Goal: Task Accomplishment & Management: Use online tool/utility

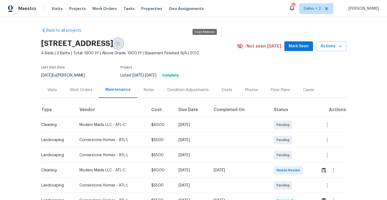
click at [123, 43] on button "button" at bounding box center [118, 44] width 10 height 10
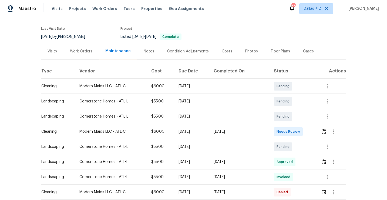
scroll to position [49, 0]
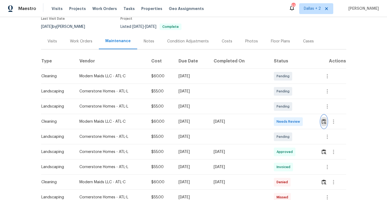
click at [326, 120] on img "button" at bounding box center [324, 121] width 5 height 5
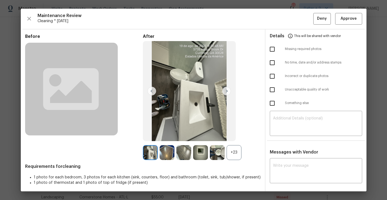
click at [232, 155] on div "+23" at bounding box center [234, 152] width 15 height 15
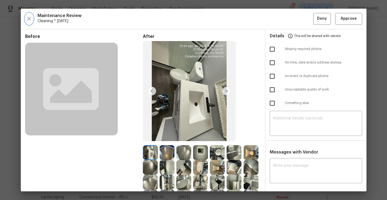
click at [29, 18] on icon "button" at bounding box center [29, 19] width 4 height 4
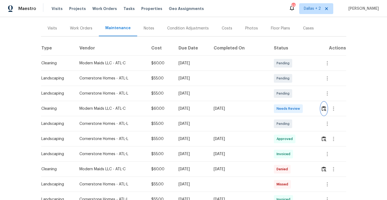
scroll to position [63, 0]
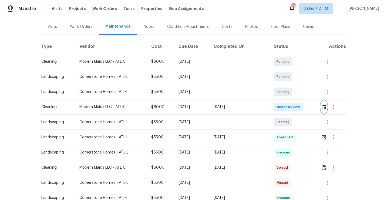
click at [324, 106] on img "button" at bounding box center [324, 106] width 5 height 5
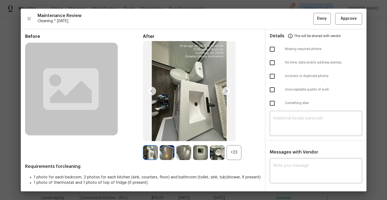
click at [237, 151] on div "+23" at bounding box center [234, 152] width 15 height 15
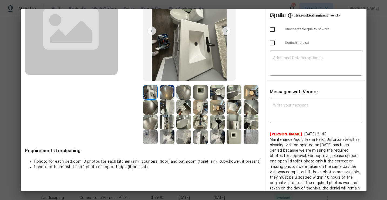
scroll to position [63, 0]
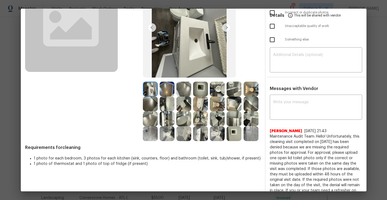
click at [162, 79] on div "After" at bounding box center [202, 55] width 118 height 171
click at [163, 88] on img at bounding box center [167, 89] width 15 height 15
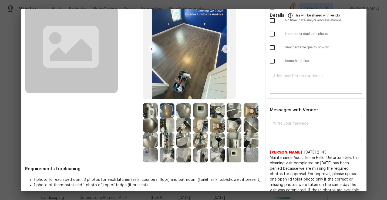
scroll to position [53, 0]
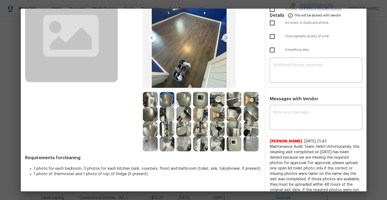
click at [202, 100] on img at bounding box center [200, 99] width 15 height 15
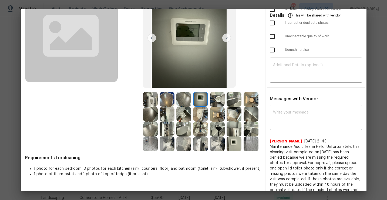
scroll to position [50, 0]
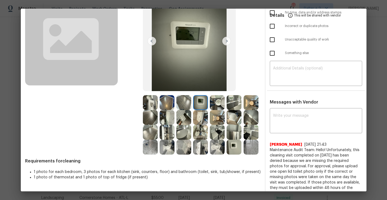
click at [232, 107] on img at bounding box center [234, 102] width 15 height 15
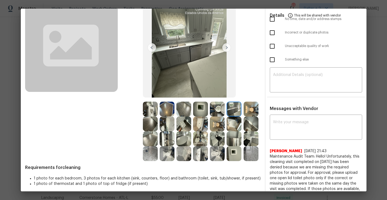
scroll to position [43, 0]
click at [214, 110] on img at bounding box center [217, 109] width 15 height 15
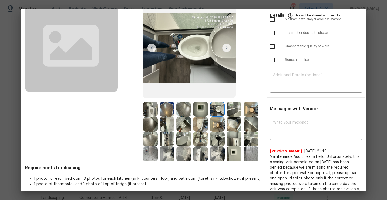
click at [233, 111] on img at bounding box center [234, 109] width 15 height 15
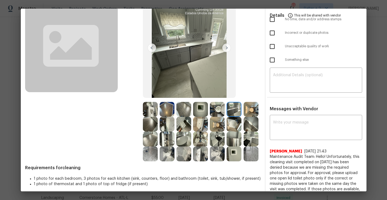
click at [244, 117] on img at bounding box center [251, 109] width 15 height 15
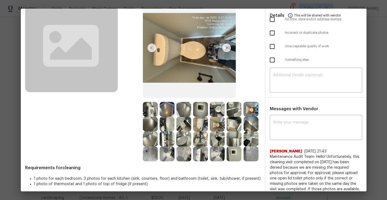
click at [158, 126] on img at bounding box center [150, 124] width 15 height 15
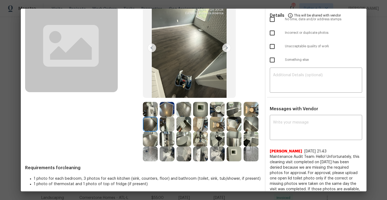
click at [174, 126] on img at bounding box center [167, 124] width 15 height 15
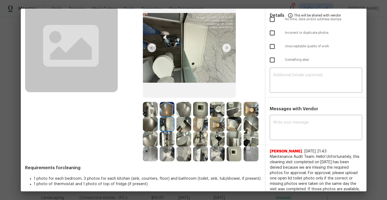
click at [191, 125] on img at bounding box center [183, 124] width 15 height 15
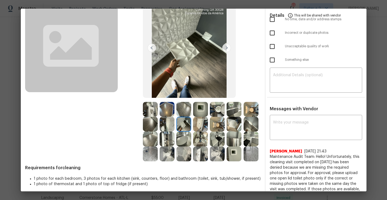
click at [208, 124] on img at bounding box center [200, 124] width 15 height 15
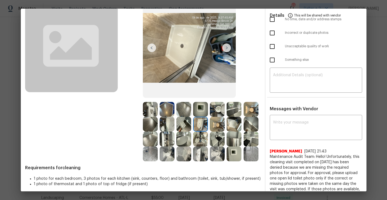
click at [225, 124] on img at bounding box center [217, 124] width 15 height 15
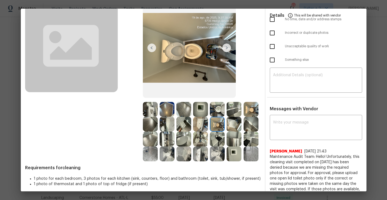
click at [227, 132] on img at bounding box center [234, 124] width 15 height 15
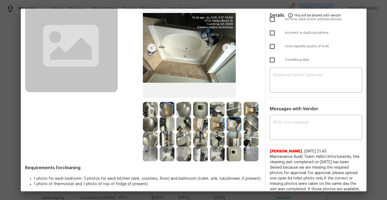
click at [244, 132] on img at bounding box center [251, 124] width 15 height 15
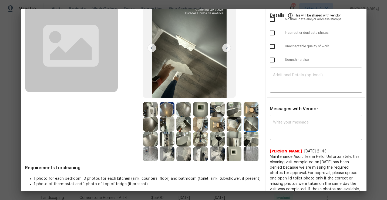
click at [158, 141] on img at bounding box center [150, 139] width 15 height 15
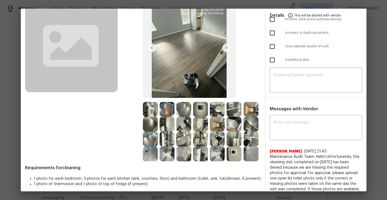
click at [174, 139] on img at bounding box center [167, 139] width 15 height 15
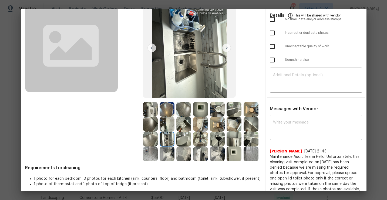
click at [227, 146] on img at bounding box center [234, 139] width 15 height 15
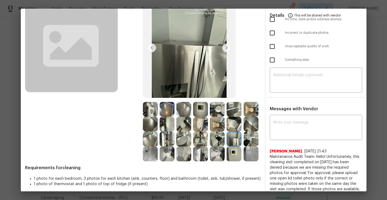
scroll to position [0, 0]
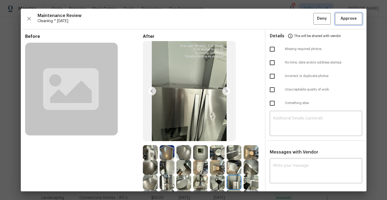
click at [341, 22] on button "Approve" at bounding box center [348, 19] width 27 height 12
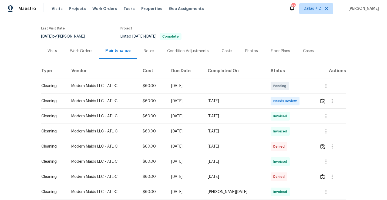
scroll to position [41, 0]
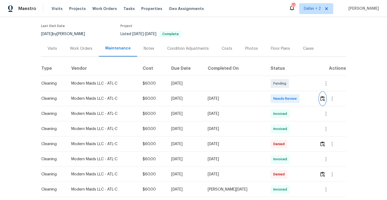
click at [323, 101] on img "button" at bounding box center [322, 98] width 5 height 5
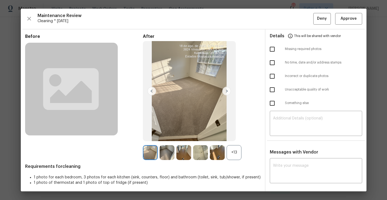
click at [236, 158] on div "+13" at bounding box center [234, 152] width 15 height 15
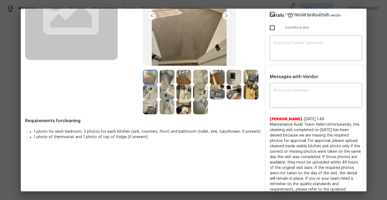
scroll to position [0, 0]
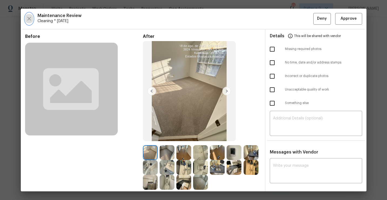
click at [29, 20] on icon "button" at bounding box center [29, 18] width 6 height 6
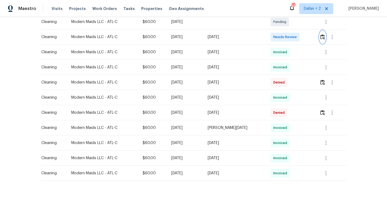
scroll to position [97, 0]
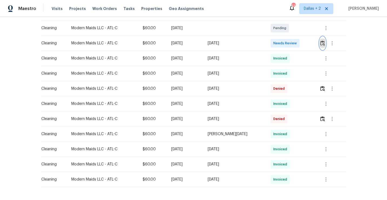
click at [322, 46] on img "button" at bounding box center [322, 43] width 5 height 5
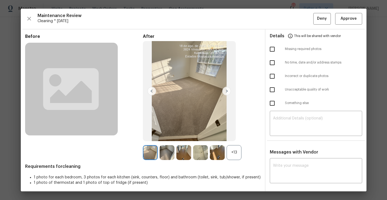
click at [235, 149] on div "+13" at bounding box center [234, 152] width 15 height 15
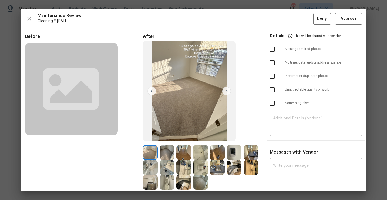
click at [227, 91] on img at bounding box center [226, 91] width 9 height 9
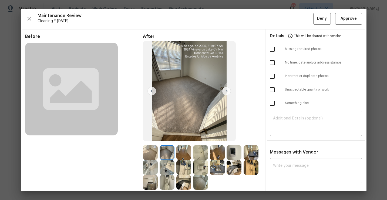
click at [201, 146] on img at bounding box center [200, 152] width 15 height 15
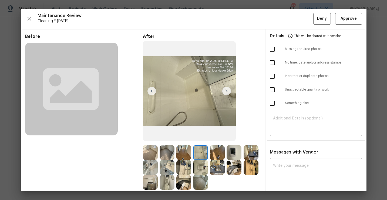
click at [220, 154] on img at bounding box center [217, 152] width 15 height 15
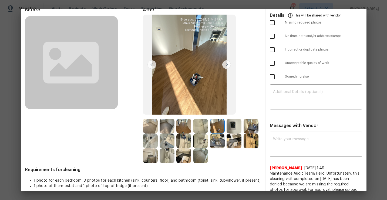
scroll to position [27, 0]
click at [149, 158] on img at bounding box center [150, 155] width 15 height 15
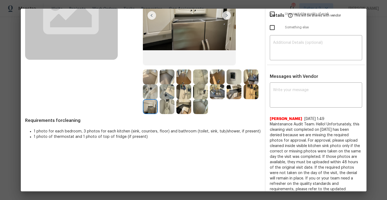
scroll to position [75, 0]
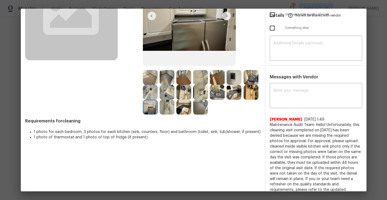
click at [175, 91] on div at bounding box center [168, 92] width 17 height 15
click at [168, 93] on img at bounding box center [167, 92] width 15 height 15
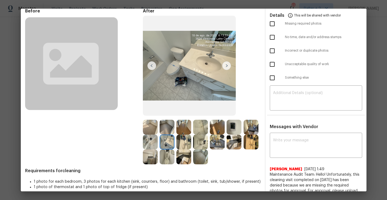
scroll to position [25, 0]
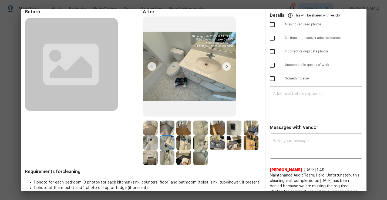
click at [183, 142] on img at bounding box center [183, 142] width 15 height 15
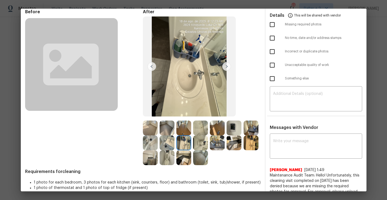
click at [201, 146] on img at bounding box center [200, 142] width 15 height 15
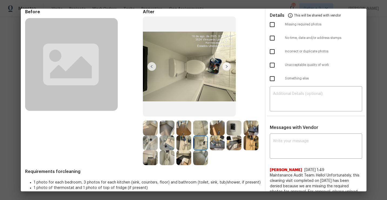
click at [167, 160] on img at bounding box center [167, 157] width 15 height 15
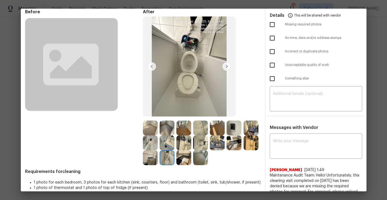
click at [169, 144] on img at bounding box center [167, 142] width 15 height 15
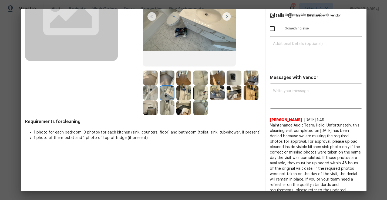
scroll to position [89, 0]
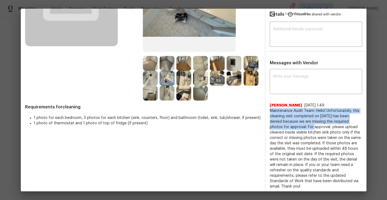
drag, startPoint x: 293, startPoint y: 128, endPoint x: 268, endPoint y: 112, distance: 29.4
click at [268, 112] on div "x ​ Pavithra Thulasiraman 7/11/25, 1:49 Maintenance Audit Team: Hello! Unfortun…" at bounding box center [316, 158] width 101 height 177
copy span "Maintenance Audit Team: Hello! Unfortunately, this cleaning visit completed on …"
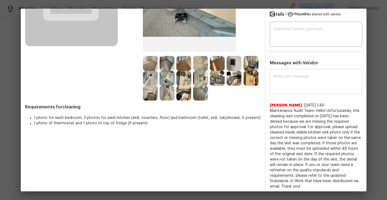
click at [292, 75] on textarea at bounding box center [316, 82] width 86 height 15
paste textarea "Maintenance Audit Team: Hello! Unfortunately, this cleaning visit completed on …"
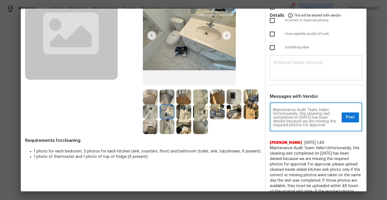
scroll to position [73, 0]
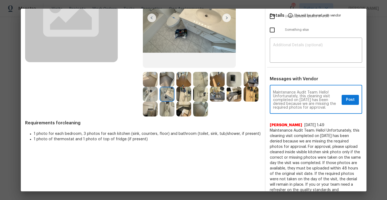
click at [303, 99] on textarea "Maintenance Audit Team: Hello! Unfortunately, this cleaning visit completed on …" at bounding box center [306, 99] width 66 height 19
click at [331, 108] on textarea "Maintenance Audit Team: Hello! Unfortunately, this cleaning visit completed on …" at bounding box center [306, 99] width 66 height 19
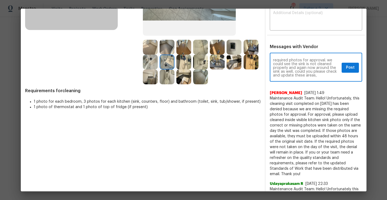
scroll to position [106, 0]
drag, startPoint x: 307, startPoint y: 131, endPoint x: 332, endPoint y: 169, distance: 45.6
click at [332, 169] on span "Maintenance Audit Team: Hello! Unfortunately, this cleaning visit completed on …" at bounding box center [316, 135] width 92 height 81
copy span "If those photos are available, they must be uploaded within 48 hours of the ori…"
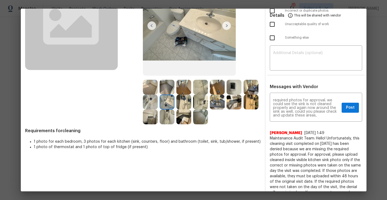
scroll to position [71, 0]
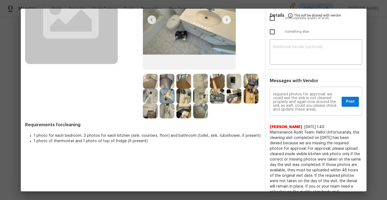
click at [332, 110] on textarea "Maintenance Audit Team: Hello! Unfortunately, this cleaning visit completed on …" at bounding box center [306, 101] width 66 height 19
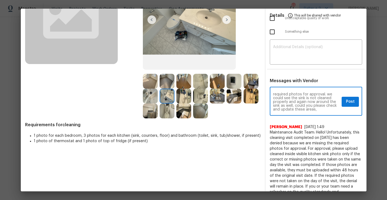
paste textarea "If those photos are available, they must be uploaded within 48 hours of the ori…"
type textarea "Maintenance Audit Team: Hello! Unfortunately, this cleaning visit completed on …"
click at [352, 101] on span "Post" at bounding box center [350, 101] width 9 height 7
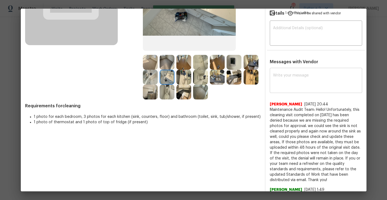
scroll to position [106, 0]
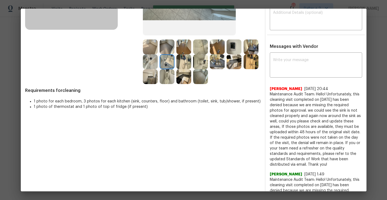
drag, startPoint x: 305, startPoint y: 165, endPoint x: 269, endPoint y: 96, distance: 77.8
click at [269, 96] on div "x ​ Jithin Franklin 8/20/25, 20:44 Maintenance Audit Team: Hello! Unfortunately…" at bounding box center [316, 185] width 101 height 263
copy span "Maintenance Audit Team: Hello! Unfortunately, this cleaning visit completed on …"
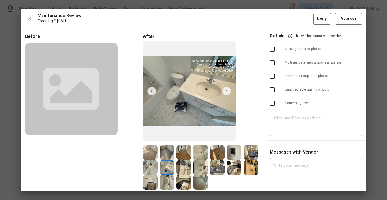
click at [273, 51] on input "checkbox" at bounding box center [272, 48] width 11 height 11
checkbox input "true"
click at [320, 22] on button "Deny" at bounding box center [322, 19] width 18 height 12
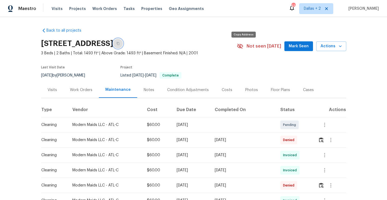
click at [123, 46] on button "button" at bounding box center [118, 44] width 10 height 10
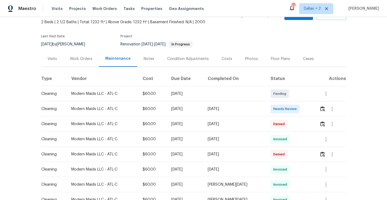
scroll to position [41, 0]
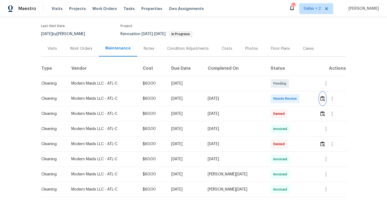
click at [322, 100] on img "button" at bounding box center [322, 98] width 5 height 5
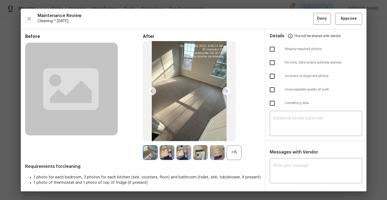
click at [230, 158] on div "+15" at bounding box center [234, 152] width 15 height 15
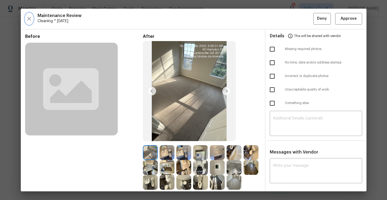
click at [28, 17] on icon "button" at bounding box center [29, 19] width 4 height 4
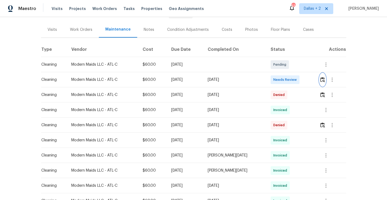
scroll to position [70, 0]
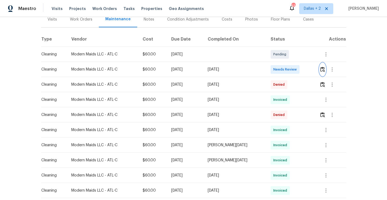
click at [325, 69] on button "button" at bounding box center [323, 69] width 6 height 13
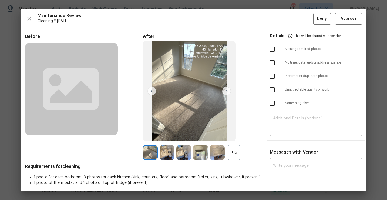
click at [238, 156] on div "+15" at bounding box center [234, 152] width 15 height 15
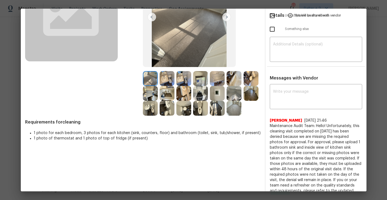
scroll to position [55, 0]
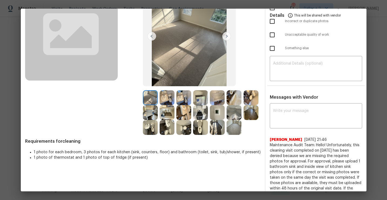
click at [164, 103] on img at bounding box center [167, 97] width 15 height 15
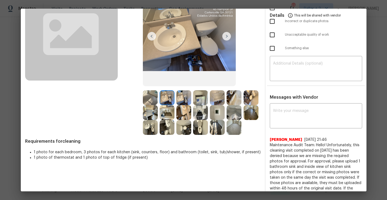
click at [183, 96] on img at bounding box center [183, 97] width 15 height 15
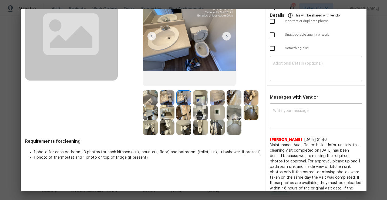
click at [197, 99] on img at bounding box center [200, 97] width 15 height 15
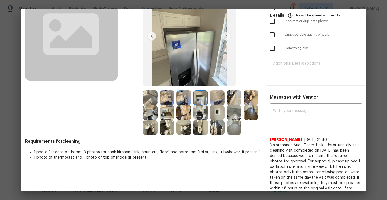
click at [176, 99] on img at bounding box center [183, 97] width 15 height 15
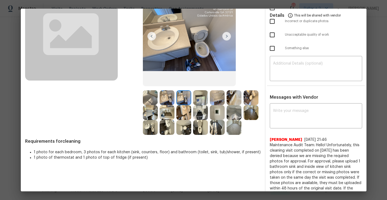
click at [218, 102] on img at bounding box center [217, 97] width 15 height 15
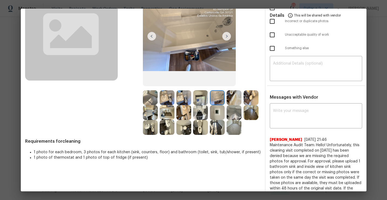
click at [233, 103] on img at bounding box center [234, 97] width 15 height 15
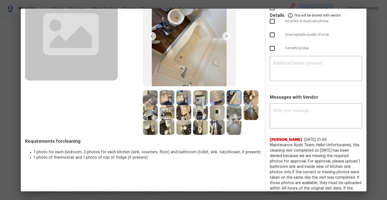
click at [158, 115] on img at bounding box center [150, 112] width 15 height 15
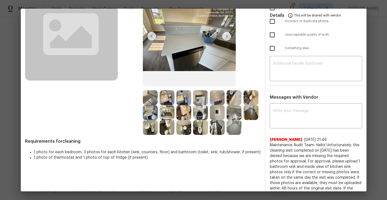
click at [174, 114] on img at bounding box center [167, 112] width 15 height 15
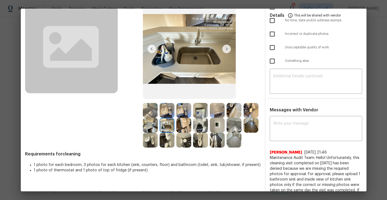
scroll to position [42, 0]
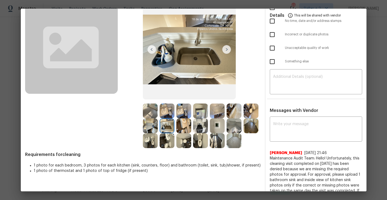
click at [191, 126] on img at bounding box center [183, 125] width 15 height 15
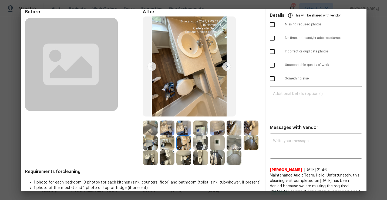
scroll to position [85, 0]
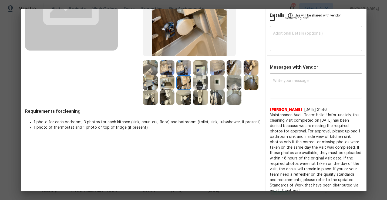
click at [158, 99] on img at bounding box center [150, 97] width 15 height 15
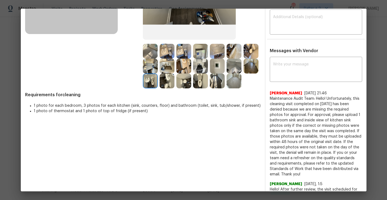
scroll to position [104, 0]
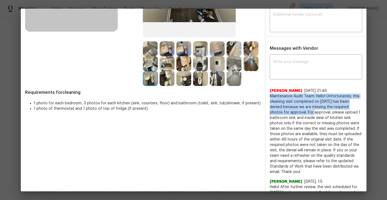
drag, startPoint x: 290, startPoint y: 112, endPoint x: 266, endPoint y: 96, distance: 29.1
click at [266, 96] on div "x ​ Joice John 8/11/25, 21:46 Maintenance Audit Team: Hello! Unfortunately, thi…" at bounding box center [316, 189] width 101 height 267
copy span "Maintenance Audit Team: Hello! Unfortunately, this cleaning visit completed on …"
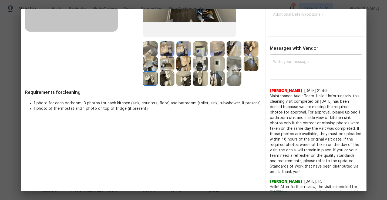
click at [283, 63] on textarea at bounding box center [316, 67] width 86 height 15
paste textarea "Maintenance Audit Team: Hello! Unfortunately, this cleaning visit completed on …"
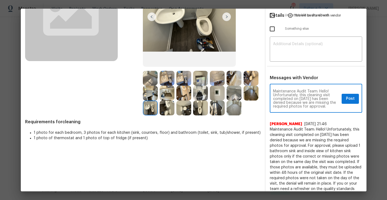
scroll to position [81, 0]
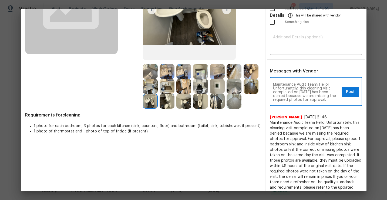
click at [306, 93] on textarea "Maintenance Audit Team: Hello! Unfortunately, this cleaning visit completed on …" at bounding box center [306, 92] width 66 height 19
click at [327, 100] on textarea "Maintenance Audit Team: Hello! Unfortunately, this cleaning visit completed on …" at bounding box center [306, 92] width 66 height 19
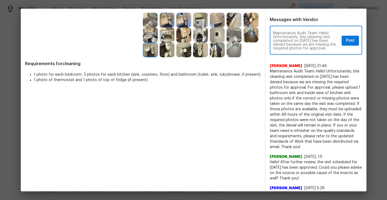
scroll to position [132, 0]
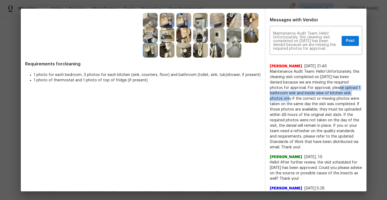
drag, startPoint x: 315, startPoint y: 88, endPoint x: 342, endPoint y: 93, distance: 27.7
click at [342, 93] on span "Maintenance Audit Team: Hello! Unfortunately, this cleaning visit completed on …" at bounding box center [316, 109] width 92 height 81
copy span "please upload 1 bathroom sink and inside view of kitchen sink photos"
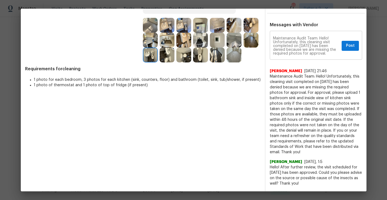
click at [338, 59] on div "Maintenance Audit Team: Hello! Unfortunately, this cleaning visit completed on …" at bounding box center [316, 46] width 92 height 28
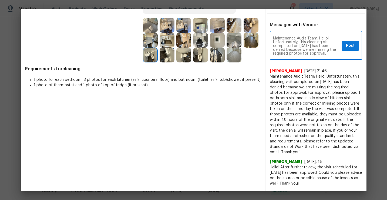
paste textarea "please upload 1 bathroom sink and inside view of kitchen sink photos"
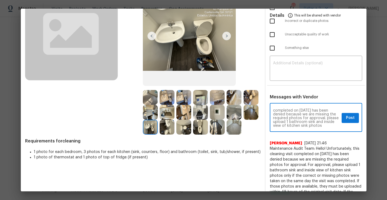
scroll to position [55, 0]
click at [234, 96] on img at bounding box center [234, 97] width 15 height 15
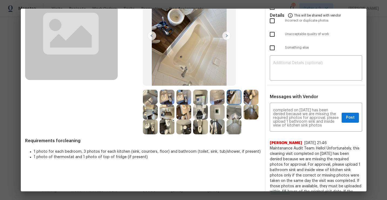
click at [174, 113] on img at bounding box center [167, 112] width 15 height 15
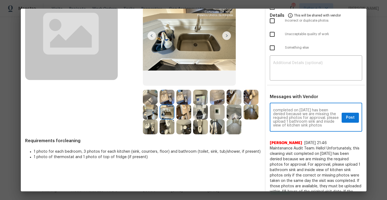
drag, startPoint x: 305, startPoint y: 126, endPoint x: 320, endPoint y: 122, distance: 15.8
click at [320, 122] on textarea "Maintenance Audit Team: Hello! Unfortunately, this cleaning visit completed on …" at bounding box center [306, 117] width 66 height 19
click at [328, 125] on textarea "Maintenance Audit Team: Hello! Unfortunately, this cleaning visit completed on …" at bounding box center [306, 117] width 66 height 19
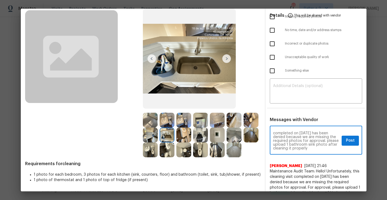
scroll to position [42, 0]
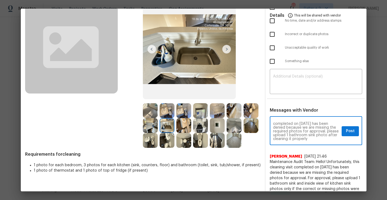
click at [180, 112] on img at bounding box center [183, 110] width 15 height 15
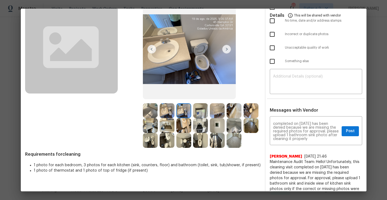
click at [168, 111] on img at bounding box center [167, 110] width 15 height 15
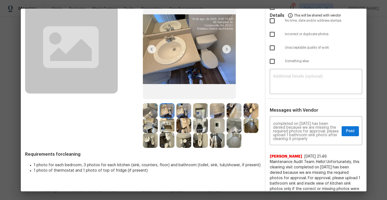
click at [191, 125] on img at bounding box center [183, 125] width 15 height 15
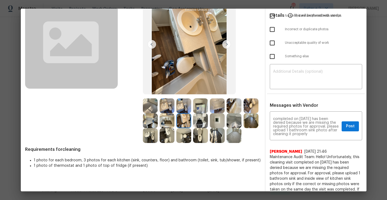
scroll to position [47, 0]
click at [164, 106] on img at bounding box center [167, 105] width 15 height 15
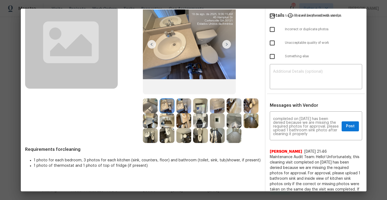
click at [178, 105] on img at bounding box center [183, 105] width 15 height 15
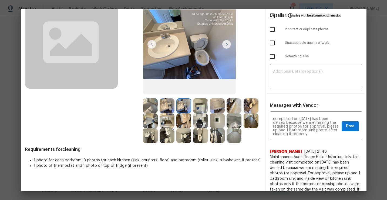
click at [230, 107] on img at bounding box center [234, 105] width 15 height 15
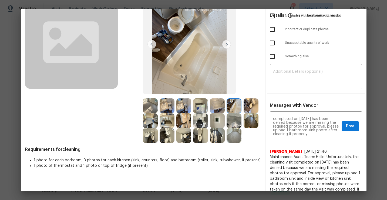
click at [191, 121] on img at bounding box center [183, 120] width 15 height 15
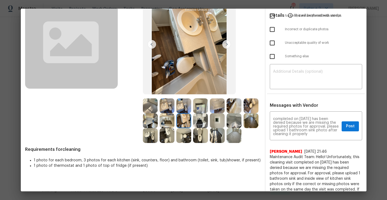
click at [158, 137] on img at bounding box center [150, 135] width 15 height 15
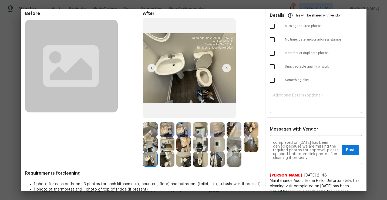
scroll to position [21, 0]
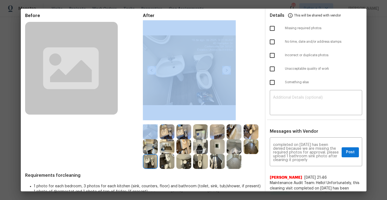
click at [190, 69] on img at bounding box center [189, 70] width 93 height 100
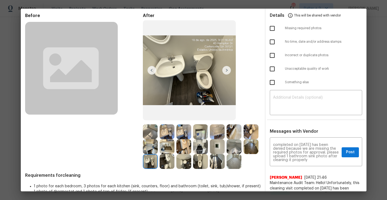
click at [126, 124] on div "Before" at bounding box center [84, 91] width 118 height 156
click at [304, 161] on textarea "Maintenance Audit Team: Hello! Unfortunately, this cleaning visit completed on …" at bounding box center [306, 152] width 66 height 19
click at [308, 162] on div "Maintenance Audit Team: Hello! Unfortunately, this cleaning visit completed on …" at bounding box center [316, 153] width 92 height 28
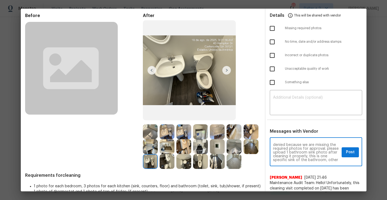
click at [308, 160] on textarea "Maintenance Audit Team: Hello! Unfortunately, this cleaning visit completed on …" at bounding box center [306, 152] width 66 height 19
click at [336, 161] on textarea "Maintenance Audit Team: Hello! Unfortunately, this cleaning visit completed on …" at bounding box center [306, 152] width 66 height 19
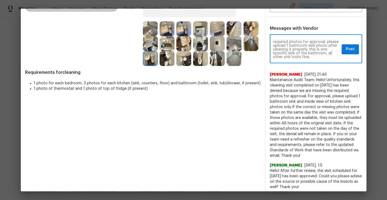
scroll to position [125, 0]
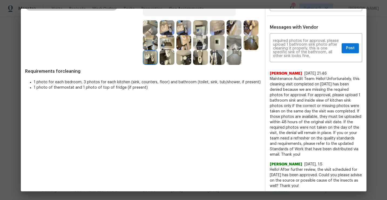
drag, startPoint x: 318, startPoint y: 112, endPoint x: 337, endPoint y: 150, distance: 41.7
click at [337, 150] on span "Maintenance Audit Team: Hello! Unfortunately, this cleaning visit completed on …" at bounding box center [316, 116] width 92 height 81
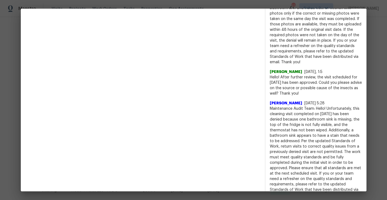
copy span "If those photos are available, they must be uploaded within 48 hours of the ori…"
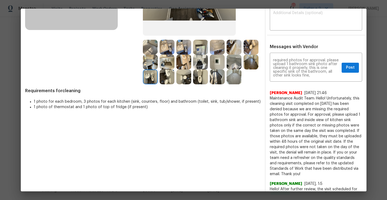
scroll to position [72, 0]
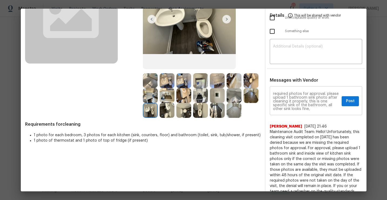
click at [300, 112] on div "Maintenance Audit Team: Hello! Unfortunately, this cleaning visit completed on …" at bounding box center [316, 102] width 92 height 28
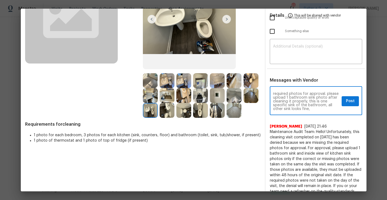
paste textarea "If those photos are available, they must be uploaded within 48 hours of the ori…"
click at [306, 107] on textarea "Maintenance Audit Team: Hello! Unfortunately, this cleaning visit completed on …" at bounding box center [306, 101] width 66 height 19
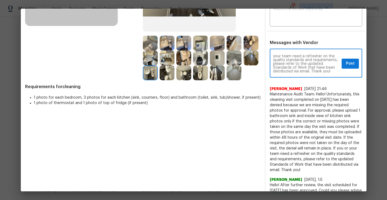
drag, startPoint x: 271, startPoint y: 55, endPoint x: 322, endPoint y: 111, distance: 76.1
click at [322, 111] on div "Maintenance Audit Team: Hello! Unfortunately, this cleaning visit completed on …" at bounding box center [316, 185] width 92 height 271
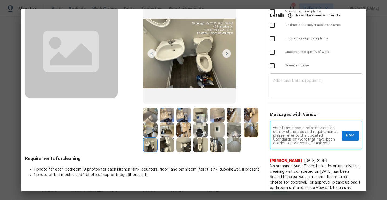
scroll to position [29, 0]
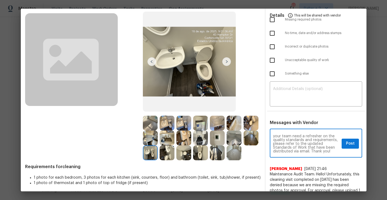
type textarea "Maintenance Audit Team: Hello! Unfortunately, this cleaning visit completed on …"
click at [351, 141] on span "Post" at bounding box center [350, 143] width 9 height 7
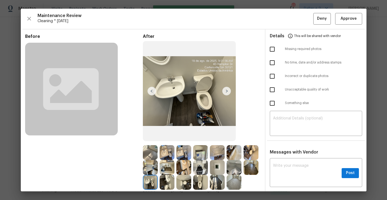
scroll to position [0, 0]
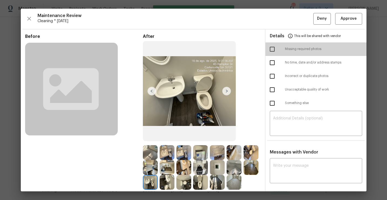
click at [268, 50] on input "checkbox" at bounding box center [272, 48] width 11 height 11
checkbox input "true"
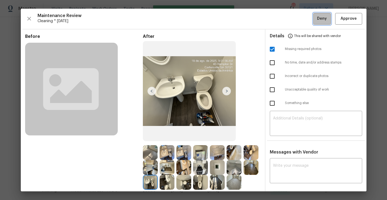
click at [315, 20] on button "Deny" at bounding box center [322, 19] width 18 height 12
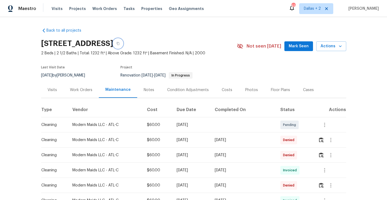
click at [123, 44] on button "button" at bounding box center [118, 44] width 10 height 10
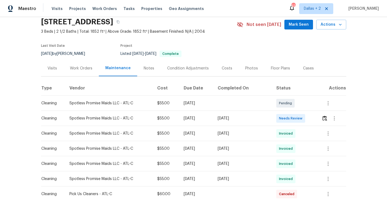
scroll to position [23, 0]
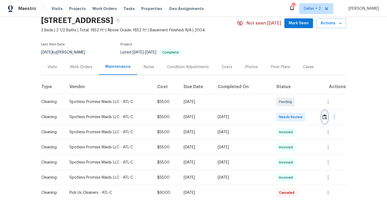
click at [326, 116] on img "button" at bounding box center [324, 116] width 5 height 5
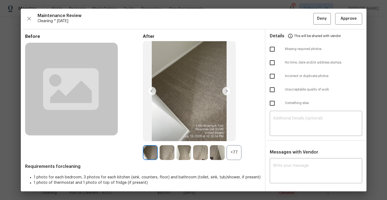
click at [232, 154] on div "+77" at bounding box center [234, 152] width 15 height 15
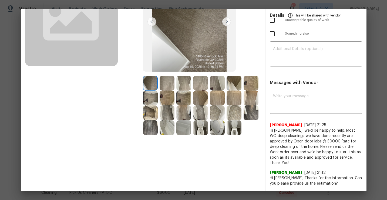
scroll to position [0, 0]
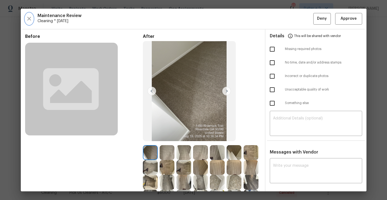
click at [27, 18] on icon "button" at bounding box center [29, 18] width 6 height 6
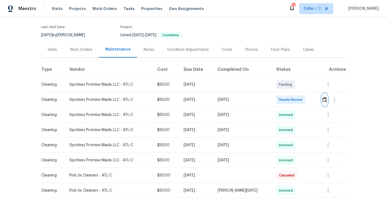
scroll to position [42, 0]
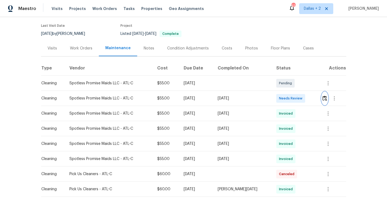
click at [324, 95] on button "button" at bounding box center [325, 98] width 6 height 13
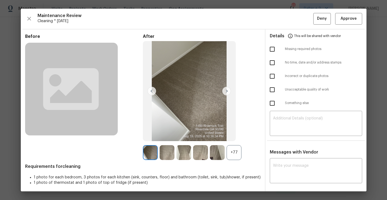
click at [233, 150] on div "+77" at bounding box center [234, 152] width 15 height 15
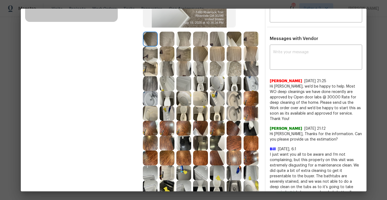
scroll to position [119, 0]
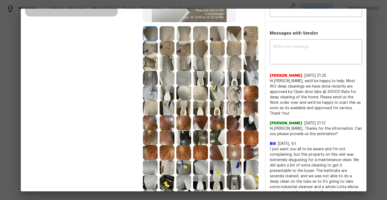
click at [234, 112] on img at bounding box center [234, 107] width 15 height 15
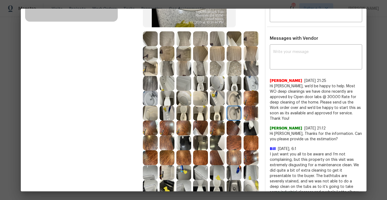
scroll to position [116, 0]
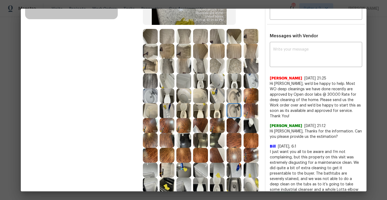
click at [217, 114] on img at bounding box center [217, 110] width 15 height 15
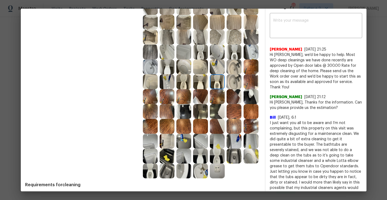
scroll to position [147, 0]
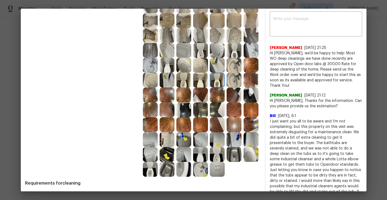
click at [168, 156] on img at bounding box center [167, 154] width 15 height 15
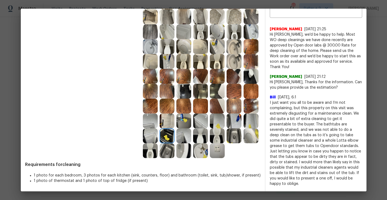
click at [222, 156] on img at bounding box center [217, 150] width 15 height 15
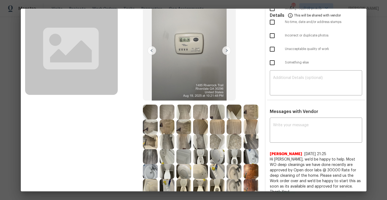
scroll to position [52, 0]
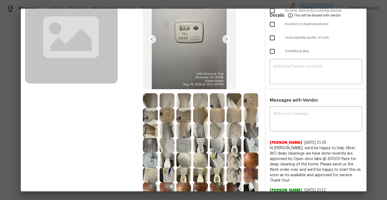
click at [215, 147] on img at bounding box center [217, 145] width 15 height 15
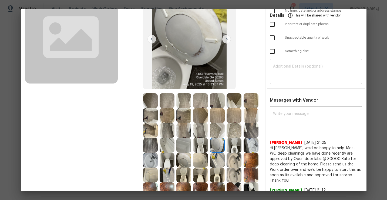
click at [166, 144] on img at bounding box center [167, 145] width 15 height 15
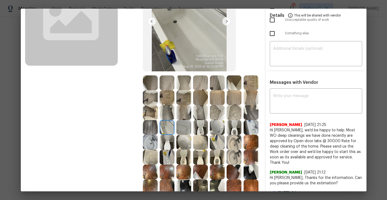
scroll to position [72, 0]
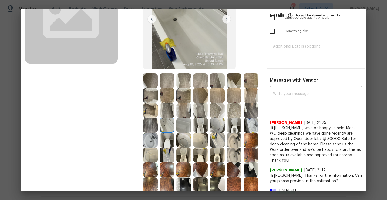
click at [253, 129] on img at bounding box center [251, 125] width 15 height 15
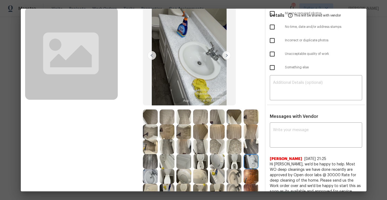
scroll to position [0, 0]
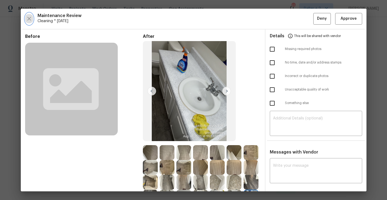
click at [30, 19] on icon "button" at bounding box center [29, 18] width 6 height 6
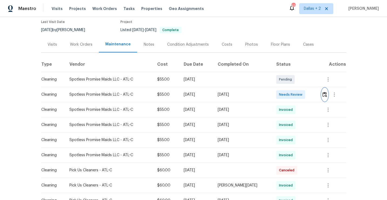
scroll to position [47, 0]
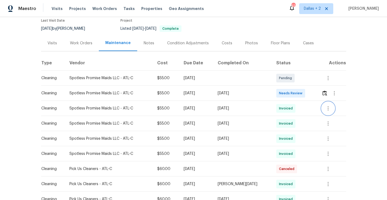
click at [329, 109] on icon "button" at bounding box center [328, 108] width 1 height 4
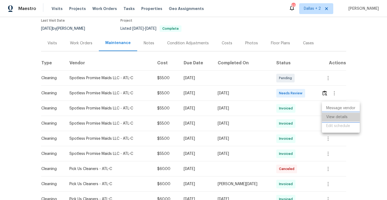
click at [332, 117] on li "View details" at bounding box center [341, 117] width 38 height 9
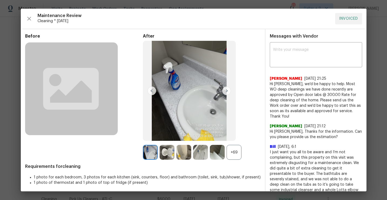
click at [238, 151] on div "+69" at bounding box center [234, 152] width 15 height 15
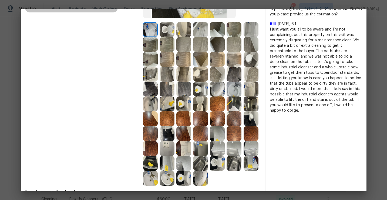
scroll to position [115, 0]
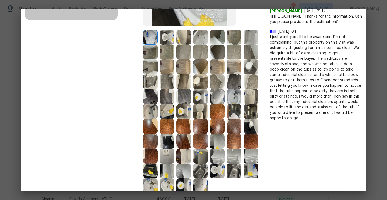
click at [200, 32] on img at bounding box center [200, 37] width 15 height 15
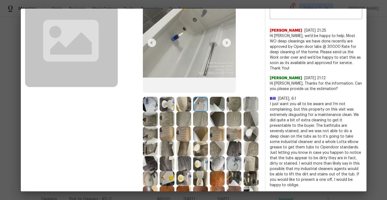
scroll to position [48, 0]
click at [248, 106] on img at bounding box center [251, 103] width 15 height 15
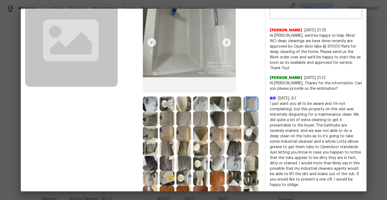
click at [186, 102] on img at bounding box center [183, 103] width 15 height 15
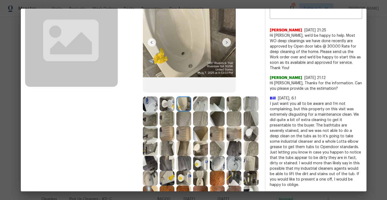
click at [250, 106] on img at bounding box center [251, 103] width 15 height 15
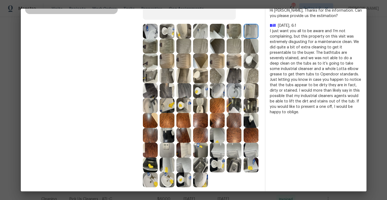
scroll to position [124, 0]
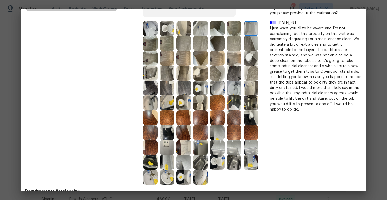
click at [200, 31] on img at bounding box center [200, 28] width 15 height 15
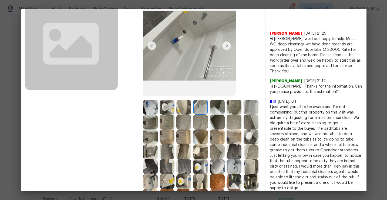
scroll to position [0, 0]
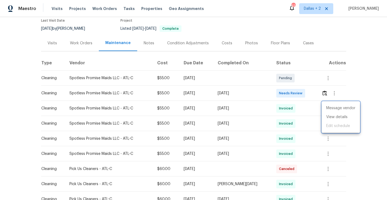
click at [313, 136] on div at bounding box center [193, 100] width 387 height 200
click at [325, 126] on button "button" at bounding box center [328, 123] width 13 height 13
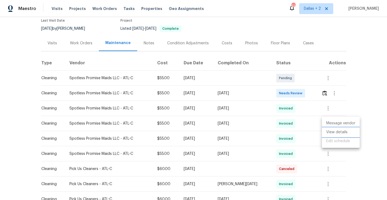
click at [330, 132] on li "View details" at bounding box center [341, 132] width 38 height 9
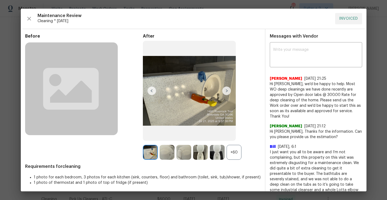
click at [237, 151] on div "+60" at bounding box center [234, 152] width 15 height 15
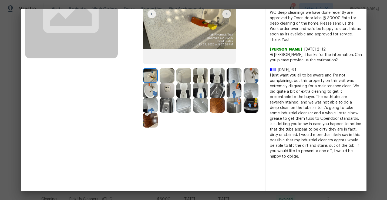
scroll to position [79, 0]
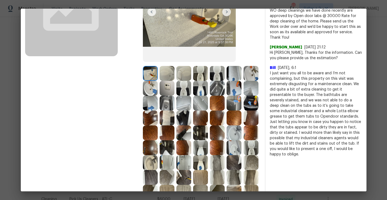
click at [182, 163] on img at bounding box center [183, 162] width 15 height 15
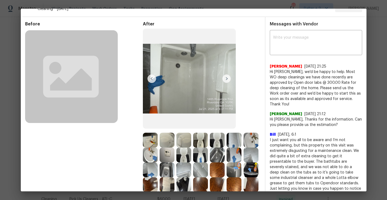
scroll to position [0, 0]
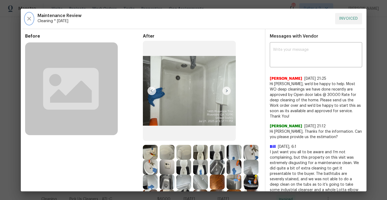
click at [29, 18] on icon "button" at bounding box center [29, 18] width 6 height 6
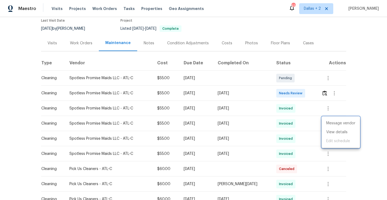
click at [325, 96] on div at bounding box center [193, 100] width 387 height 200
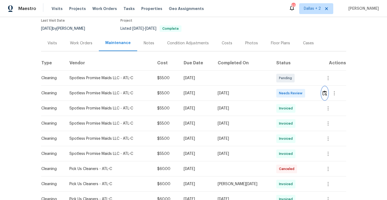
click at [325, 91] on img "button" at bounding box center [324, 92] width 5 height 5
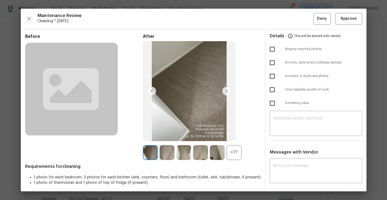
click at [242, 160] on div "Before After +77 Requirements for cleaning 1 photo for each bedroom, 3 photos f…" at bounding box center [143, 195] width 236 height 322
click at [236, 156] on div "+77" at bounding box center [234, 152] width 15 height 15
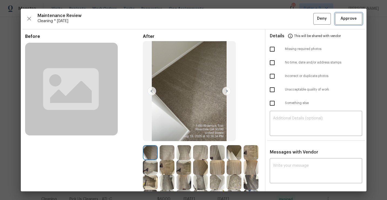
click at [341, 23] on button "Approve" at bounding box center [348, 19] width 27 height 12
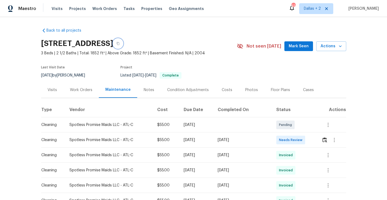
click at [123, 41] on button "button" at bounding box center [118, 44] width 10 height 10
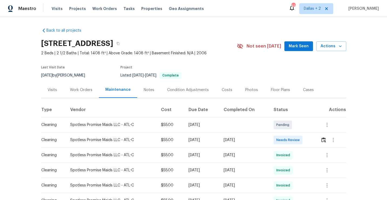
scroll to position [38, 0]
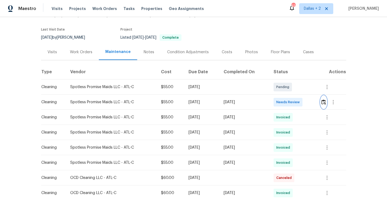
click at [325, 103] on img "button" at bounding box center [323, 101] width 5 height 5
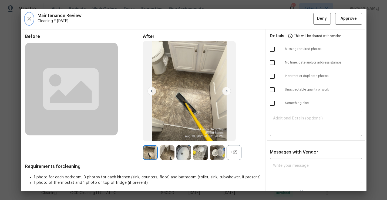
click at [29, 22] on button "button" at bounding box center [29, 19] width 8 height 12
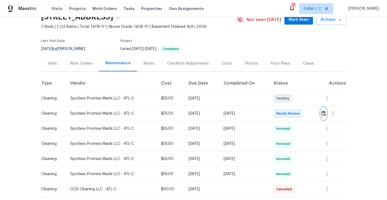
scroll to position [27, 0]
click at [325, 114] on img "button" at bounding box center [323, 112] width 5 height 5
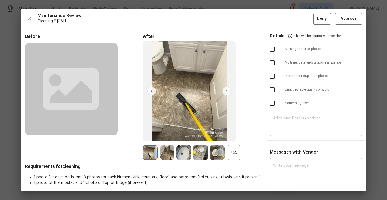
click at [34, 19] on div "Maintenance Review Cleaning * Mon, Aug 18 Deny Approve" at bounding box center [193, 19] width 337 height 12
click at [28, 19] on icon "button" at bounding box center [29, 18] width 6 height 6
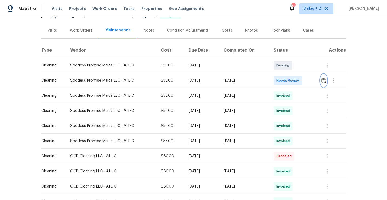
scroll to position [62, 0]
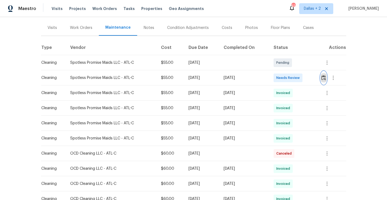
click at [325, 75] on button "button" at bounding box center [324, 77] width 6 height 13
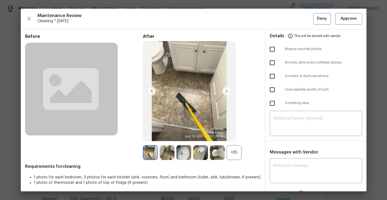
click at [231, 158] on div "+65" at bounding box center [234, 152] width 15 height 15
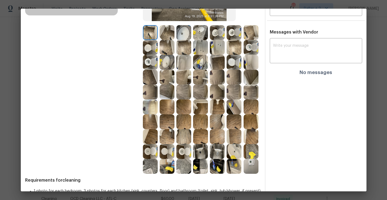
scroll to position [120, 0]
click at [150, 154] on img at bounding box center [150, 151] width 15 height 15
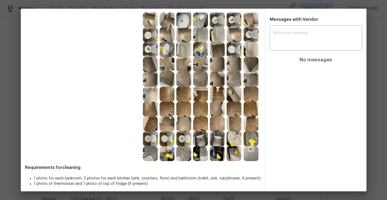
scroll to position [133, 0]
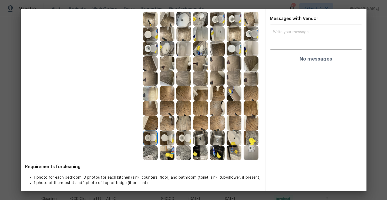
click at [184, 142] on img at bounding box center [183, 137] width 15 height 15
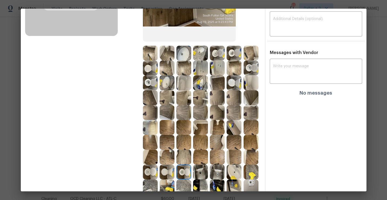
scroll to position [113, 0]
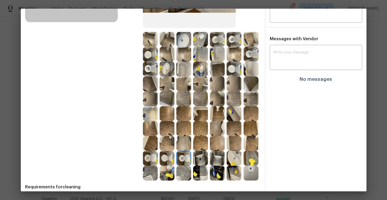
click at [223, 158] on img at bounding box center [217, 158] width 15 height 15
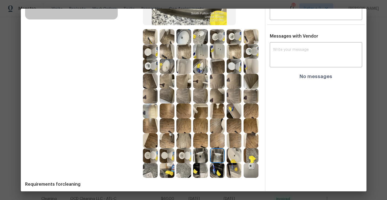
scroll to position [118, 0]
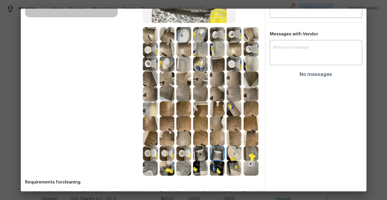
click at [236, 155] on img at bounding box center [234, 153] width 15 height 15
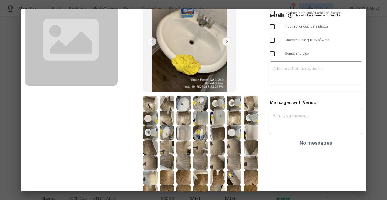
scroll to position [12, 0]
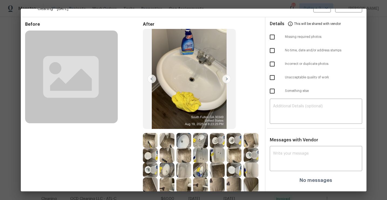
click at [184, 138] on img at bounding box center [183, 140] width 15 height 15
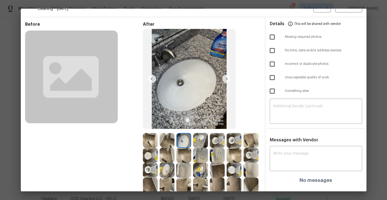
click at [216, 139] on img at bounding box center [217, 140] width 15 height 15
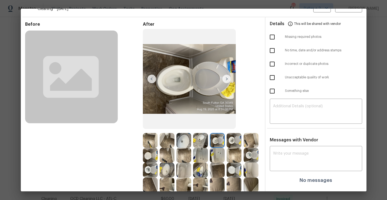
click at [234, 144] on img at bounding box center [234, 140] width 15 height 15
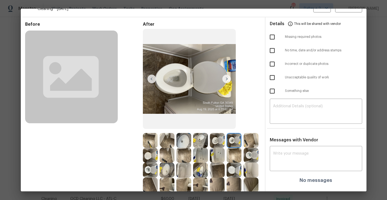
click at [248, 155] on img at bounding box center [251, 155] width 15 height 15
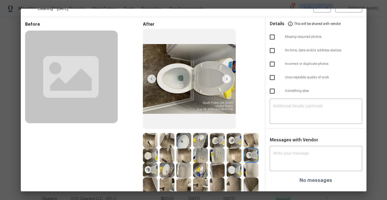
click at [147, 168] on img at bounding box center [150, 170] width 15 height 15
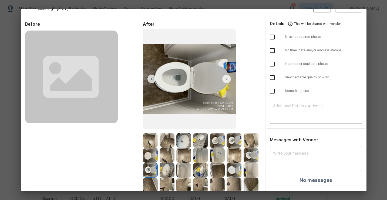
click at [183, 171] on img at bounding box center [183, 170] width 15 height 15
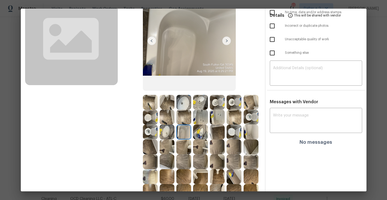
scroll to position [62, 0]
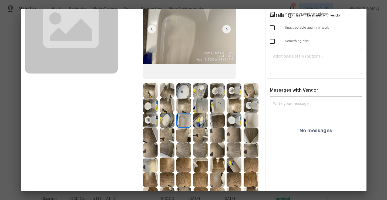
click at [233, 119] on img at bounding box center [234, 120] width 15 height 15
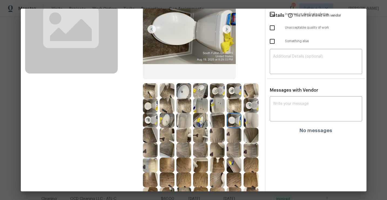
click at [235, 167] on img at bounding box center [234, 164] width 15 height 15
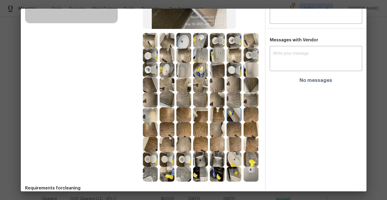
scroll to position [131, 0]
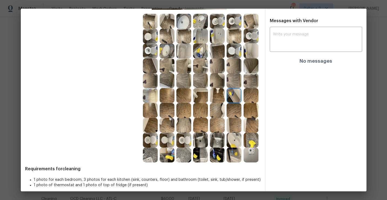
click at [164, 141] on img at bounding box center [167, 140] width 15 height 15
click at [220, 140] on img at bounding box center [217, 140] width 15 height 15
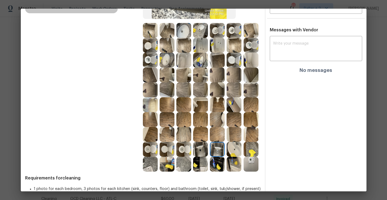
scroll to position [134, 0]
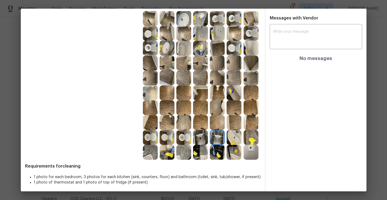
click at [220, 137] on img at bounding box center [217, 137] width 15 height 15
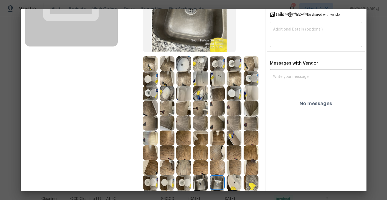
scroll to position [122, 0]
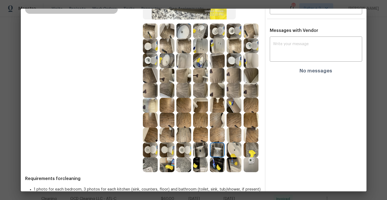
click at [202, 148] on img at bounding box center [200, 149] width 15 height 15
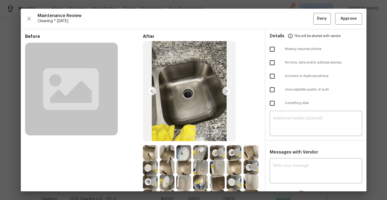
scroll to position [136, 0]
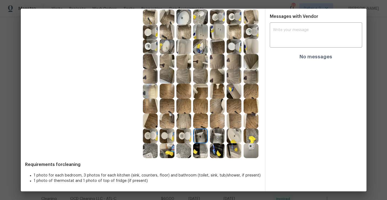
click at [166, 153] on img at bounding box center [167, 150] width 15 height 15
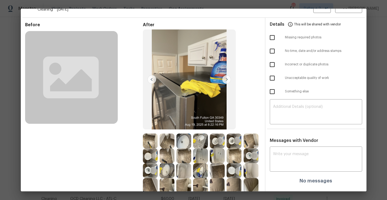
scroll to position [0, 0]
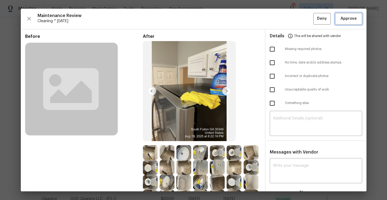
click at [349, 19] on span "Approve" at bounding box center [349, 18] width 16 height 7
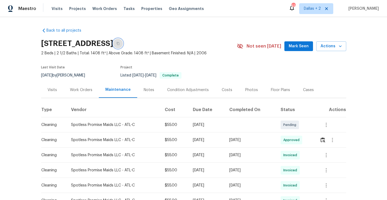
click at [120, 42] on icon "button" at bounding box center [117, 43] width 3 height 3
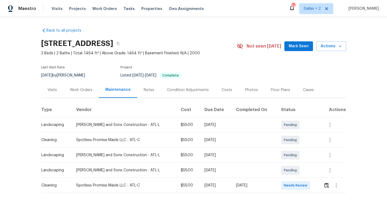
scroll to position [25, 0]
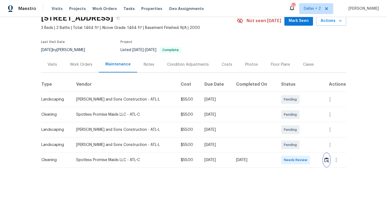
click at [326, 157] on img "button" at bounding box center [326, 159] width 5 height 5
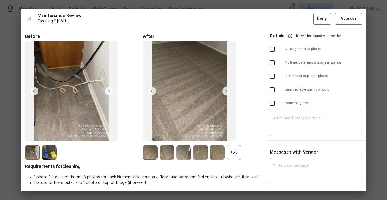
click at [233, 157] on div "+60" at bounding box center [234, 152] width 15 height 15
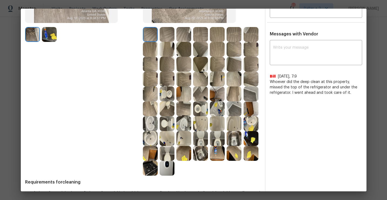
scroll to position [120, 0]
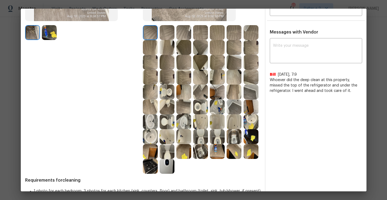
click at [220, 96] on img at bounding box center [217, 92] width 15 height 15
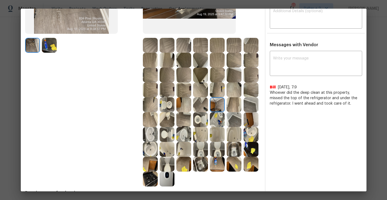
scroll to position [108, 0]
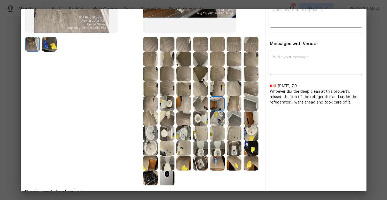
click at [219, 132] on img at bounding box center [217, 133] width 15 height 15
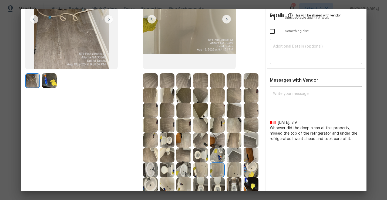
scroll to position [78, 0]
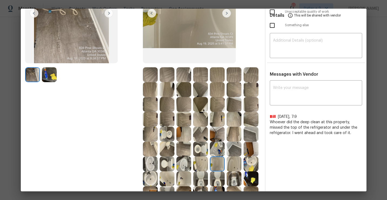
click at [180, 166] on img at bounding box center [183, 163] width 15 height 15
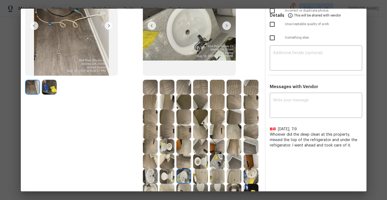
scroll to position [65, 0]
click at [236, 178] on img at bounding box center [234, 176] width 15 height 15
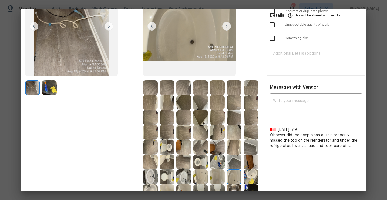
scroll to position [101, 0]
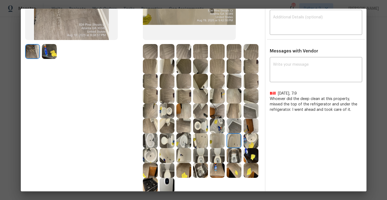
click at [250, 144] on img at bounding box center [251, 140] width 15 height 15
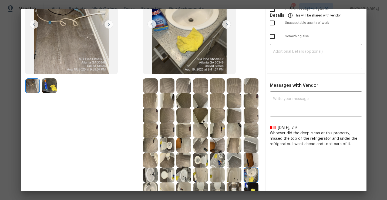
scroll to position [7, 0]
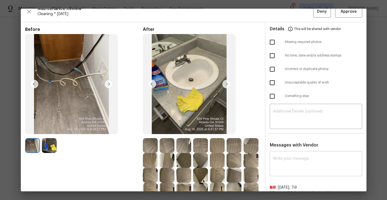
click at [283, 153] on div "x ​" at bounding box center [316, 164] width 92 height 24
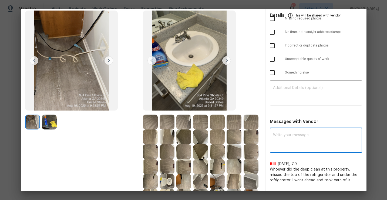
scroll to position [31, 0]
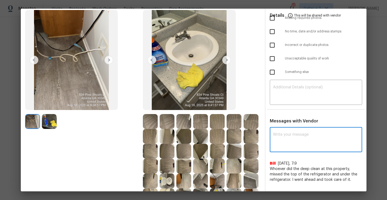
click at [291, 140] on textarea at bounding box center [316, 140] width 86 height 15
paste textarea "Maintenance Audit Team: Hello!"
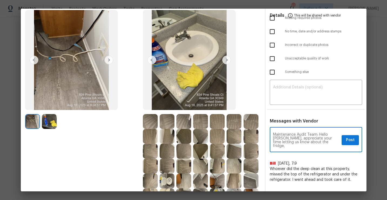
paste textarea "after further review this visit was approved."
type textarea "Maintenance Audit Team: Hello Bill, appreciate your time letting us know about …"
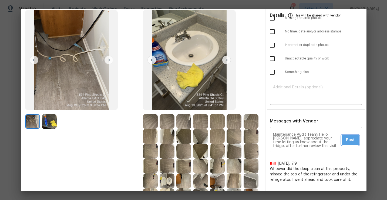
click at [349, 140] on span "Post" at bounding box center [350, 140] width 9 height 7
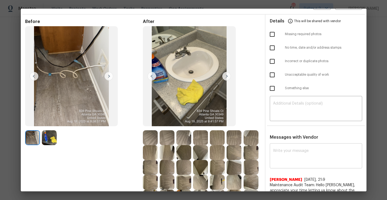
scroll to position [0, 0]
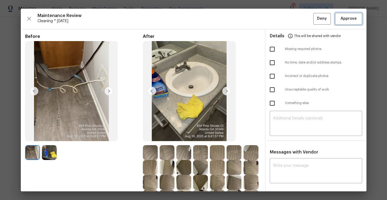
click at [344, 18] on span "Approve" at bounding box center [349, 18] width 16 height 7
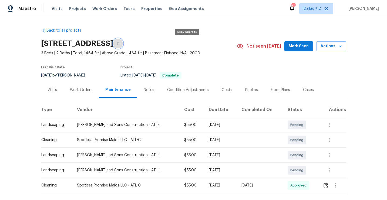
click at [123, 43] on button "button" at bounding box center [118, 44] width 10 height 10
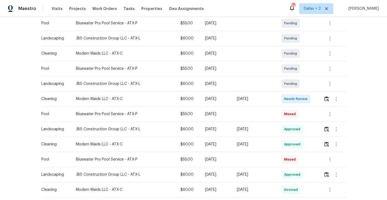
scroll to position [151, 0]
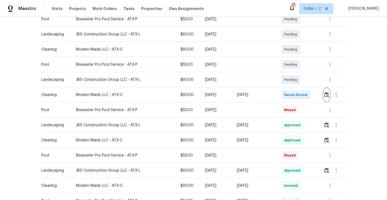
click at [327, 96] on img "button" at bounding box center [326, 94] width 5 height 5
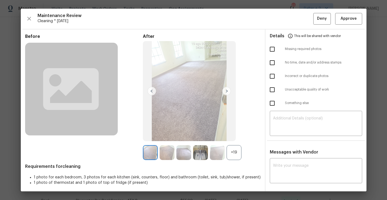
click at [234, 157] on div "+19" at bounding box center [234, 152] width 15 height 15
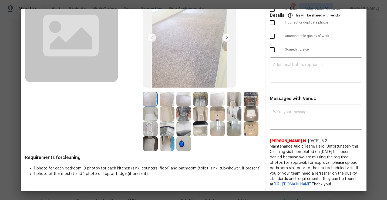
scroll to position [52, 0]
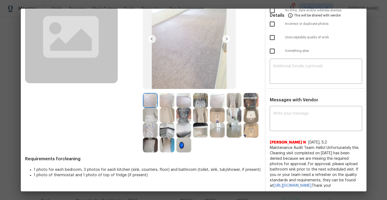
click at [252, 118] on img at bounding box center [251, 115] width 15 height 15
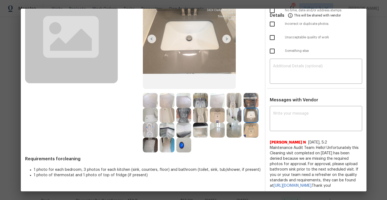
click at [216, 115] on img at bounding box center [217, 115] width 15 height 15
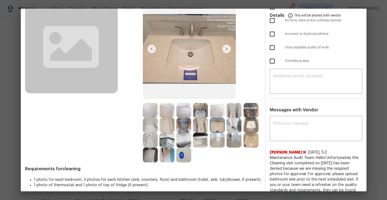
scroll to position [42, 0]
click at [250, 136] on img at bounding box center [251, 139] width 15 height 15
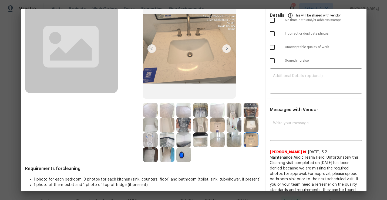
click at [214, 143] on img at bounding box center [217, 139] width 15 height 15
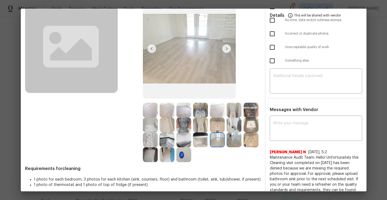
click at [170, 140] on img at bounding box center [167, 139] width 15 height 15
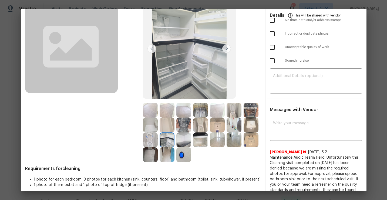
click at [184, 136] on img at bounding box center [183, 139] width 15 height 15
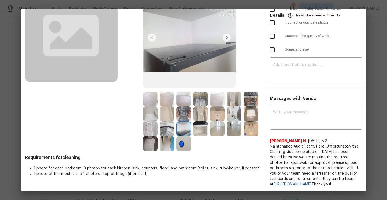
scroll to position [14, 0]
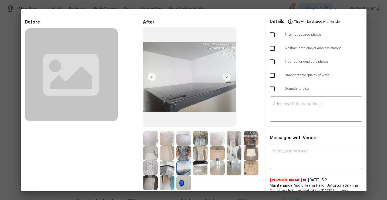
click at [246, 133] on img at bounding box center [251, 138] width 15 height 15
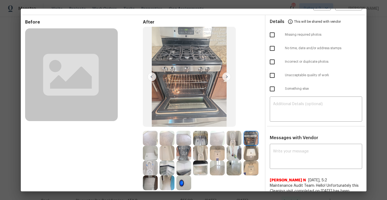
click at [234, 135] on img at bounding box center [234, 138] width 15 height 15
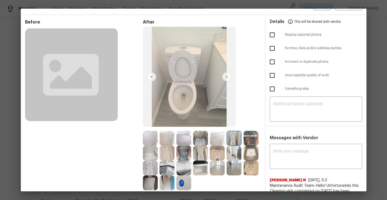
click at [254, 151] on img at bounding box center [251, 153] width 15 height 15
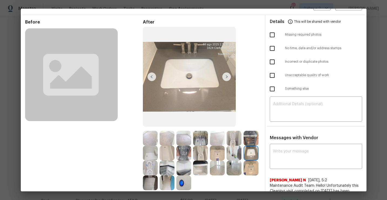
click at [238, 154] on img at bounding box center [234, 153] width 15 height 15
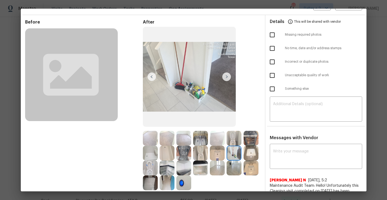
click at [215, 153] on img at bounding box center [217, 153] width 15 height 15
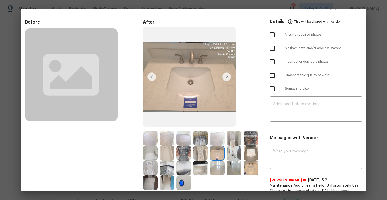
click at [185, 153] on img at bounding box center [183, 153] width 15 height 15
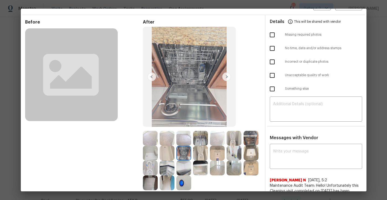
click at [169, 153] on img at bounding box center [167, 153] width 15 height 15
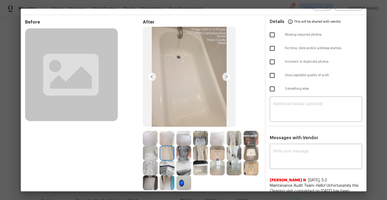
click at [150, 151] on img at bounding box center [150, 153] width 15 height 15
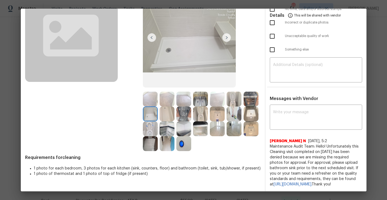
scroll to position [0, 0]
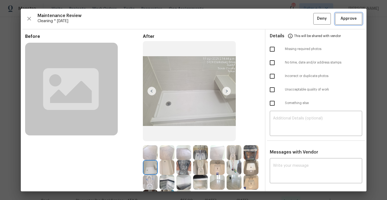
click at [347, 22] on button "Approve" at bounding box center [348, 19] width 27 height 12
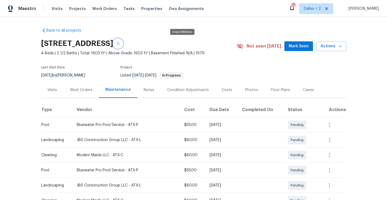
click at [120, 44] on icon "button" at bounding box center [117, 43] width 3 height 3
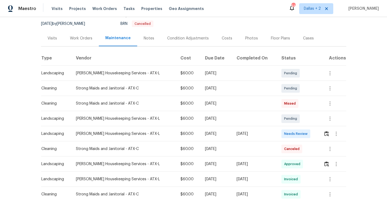
scroll to position [52, 0]
click at [328, 132] on img "button" at bounding box center [326, 132] width 5 height 5
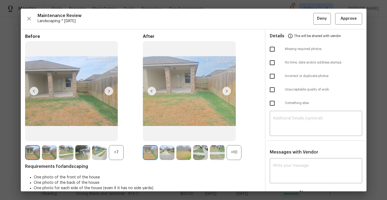
click at [234, 153] on div "+10" at bounding box center [234, 152] width 15 height 15
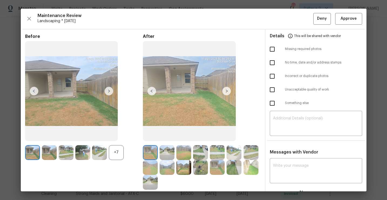
click at [117, 155] on div "+7" at bounding box center [116, 152] width 15 height 15
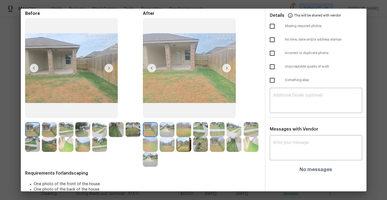
scroll to position [23, 0]
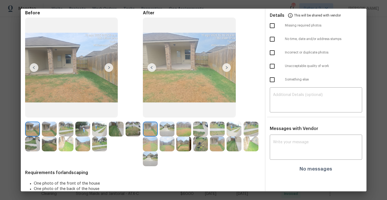
click at [86, 130] on img at bounding box center [82, 129] width 15 height 15
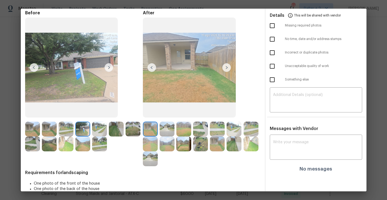
click at [203, 147] on img at bounding box center [200, 143] width 15 height 15
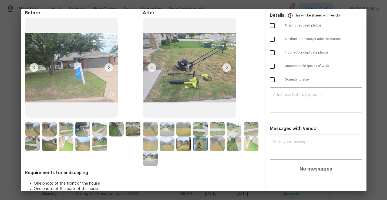
click at [156, 161] on img at bounding box center [150, 158] width 15 height 15
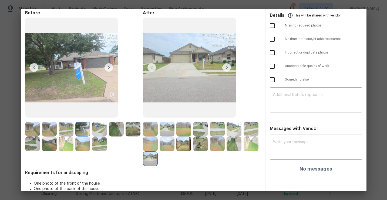
scroll to position [0, 0]
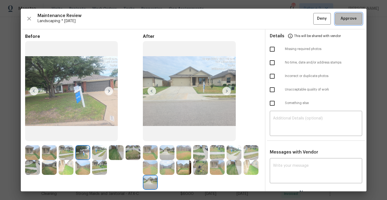
click at [351, 20] on span "Approve" at bounding box center [349, 18] width 16 height 7
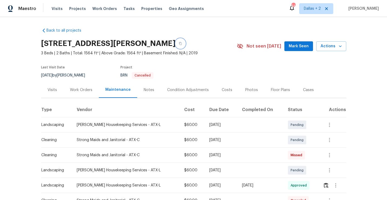
click at [176, 47] on button "button" at bounding box center [181, 44] width 10 height 10
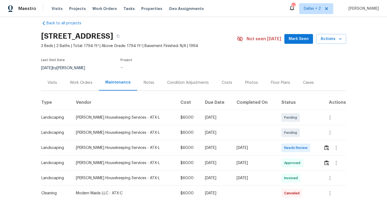
scroll to position [46, 0]
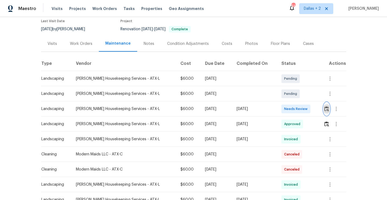
click at [328, 110] on img "button" at bounding box center [326, 108] width 5 height 5
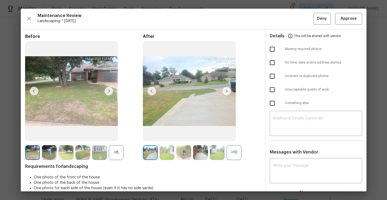
click at [231, 147] on div "+10" at bounding box center [234, 152] width 15 height 15
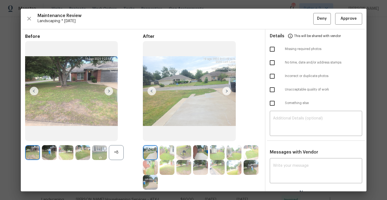
click at [120, 156] on div "+8" at bounding box center [116, 152] width 15 height 15
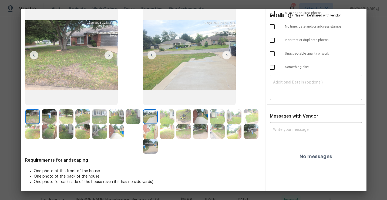
scroll to position [36, 0]
click at [168, 110] on img at bounding box center [167, 116] width 15 height 15
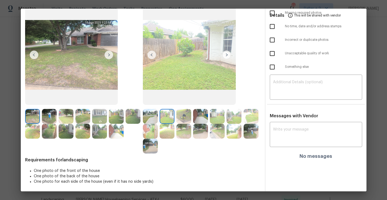
click at [49, 115] on img at bounding box center [49, 116] width 15 height 15
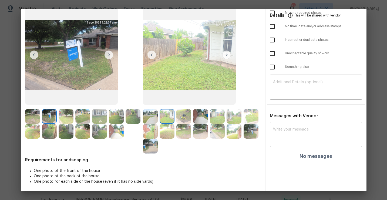
click at [66, 132] on img at bounding box center [66, 131] width 15 height 15
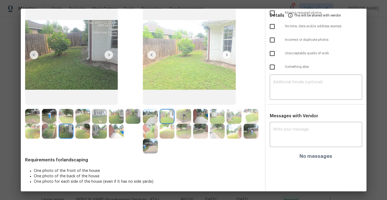
click at [226, 54] on img at bounding box center [226, 55] width 9 height 9
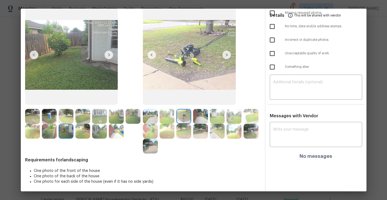
click at [196, 109] on div "After" at bounding box center [202, 76] width 118 height 156
click at [218, 115] on img at bounding box center [217, 116] width 15 height 15
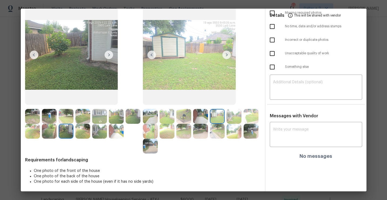
click at [95, 114] on img at bounding box center [99, 116] width 15 height 15
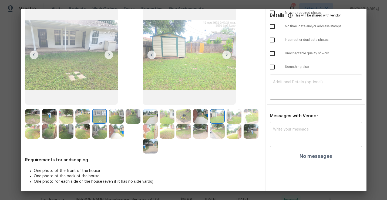
click at [201, 119] on img at bounding box center [200, 116] width 15 height 15
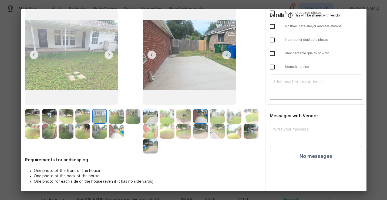
click at [217, 115] on img at bounding box center [217, 116] width 15 height 15
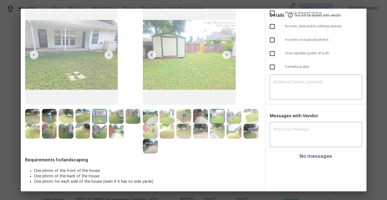
click at [201, 116] on img at bounding box center [200, 116] width 15 height 15
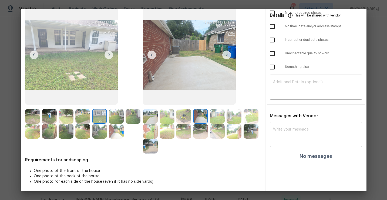
click at [219, 115] on img at bounding box center [217, 116] width 15 height 15
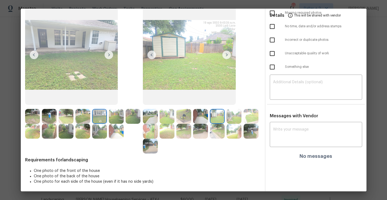
click at [239, 116] on img at bounding box center [234, 116] width 15 height 15
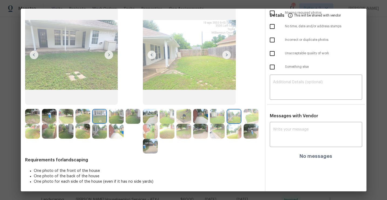
click at [248, 117] on img at bounding box center [251, 116] width 15 height 15
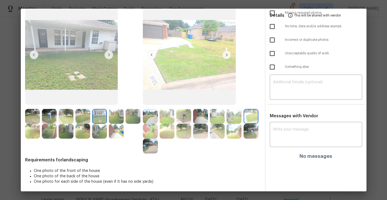
click at [151, 133] on img at bounding box center [150, 131] width 15 height 15
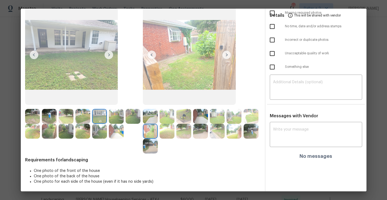
click at [166, 132] on img at bounding box center [167, 131] width 15 height 15
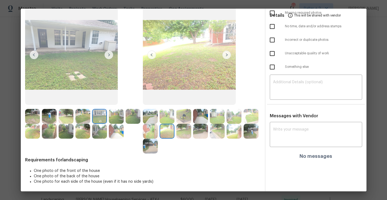
click at [183, 132] on img at bounding box center [183, 131] width 15 height 15
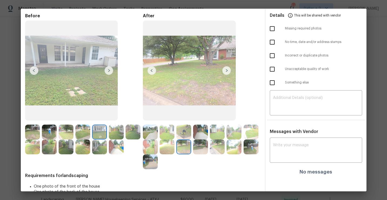
scroll to position [19, 0]
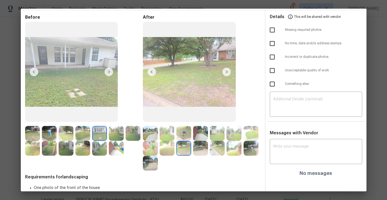
click at [117, 131] on img at bounding box center [116, 133] width 15 height 15
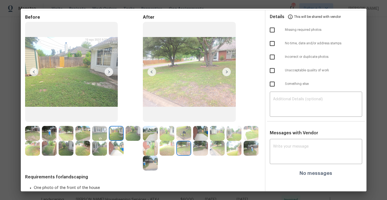
click at [201, 149] on img at bounding box center [200, 148] width 15 height 15
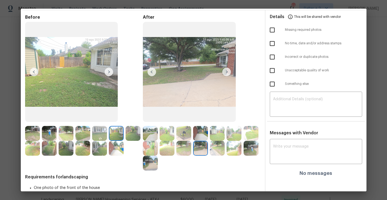
click at [215, 148] on img at bounding box center [217, 148] width 15 height 15
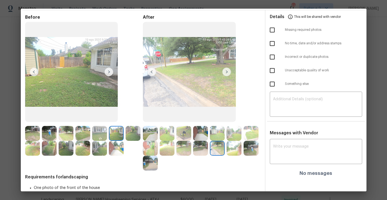
click at [110, 72] on img at bounding box center [109, 72] width 9 height 9
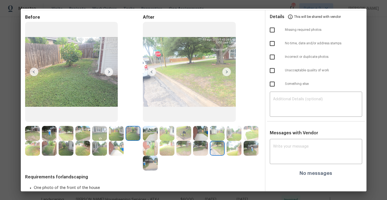
click at [234, 151] on img at bounding box center [234, 148] width 15 height 15
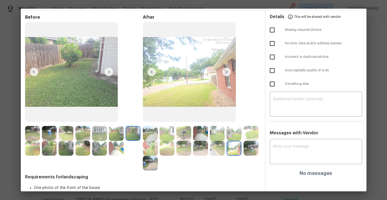
click at [108, 73] on img at bounding box center [109, 72] width 9 height 9
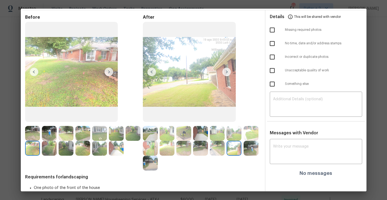
click at [108, 73] on img at bounding box center [109, 72] width 9 height 9
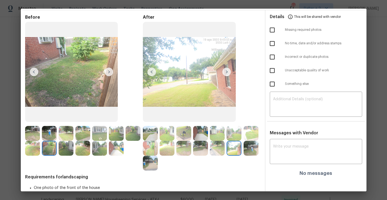
click at [108, 73] on img at bounding box center [109, 72] width 9 height 9
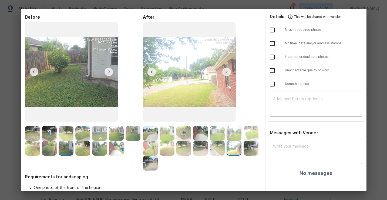
click at [108, 73] on img at bounding box center [109, 72] width 9 height 9
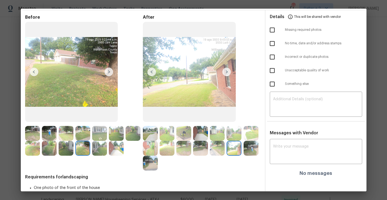
click at [254, 152] on img at bounding box center [251, 148] width 15 height 15
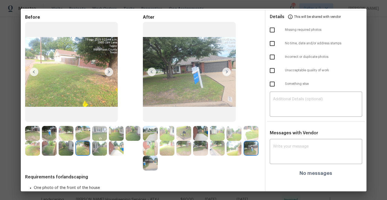
click at [82, 146] on img at bounding box center [82, 148] width 15 height 15
click at [66, 148] on img at bounding box center [66, 148] width 15 height 15
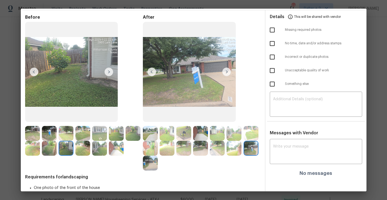
click at [82, 149] on img at bounding box center [82, 148] width 15 height 15
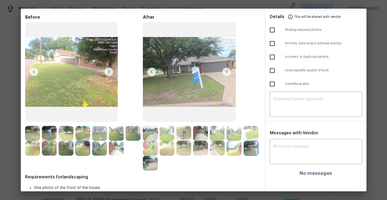
click at [226, 72] on img at bounding box center [226, 72] width 9 height 9
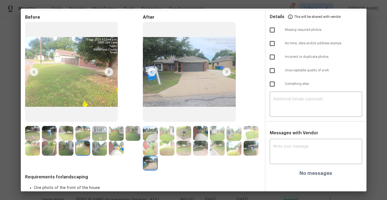
click at [118, 149] on img at bounding box center [116, 148] width 15 height 15
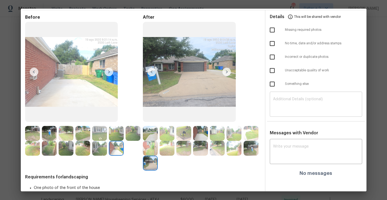
scroll to position [0, 0]
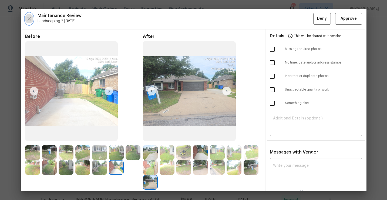
click at [28, 20] on icon "button" at bounding box center [29, 18] width 6 height 6
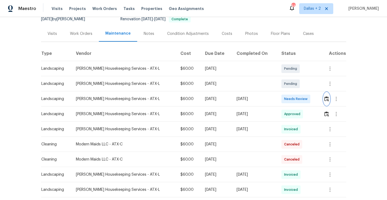
scroll to position [60, 0]
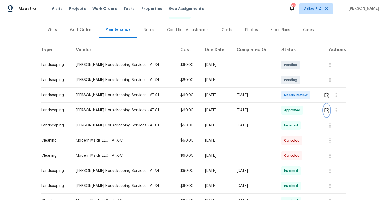
click at [325, 107] on button "button" at bounding box center [327, 110] width 6 height 13
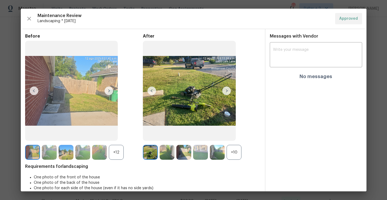
click at [234, 149] on div "+10" at bounding box center [234, 152] width 15 height 15
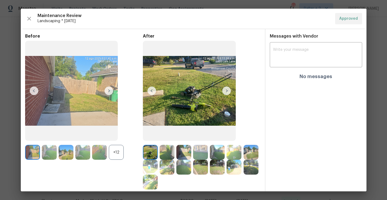
click at [118, 152] on div "+12" at bounding box center [116, 152] width 15 height 15
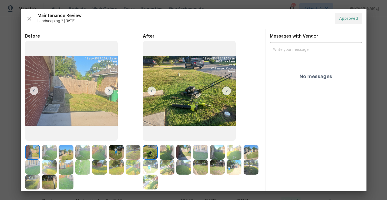
scroll to position [37, 0]
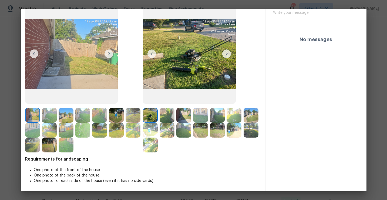
click at [201, 114] on img at bounding box center [200, 115] width 15 height 15
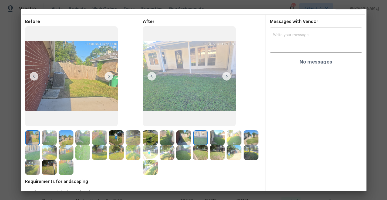
scroll to position [15, 0]
click at [166, 155] on img at bounding box center [167, 152] width 15 height 15
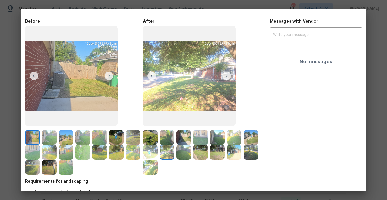
scroll to position [0, 0]
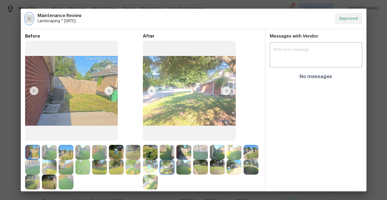
click at [30, 19] on icon "button" at bounding box center [29, 19] width 4 height 4
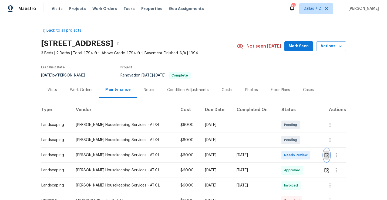
click at [326, 153] on img "button" at bounding box center [326, 154] width 5 height 5
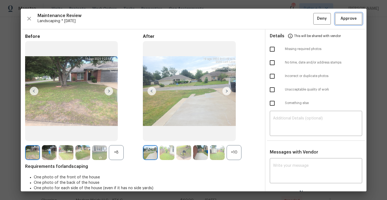
click at [350, 19] on span "Approve" at bounding box center [349, 18] width 16 height 7
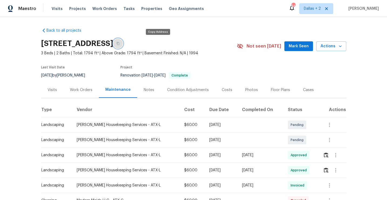
click at [123, 45] on button "button" at bounding box center [118, 44] width 10 height 10
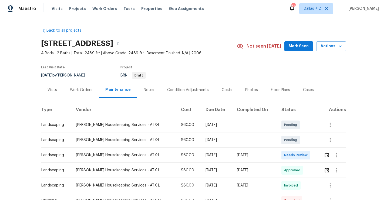
scroll to position [28, 0]
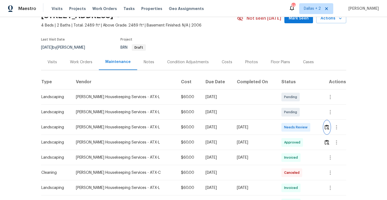
click at [326, 126] on img "button" at bounding box center [327, 127] width 5 height 5
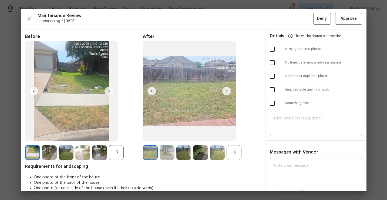
click at [218, 148] on img at bounding box center [217, 152] width 15 height 15
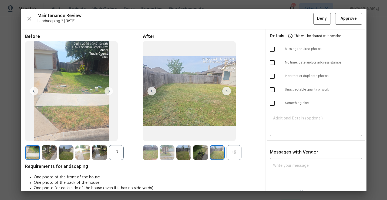
click at [229, 148] on div "+9" at bounding box center [234, 152] width 15 height 15
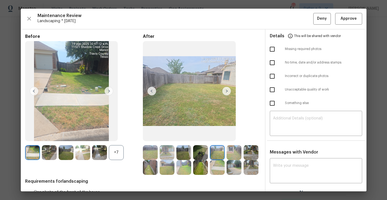
scroll to position [22, 0]
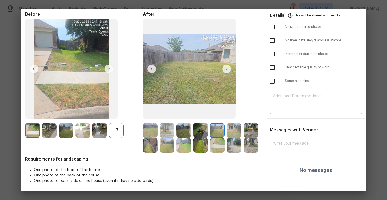
click at [115, 134] on div "+7" at bounding box center [116, 130] width 15 height 15
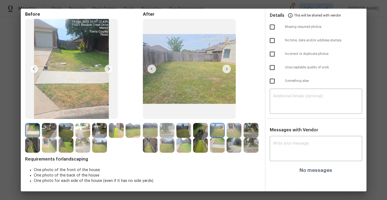
click at [152, 127] on img at bounding box center [150, 130] width 15 height 15
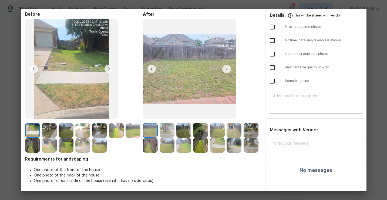
click at [197, 132] on img at bounding box center [200, 130] width 15 height 15
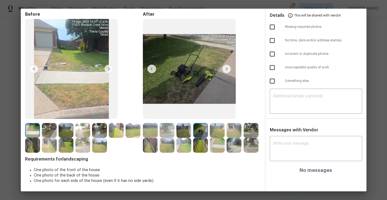
click at [45, 147] on img at bounding box center [49, 145] width 15 height 15
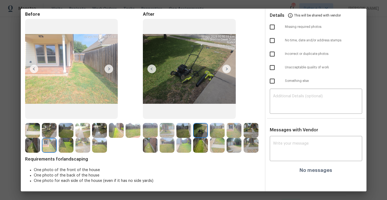
click at [98, 147] on img at bounding box center [99, 145] width 15 height 15
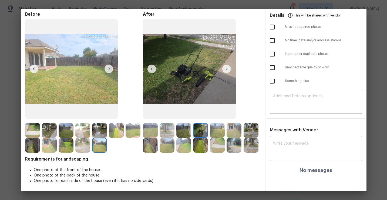
click at [256, 144] on img at bounding box center [251, 145] width 15 height 15
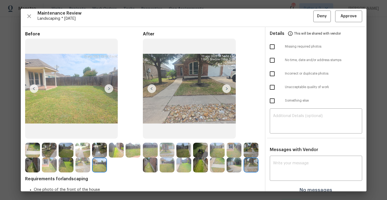
scroll to position [4, 0]
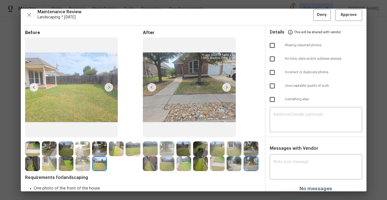
click at [201, 163] on img at bounding box center [200, 163] width 15 height 15
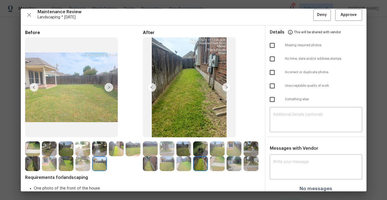
click at [155, 145] on img at bounding box center [150, 148] width 15 height 15
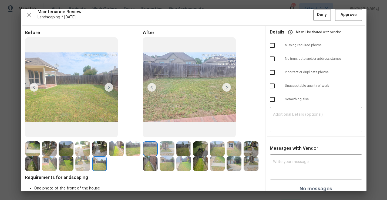
click at [224, 88] on img at bounding box center [226, 87] width 9 height 9
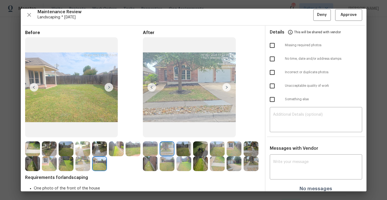
click at [225, 88] on img at bounding box center [226, 87] width 9 height 9
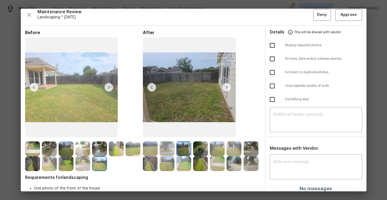
click at [154, 89] on img at bounding box center [151, 87] width 9 height 9
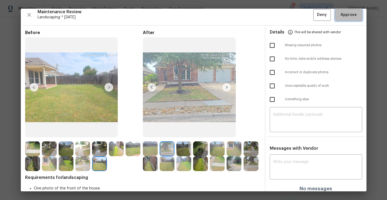
click at [344, 19] on button "Approve" at bounding box center [348, 15] width 27 height 12
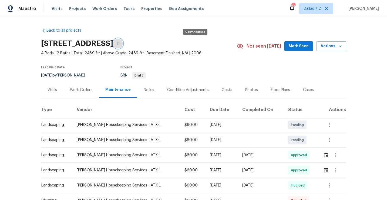
click at [120, 42] on icon "button" at bounding box center [117, 43] width 3 height 3
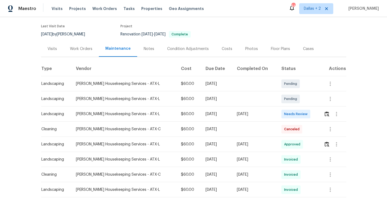
scroll to position [42, 0]
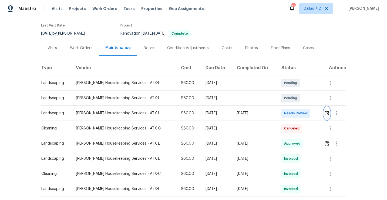
click at [327, 113] on img "button" at bounding box center [327, 112] width 5 height 5
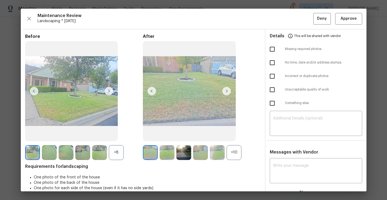
click at [234, 150] on div "+10" at bounding box center [234, 152] width 15 height 15
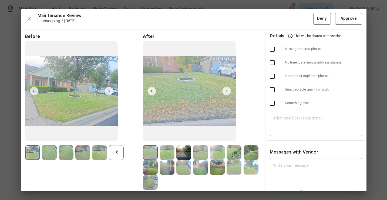
click at [117, 157] on div "+8" at bounding box center [116, 152] width 15 height 15
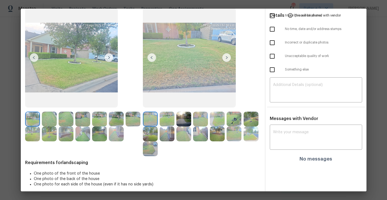
scroll to position [37, 0]
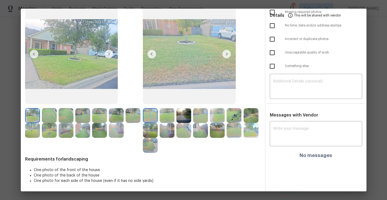
click at [184, 116] on img at bounding box center [183, 115] width 15 height 15
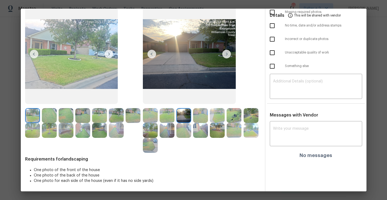
click at [152, 117] on img at bounding box center [150, 115] width 15 height 15
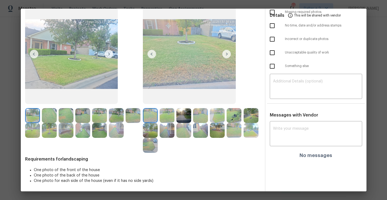
click at [163, 116] on img at bounding box center [167, 115] width 15 height 15
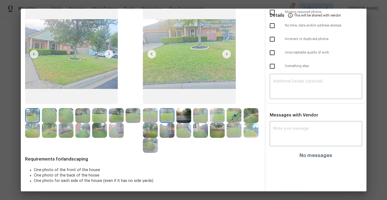
click at [187, 115] on img at bounding box center [183, 115] width 15 height 15
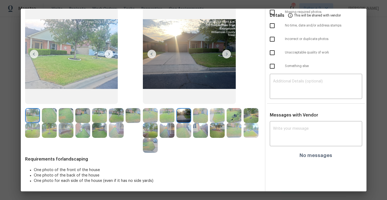
click at [194, 113] on img at bounding box center [200, 115] width 15 height 15
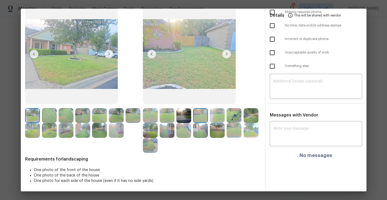
click at [106, 53] on img at bounding box center [109, 54] width 9 height 9
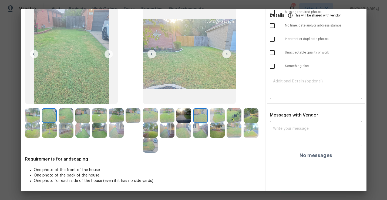
click at [227, 54] on img at bounding box center [226, 54] width 9 height 9
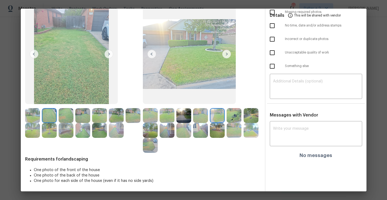
click at [227, 54] on img at bounding box center [226, 54] width 9 height 9
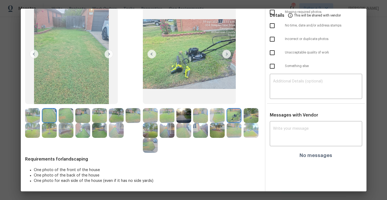
click at [227, 54] on img at bounding box center [226, 54] width 9 height 9
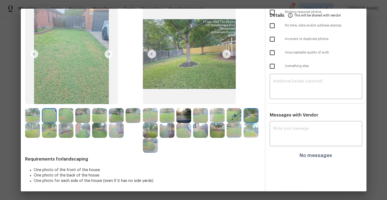
click at [227, 54] on img at bounding box center [226, 54] width 9 height 9
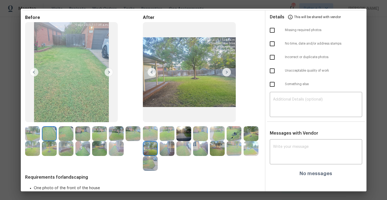
scroll to position [18, 0]
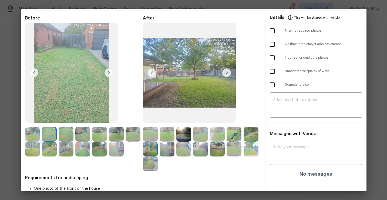
click at [35, 134] on img at bounding box center [32, 134] width 15 height 15
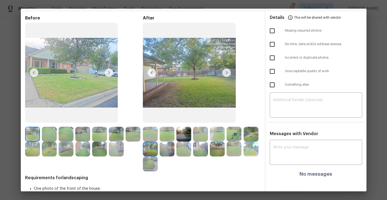
click at [41, 131] on div at bounding box center [33, 134] width 17 height 15
click at [227, 70] on img at bounding box center [226, 72] width 9 height 9
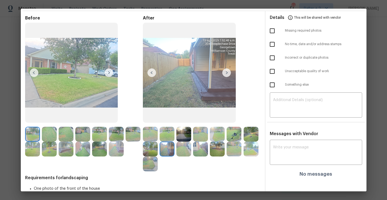
click at [163, 146] on img at bounding box center [167, 149] width 15 height 15
click at [30, 154] on img at bounding box center [32, 149] width 15 height 15
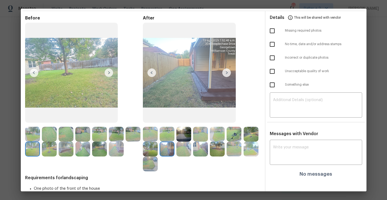
click at [187, 151] on img at bounding box center [183, 149] width 15 height 15
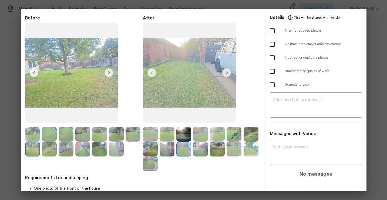
click at [200, 152] on img at bounding box center [200, 149] width 15 height 15
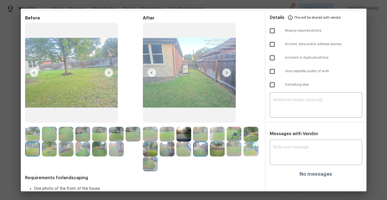
click at [213, 150] on img at bounding box center [217, 149] width 15 height 15
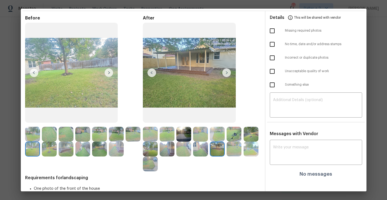
click at [227, 72] on img at bounding box center [226, 72] width 9 height 9
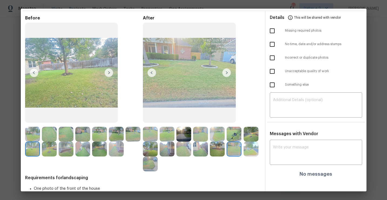
click at [252, 149] on img at bounding box center [251, 149] width 15 height 15
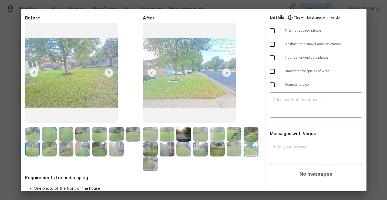
click at [148, 166] on img at bounding box center [150, 163] width 15 height 15
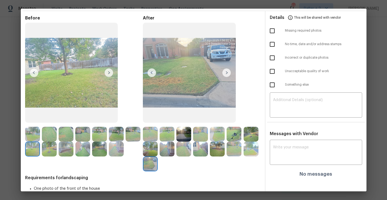
click at [32, 133] on img at bounding box center [32, 134] width 15 height 15
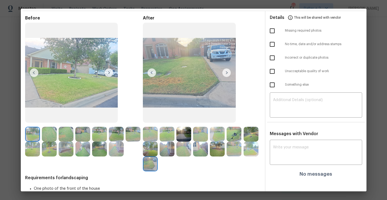
click at [107, 72] on img at bounding box center [109, 72] width 9 height 9
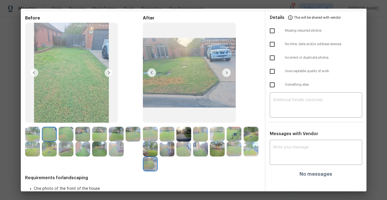
drag, startPoint x: 79, startPoint y: 63, endPoint x: 256, endPoint y: 10, distance: 185.6
click at [0, 0] on div "Maintenance Review Landscaping * Mon, Aug 18 Deny Approve Before After Requirem…" at bounding box center [193, 100] width 387 height 200
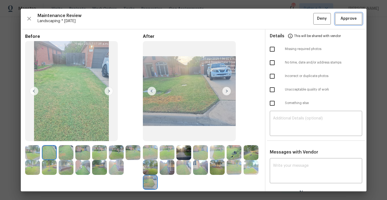
click at [343, 22] on button "Approve" at bounding box center [348, 19] width 27 height 12
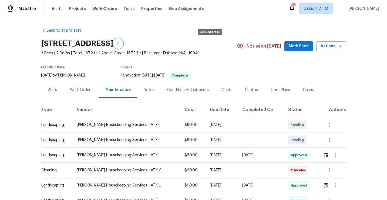
click at [123, 47] on button "button" at bounding box center [118, 44] width 10 height 10
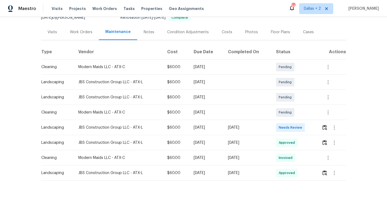
scroll to position [71, 0]
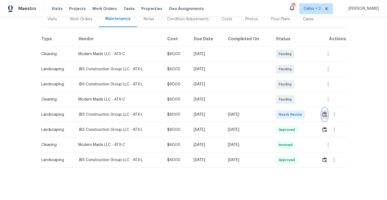
click at [323, 114] on button "button" at bounding box center [325, 114] width 6 height 13
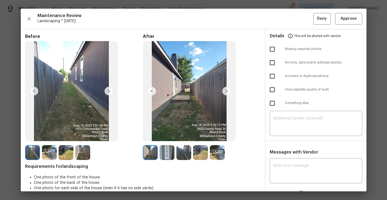
click at [169, 156] on img at bounding box center [167, 152] width 15 height 15
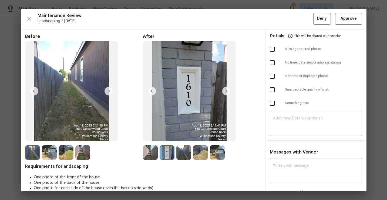
click at [179, 153] on img at bounding box center [183, 152] width 15 height 15
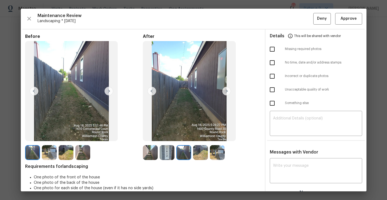
click at [203, 158] on img at bounding box center [200, 152] width 15 height 15
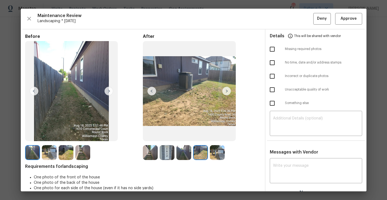
click at [218, 157] on img at bounding box center [217, 152] width 15 height 15
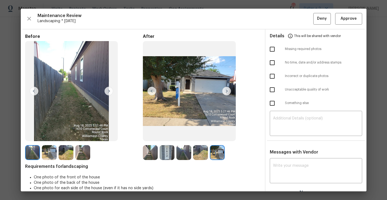
click at [143, 157] on img at bounding box center [150, 152] width 15 height 15
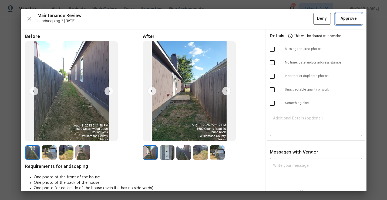
click at [348, 15] on span "Approve" at bounding box center [349, 18] width 16 height 7
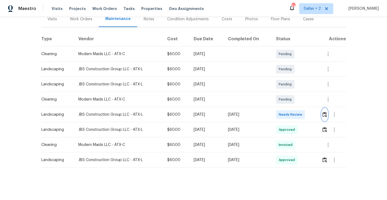
scroll to position [0, 0]
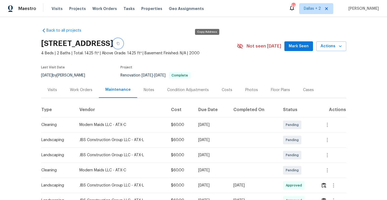
click at [123, 45] on button "button" at bounding box center [118, 44] width 10 height 10
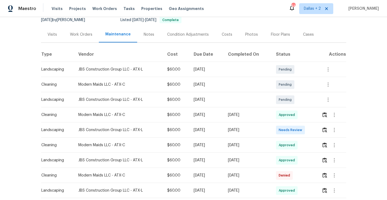
scroll to position [78, 0]
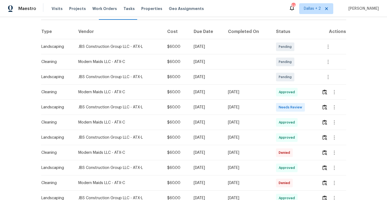
click at [321, 106] on td at bounding box center [331, 107] width 29 height 15
click at [324, 106] on img "button" at bounding box center [324, 107] width 5 height 5
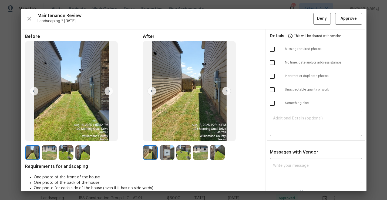
click at [164, 156] on img at bounding box center [167, 152] width 15 height 15
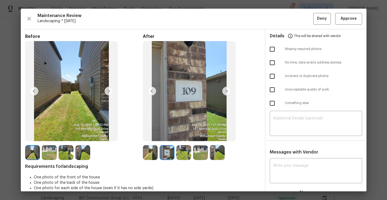
click at [155, 155] on img at bounding box center [150, 152] width 15 height 15
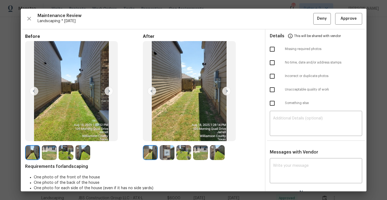
click at [167, 153] on img at bounding box center [167, 152] width 15 height 15
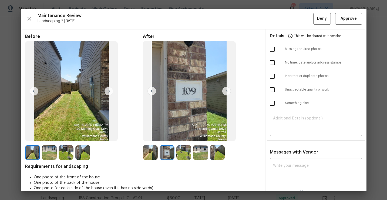
click at [185, 151] on img at bounding box center [183, 152] width 15 height 15
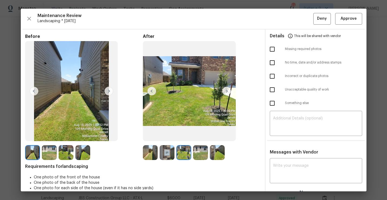
click at [198, 150] on img at bounding box center [200, 152] width 15 height 15
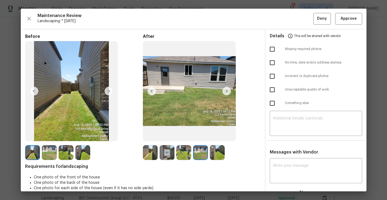
click at [215, 150] on img at bounding box center [217, 152] width 15 height 15
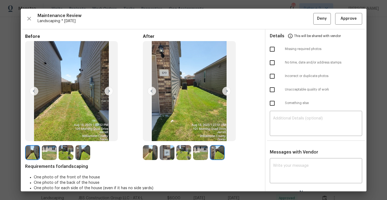
click at [184, 153] on img at bounding box center [183, 152] width 15 height 15
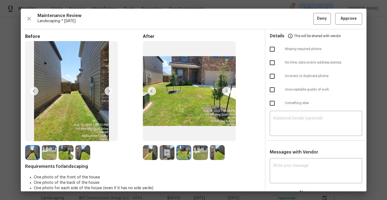
click at [200, 149] on img at bounding box center [200, 152] width 15 height 15
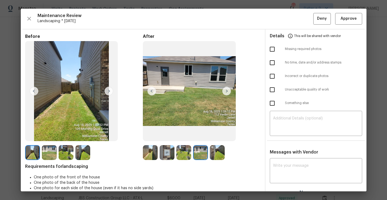
click at [219, 156] on img at bounding box center [217, 152] width 15 height 15
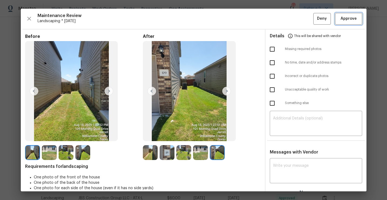
click at [342, 23] on button "Approve" at bounding box center [348, 19] width 27 height 12
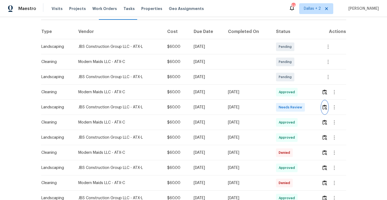
scroll to position [0, 0]
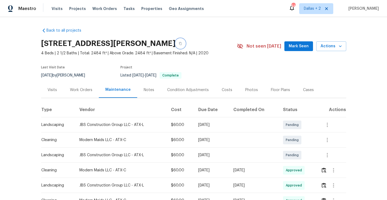
click at [182, 42] on icon "button" at bounding box center [180, 43] width 3 height 3
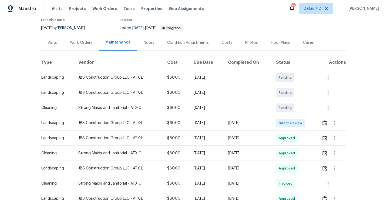
scroll to position [49, 0]
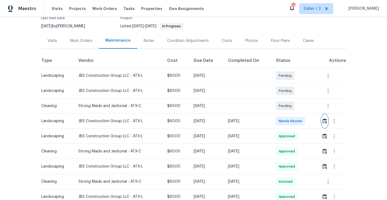
click at [325, 120] on img "button" at bounding box center [324, 120] width 5 height 5
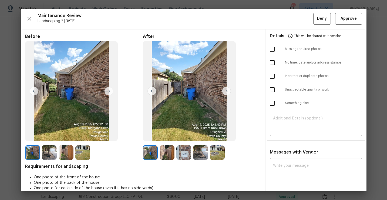
click at [226, 94] on img at bounding box center [226, 91] width 9 height 9
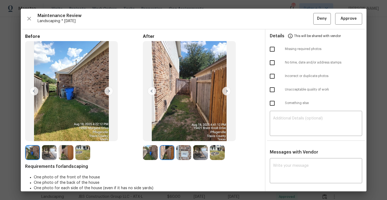
click at [228, 93] on img at bounding box center [226, 91] width 9 height 9
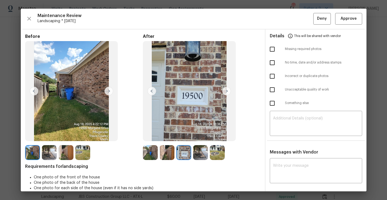
click at [228, 93] on img at bounding box center [226, 91] width 9 height 9
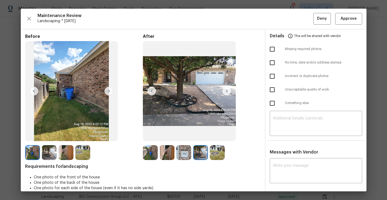
click at [228, 92] on img at bounding box center [226, 91] width 9 height 9
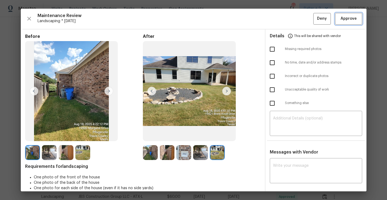
click at [348, 17] on span "Approve" at bounding box center [349, 18] width 16 height 7
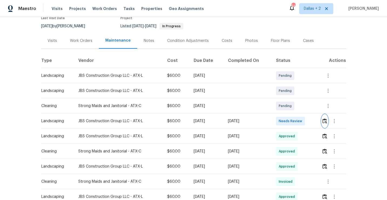
scroll to position [0, 0]
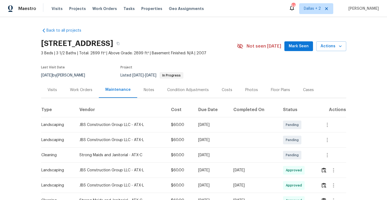
click at [113, 43] on h2 "19500 Morgana Dr, Pflugerville, TX 78660" at bounding box center [77, 43] width 72 height 5
click at [123, 43] on button "button" at bounding box center [118, 44] width 10 height 10
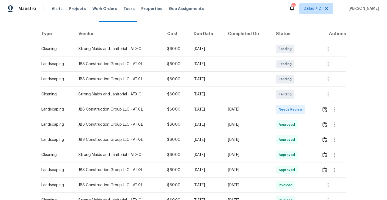
scroll to position [77, 0]
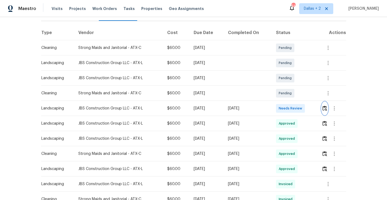
click at [326, 110] on img "button" at bounding box center [324, 108] width 5 height 5
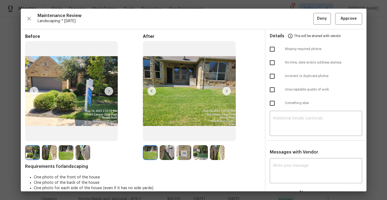
click at [226, 93] on img at bounding box center [226, 91] width 9 height 9
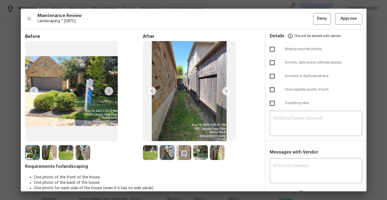
click at [226, 93] on img at bounding box center [226, 91] width 9 height 9
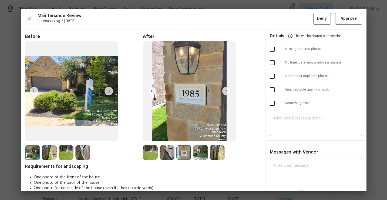
click at [226, 93] on img at bounding box center [226, 91] width 9 height 9
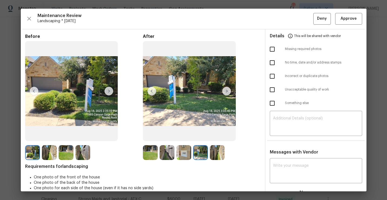
click at [226, 93] on img at bounding box center [226, 91] width 9 height 9
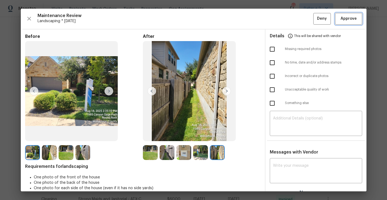
click at [343, 20] on span "Approve" at bounding box center [349, 18] width 16 height 7
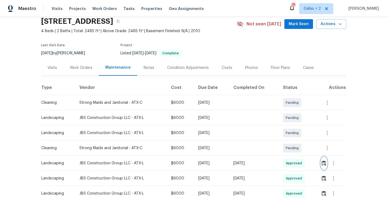
scroll to position [0, 0]
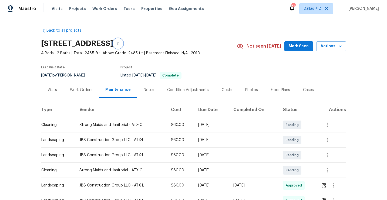
click at [123, 44] on button "button" at bounding box center [118, 44] width 10 height 10
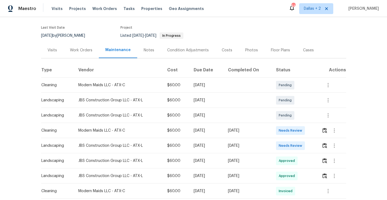
scroll to position [42, 0]
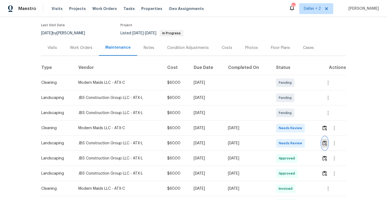
click at [327, 143] on img "button" at bounding box center [324, 142] width 5 height 5
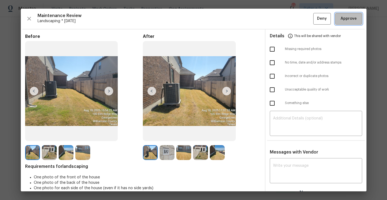
click at [351, 18] on span "Approve" at bounding box center [349, 18] width 16 height 7
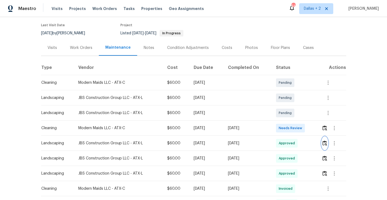
scroll to position [0, 0]
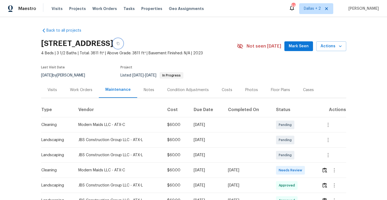
click at [120, 45] on icon "button" at bounding box center [117, 43] width 3 height 3
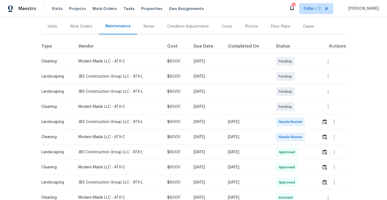
scroll to position [69, 0]
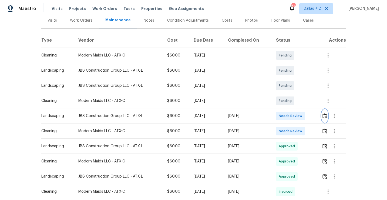
click at [325, 117] on img "button" at bounding box center [324, 115] width 5 height 5
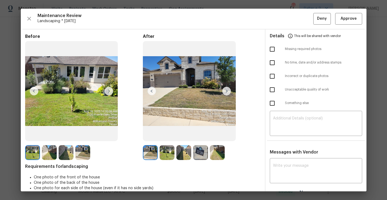
click at [226, 88] on img at bounding box center [226, 91] width 9 height 9
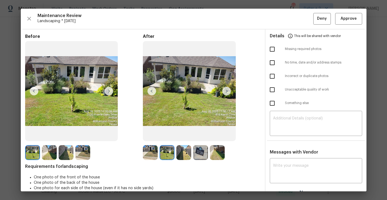
click at [228, 91] on img at bounding box center [226, 91] width 9 height 9
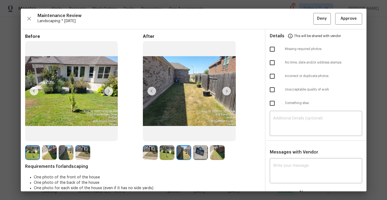
click at [228, 90] on img at bounding box center [226, 91] width 9 height 9
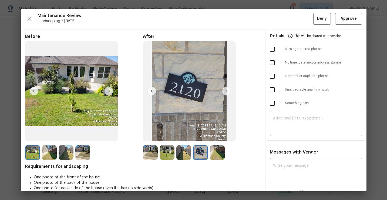
click at [228, 90] on img at bounding box center [226, 91] width 9 height 9
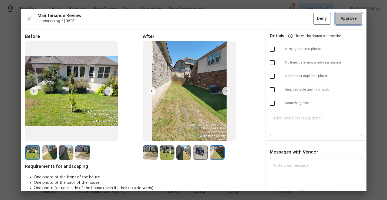
click at [353, 22] on span "Approve" at bounding box center [349, 18] width 16 height 7
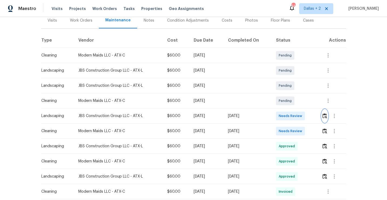
scroll to position [0, 0]
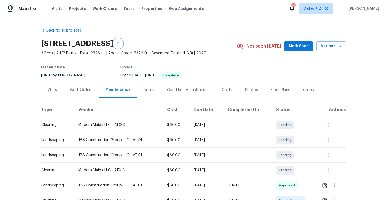
click at [120, 43] on icon "button" at bounding box center [117, 43] width 3 height 3
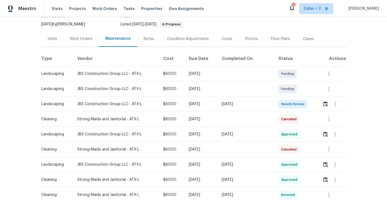
scroll to position [56, 0]
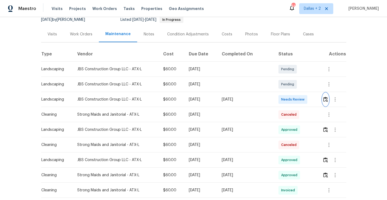
click at [328, 98] on img "button" at bounding box center [325, 99] width 5 height 5
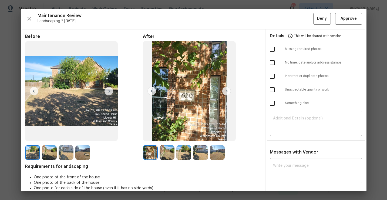
click at [228, 92] on img at bounding box center [226, 91] width 9 height 9
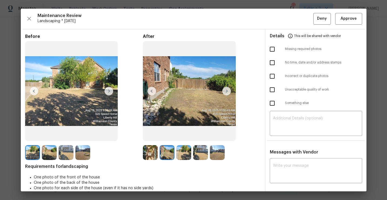
click at [228, 92] on img at bounding box center [226, 91] width 9 height 9
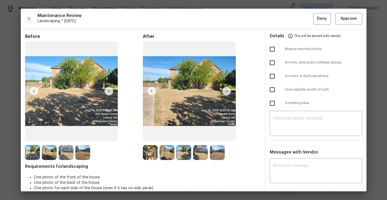
click at [228, 92] on img at bounding box center [226, 91] width 9 height 9
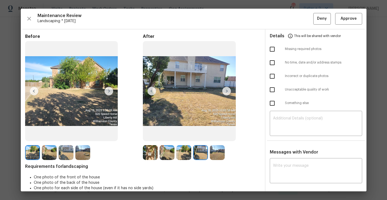
click at [228, 92] on img at bounding box center [226, 91] width 9 height 9
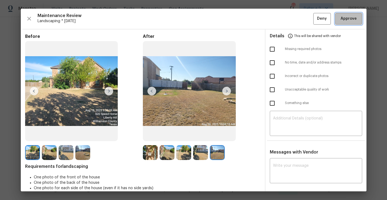
click at [345, 15] on span "Approve" at bounding box center [349, 18] width 16 height 7
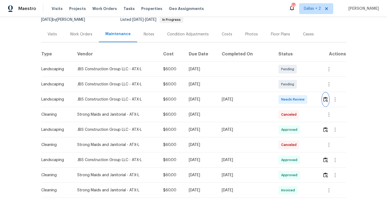
scroll to position [0, 0]
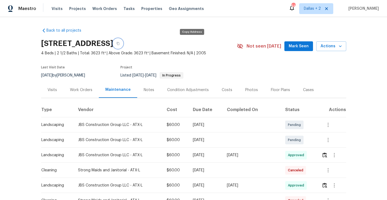
click at [123, 41] on button "button" at bounding box center [118, 44] width 10 height 10
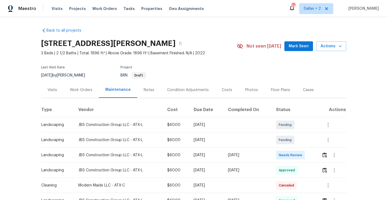
scroll to position [23, 0]
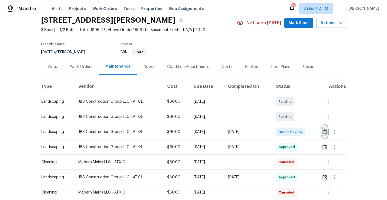
click at [324, 130] on img "button" at bounding box center [324, 131] width 5 height 5
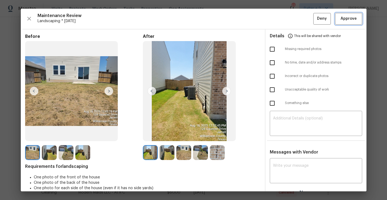
click at [348, 23] on button "Approve" at bounding box center [348, 19] width 27 height 12
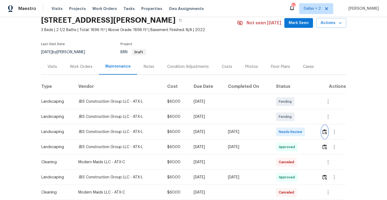
scroll to position [0, 0]
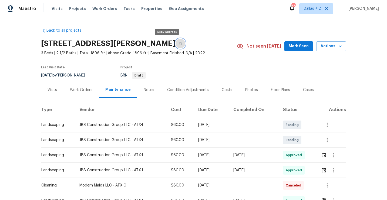
click at [176, 44] on button "button" at bounding box center [181, 44] width 10 height 10
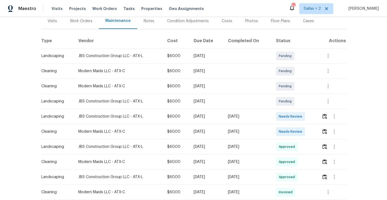
scroll to position [78, 0]
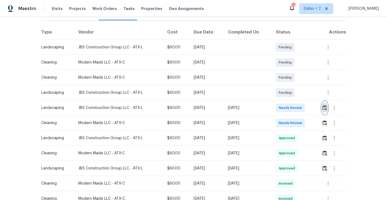
click at [326, 106] on img "button" at bounding box center [324, 107] width 5 height 5
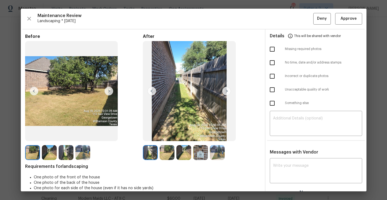
click at [224, 94] on img at bounding box center [226, 91] width 9 height 9
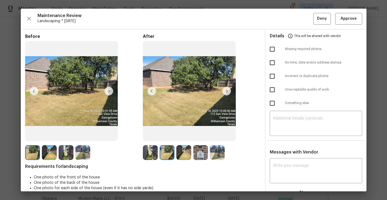
click at [224, 94] on img at bounding box center [226, 91] width 9 height 9
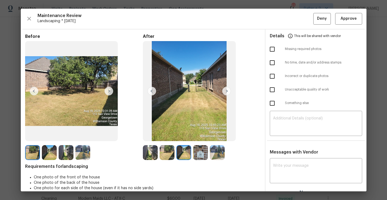
click at [224, 94] on img at bounding box center [226, 91] width 9 height 9
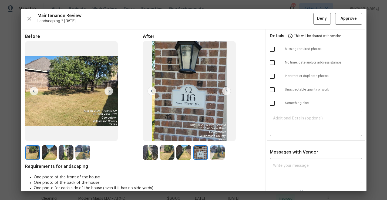
click at [224, 94] on img at bounding box center [226, 91] width 9 height 9
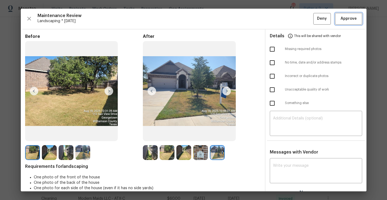
click at [352, 21] on span "Approve" at bounding box center [349, 18] width 16 height 7
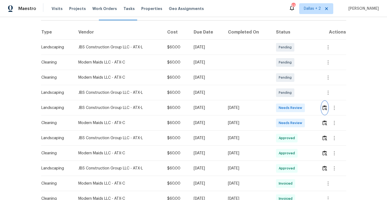
scroll to position [0, 0]
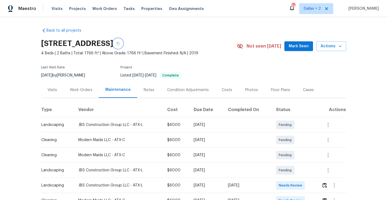
click at [123, 40] on button "button" at bounding box center [118, 44] width 10 height 10
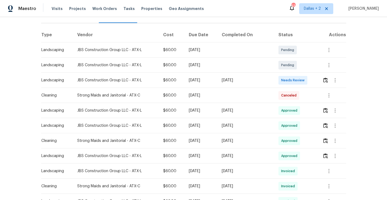
scroll to position [79, 0]
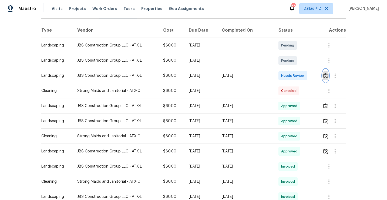
click at [326, 76] on img "button" at bounding box center [325, 75] width 5 height 5
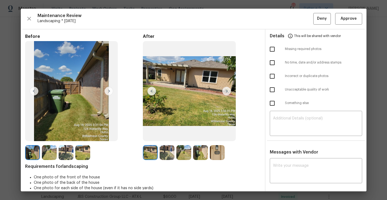
click at [216, 154] on img at bounding box center [217, 152] width 15 height 15
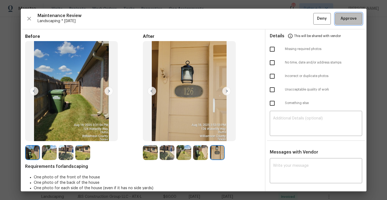
click at [350, 16] on span "Approve" at bounding box center [349, 18] width 16 height 7
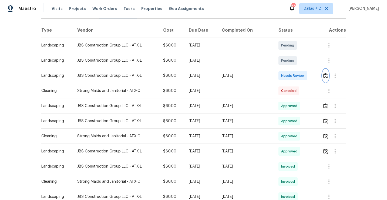
scroll to position [0, 0]
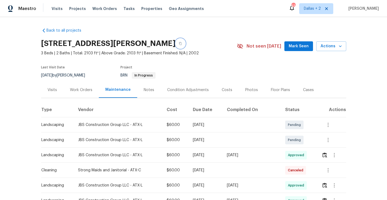
click at [176, 41] on button "button" at bounding box center [181, 44] width 10 height 10
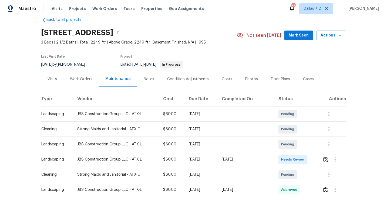
scroll to position [15, 0]
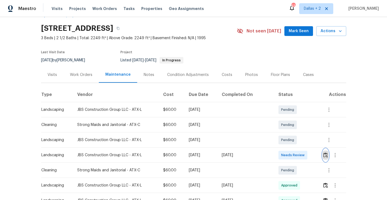
click at [325, 154] on img "button" at bounding box center [325, 154] width 5 height 5
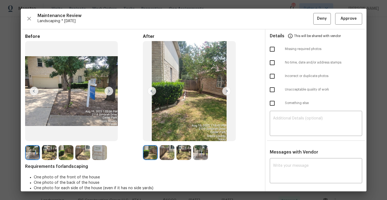
click at [227, 92] on img at bounding box center [226, 91] width 9 height 9
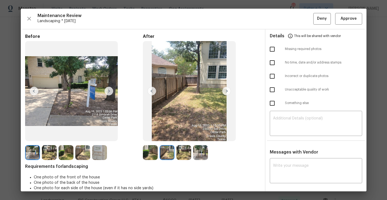
click at [227, 92] on img at bounding box center [226, 91] width 9 height 9
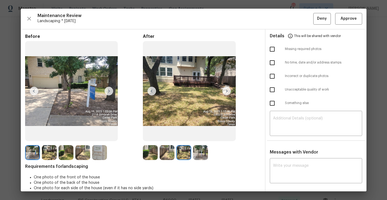
click at [227, 92] on img at bounding box center [226, 91] width 9 height 9
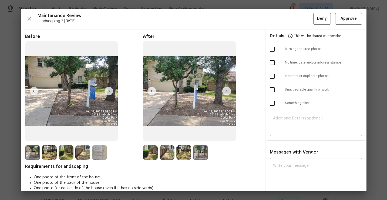
click at [155, 155] on img at bounding box center [150, 152] width 15 height 15
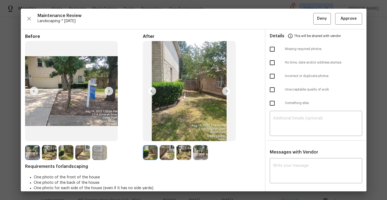
click at [164, 152] on img at bounding box center [167, 152] width 15 height 15
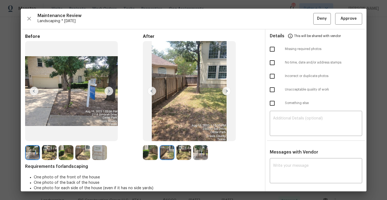
click at [182, 150] on img at bounding box center [183, 152] width 15 height 15
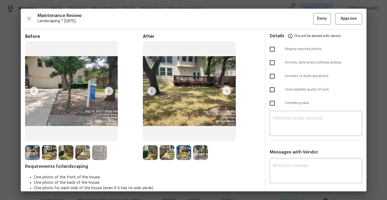
click at [196, 153] on img at bounding box center [200, 152] width 15 height 15
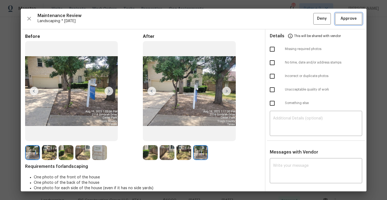
click at [355, 17] on span "Approve" at bounding box center [349, 18] width 16 height 7
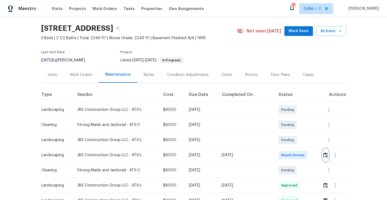
scroll to position [0, 0]
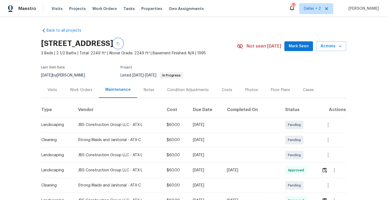
click at [123, 42] on button "button" at bounding box center [118, 44] width 10 height 10
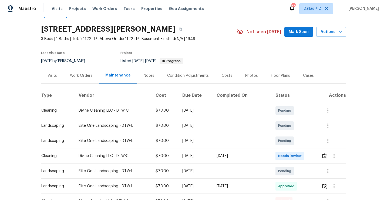
scroll to position [21, 0]
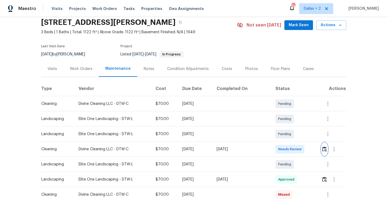
click at [323, 150] on img "button" at bounding box center [324, 148] width 5 height 5
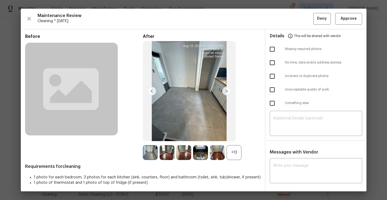
click at [237, 150] on div "+13" at bounding box center [234, 152] width 15 height 15
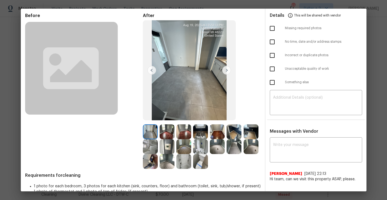
scroll to position [32, 0]
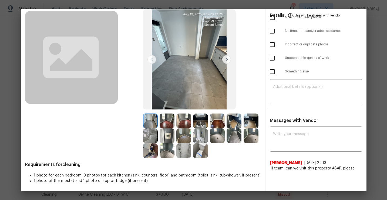
click at [185, 137] on img at bounding box center [183, 135] width 15 height 15
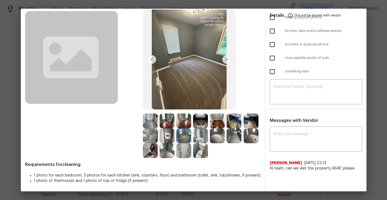
click at [218, 137] on img at bounding box center [217, 135] width 15 height 15
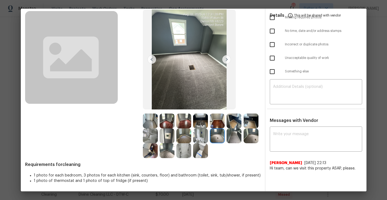
click at [164, 149] on img at bounding box center [167, 150] width 15 height 15
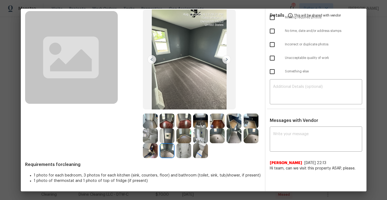
click at [147, 152] on img at bounding box center [150, 150] width 15 height 15
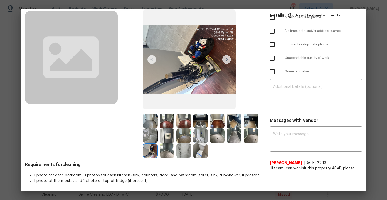
click at [171, 139] on img at bounding box center [167, 135] width 15 height 15
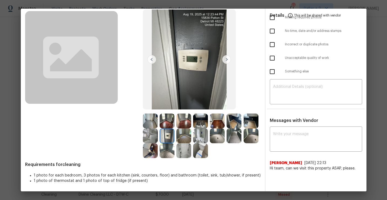
click at [201, 120] on img at bounding box center [200, 120] width 15 height 15
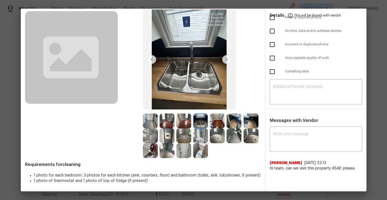
click at [228, 58] on img at bounding box center [226, 59] width 9 height 9
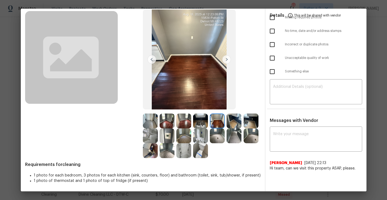
click at [228, 58] on img at bounding box center [226, 59] width 9 height 9
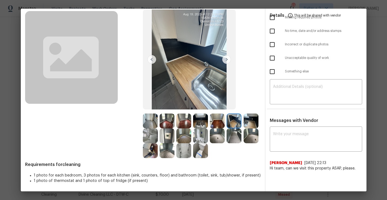
click at [228, 58] on img at bounding box center [226, 59] width 9 height 9
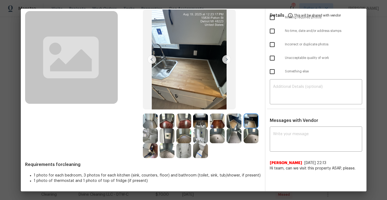
click at [228, 60] on img at bounding box center [226, 59] width 9 height 9
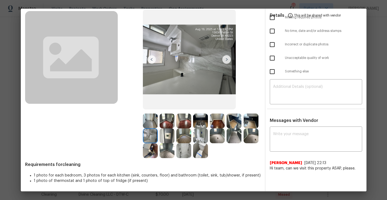
click at [228, 60] on img at bounding box center [226, 59] width 9 height 9
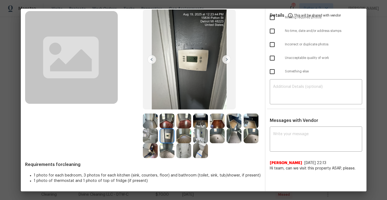
click at [228, 60] on img at bounding box center [226, 59] width 9 height 9
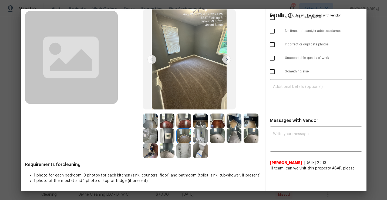
click at [228, 60] on img at bounding box center [226, 59] width 9 height 9
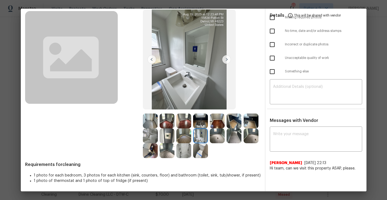
click at [228, 60] on img at bounding box center [226, 59] width 9 height 9
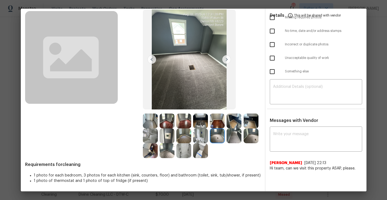
click at [228, 60] on img at bounding box center [226, 59] width 9 height 9
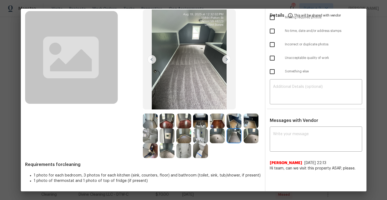
click at [229, 63] on img at bounding box center [226, 59] width 9 height 9
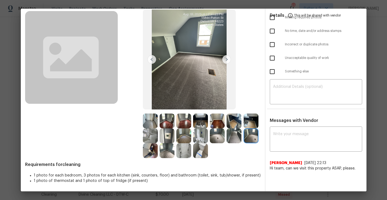
click at [228, 60] on img at bounding box center [226, 59] width 9 height 9
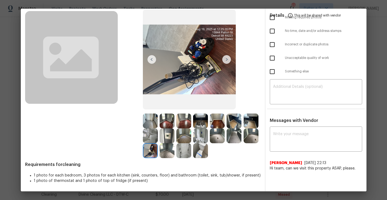
click at [228, 60] on img at bounding box center [226, 59] width 9 height 9
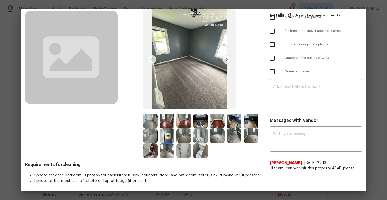
click at [228, 60] on img at bounding box center [226, 59] width 9 height 9
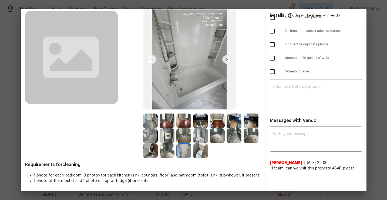
click at [228, 60] on img at bounding box center [226, 59] width 9 height 9
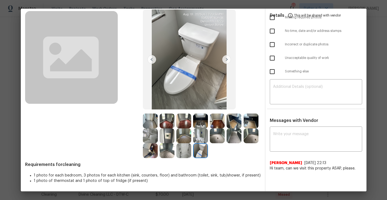
click at [228, 60] on img at bounding box center [226, 59] width 9 height 9
click at [199, 153] on img at bounding box center [200, 150] width 15 height 15
click at [152, 122] on img at bounding box center [150, 120] width 15 height 15
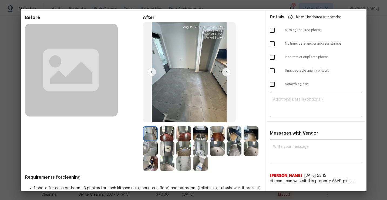
scroll to position [18, 0]
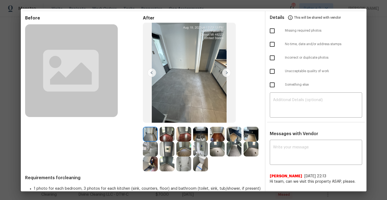
click at [226, 74] on img at bounding box center [226, 72] width 9 height 9
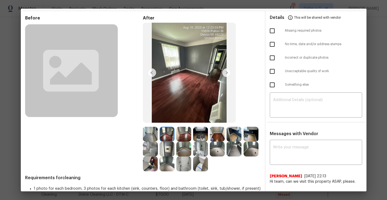
click at [226, 74] on img at bounding box center [226, 72] width 9 height 9
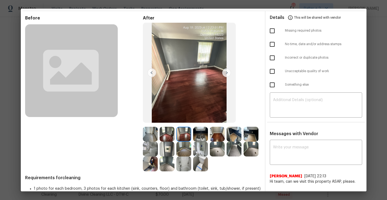
click at [150, 132] on img at bounding box center [150, 134] width 15 height 15
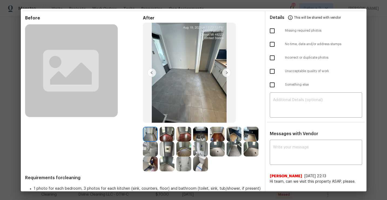
click at [227, 75] on img at bounding box center [226, 72] width 9 height 9
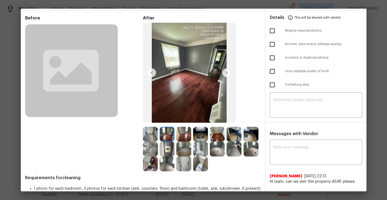
click at [227, 75] on img at bounding box center [226, 72] width 9 height 9
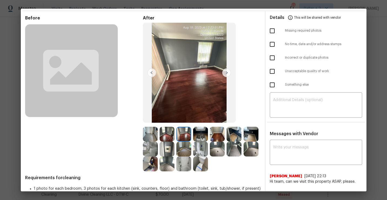
click at [227, 75] on img at bounding box center [226, 72] width 9 height 9
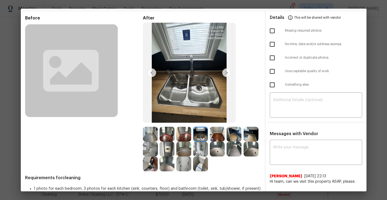
click at [227, 75] on img at bounding box center [226, 72] width 9 height 9
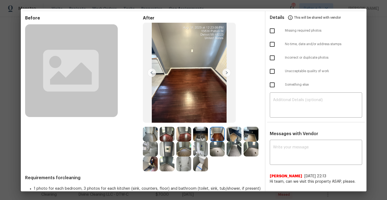
click at [227, 75] on img at bounding box center [226, 72] width 9 height 9
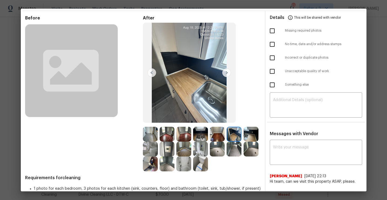
click at [227, 75] on img at bounding box center [226, 72] width 9 height 9
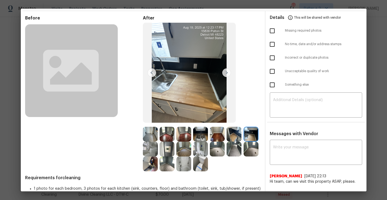
click at [227, 75] on img at bounding box center [226, 72] width 9 height 9
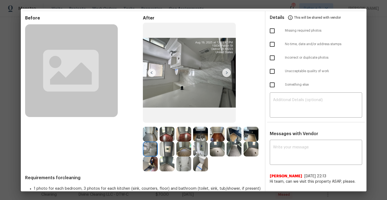
click at [227, 75] on img at bounding box center [226, 72] width 9 height 9
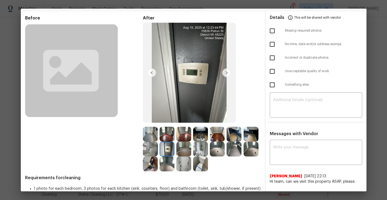
click at [227, 75] on img at bounding box center [226, 72] width 9 height 9
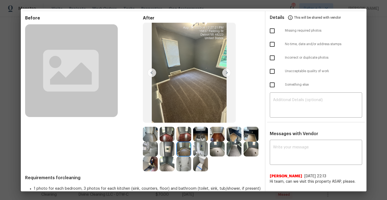
click at [227, 75] on img at bounding box center [226, 72] width 9 height 9
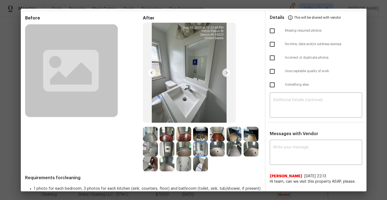
click at [227, 75] on img at bounding box center [226, 72] width 9 height 9
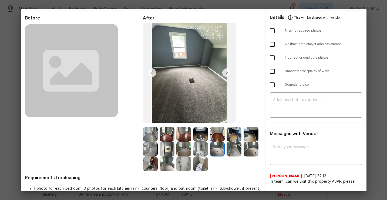
click at [227, 75] on img at bounding box center [226, 72] width 9 height 9
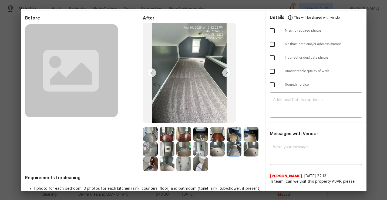
click at [227, 75] on img at bounding box center [226, 72] width 9 height 9
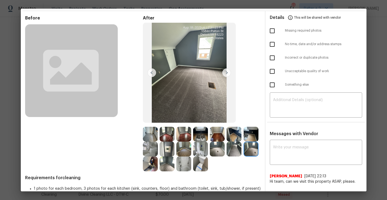
click at [227, 75] on img at bounding box center [226, 72] width 9 height 9
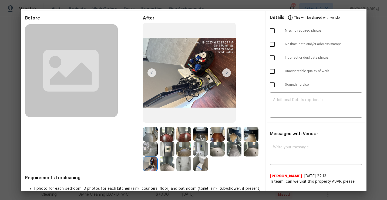
click at [227, 75] on img at bounding box center [226, 72] width 9 height 9
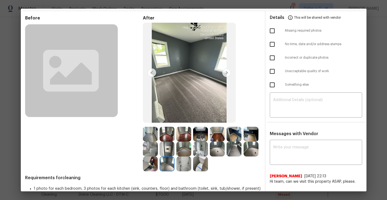
click at [227, 75] on img at bounding box center [226, 72] width 9 height 9
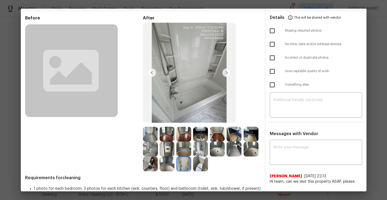
click at [227, 75] on img at bounding box center [226, 72] width 9 height 9
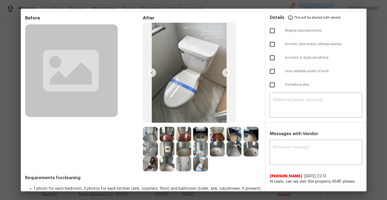
click at [153, 137] on img at bounding box center [150, 134] width 15 height 15
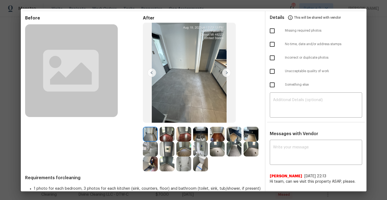
click at [167, 137] on img at bounding box center [167, 134] width 15 height 15
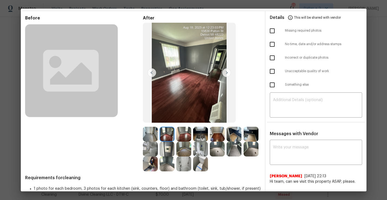
scroll to position [0, 0]
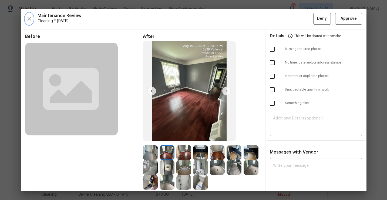
click at [26, 18] on icon "button" at bounding box center [29, 18] width 6 height 6
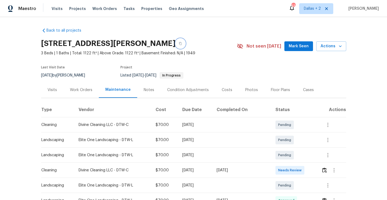
click at [176, 45] on button "button" at bounding box center [181, 44] width 10 height 10
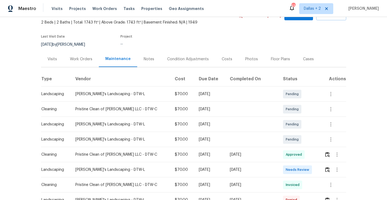
scroll to position [46, 0]
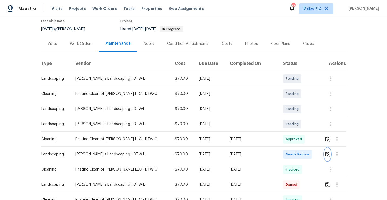
click at [327, 156] on img "button" at bounding box center [327, 154] width 5 height 5
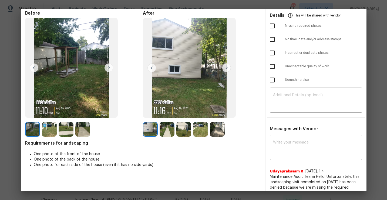
scroll to position [6, 0]
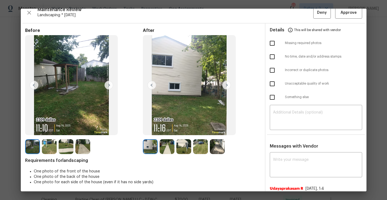
click at [227, 86] on img at bounding box center [226, 85] width 9 height 9
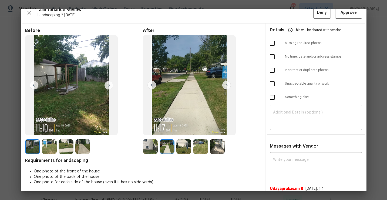
click at [227, 86] on img at bounding box center [226, 85] width 9 height 9
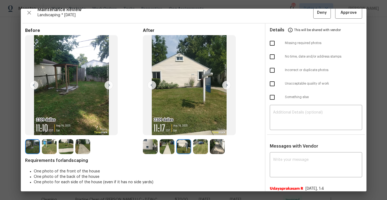
click at [227, 86] on img at bounding box center [226, 85] width 9 height 9
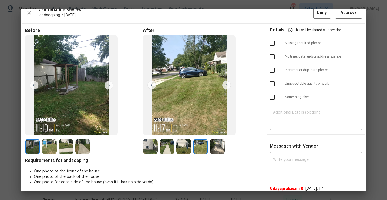
click at [147, 86] on img at bounding box center [151, 85] width 9 height 9
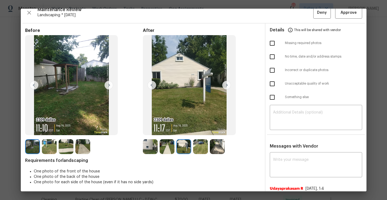
click at [230, 82] on img at bounding box center [226, 85] width 9 height 9
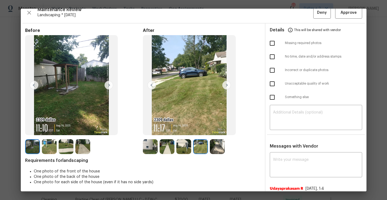
click at [213, 81] on img at bounding box center [189, 85] width 93 height 100
click at [226, 84] on img at bounding box center [226, 85] width 9 height 9
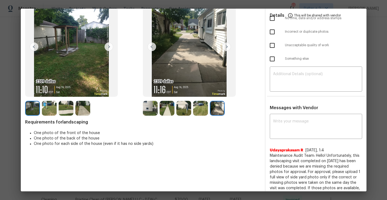
scroll to position [9, 0]
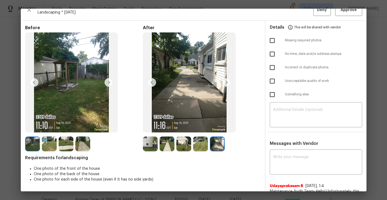
click at [228, 79] on img at bounding box center [226, 82] width 9 height 9
click at [153, 144] on img at bounding box center [150, 143] width 15 height 15
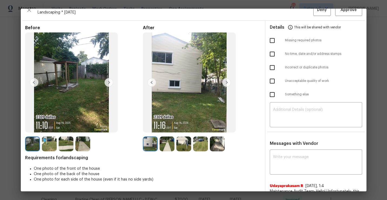
click at [230, 80] on img at bounding box center [226, 82] width 9 height 9
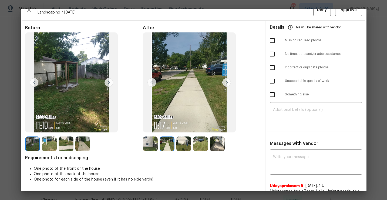
click at [226, 82] on img at bounding box center [226, 82] width 9 height 9
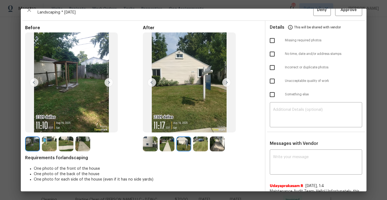
click at [226, 82] on img at bounding box center [226, 82] width 9 height 9
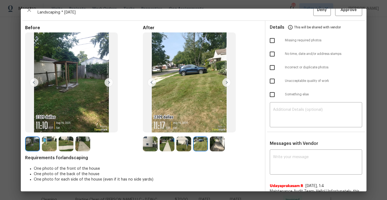
click at [226, 82] on img at bounding box center [226, 82] width 9 height 9
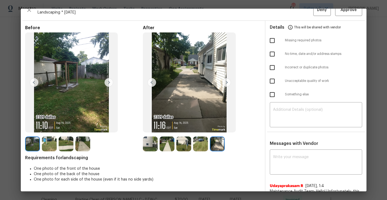
click at [33, 142] on img at bounding box center [32, 143] width 15 height 15
click at [45, 142] on img at bounding box center [49, 143] width 15 height 15
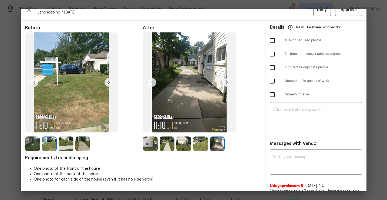
click at [62, 144] on img at bounding box center [66, 143] width 15 height 15
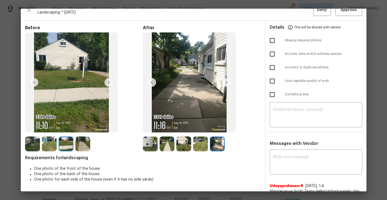
click at [82, 142] on img at bounding box center [82, 143] width 15 height 15
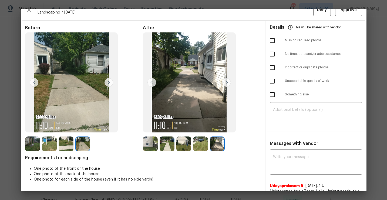
click at [67, 143] on img at bounding box center [66, 143] width 15 height 15
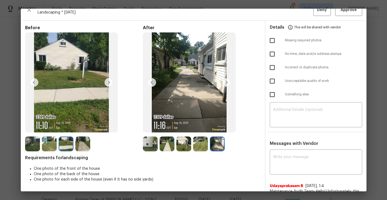
click at [34, 142] on img at bounding box center [32, 143] width 15 height 15
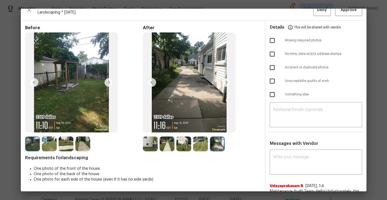
click at [109, 88] on img at bounding box center [71, 82] width 93 height 100
click at [109, 84] on img at bounding box center [109, 82] width 9 height 9
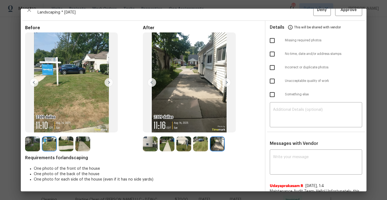
click at [143, 145] on img at bounding box center [150, 143] width 15 height 15
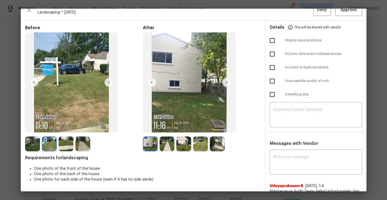
click at [225, 83] on img at bounding box center [226, 82] width 9 height 9
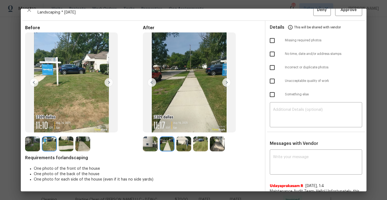
click at [225, 83] on img at bounding box center [226, 82] width 9 height 9
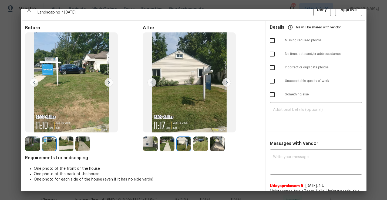
click at [225, 83] on img at bounding box center [226, 82] width 9 height 9
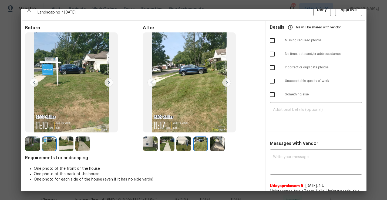
click at [225, 83] on img at bounding box center [226, 82] width 9 height 9
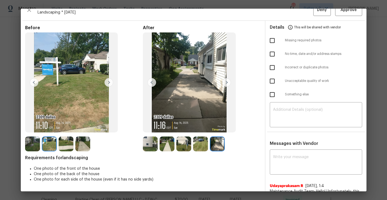
click at [225, 83] on img at bounding box center [226, 82] width 9 height 9
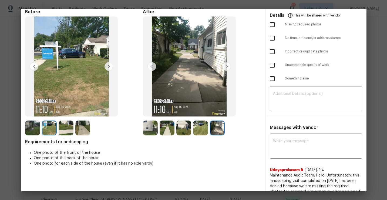
scroll to position [0, 0]
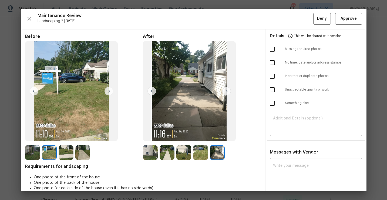
click at [31, 148] on img at bounding box center [32, 152] width 15 height 15
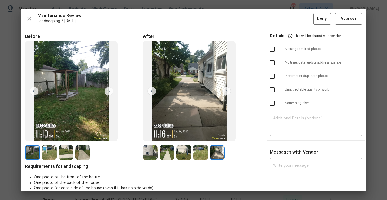
click at [108, 89] on img at bounding box center [109, 91] width 9 height 9
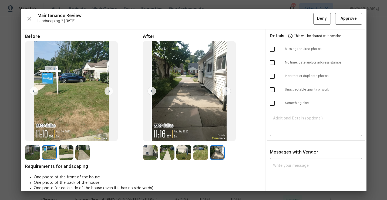
click at [108, 89] on img at bounding box center [109, 91] width 9 height 9
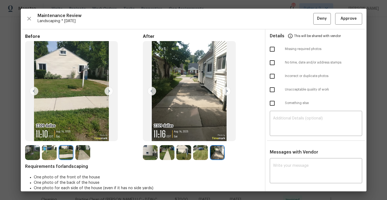
click at [108, 89] on img at bounding box center [109, 91] width 9 height 9
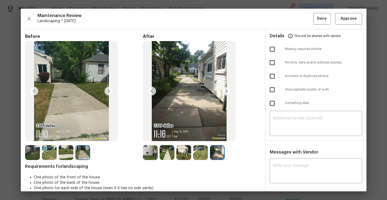
click at [34, 91] on img at bounding box center [34, 91] width 9 height 9
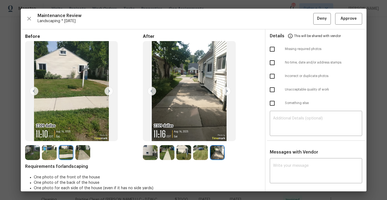
click at [33, 21] on div "Maintenance Review Landscaping * [DATE] Deny Approve" at bounding box center [193, 19] width 337 height 12
click at [30, 19] on icon "button" at bounding box center [29, 18] width 6 height 6
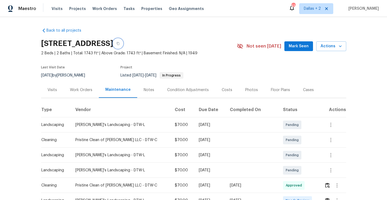
click at [123, 45] on button "button" at bounding box center [118, 44] width 10 height 10
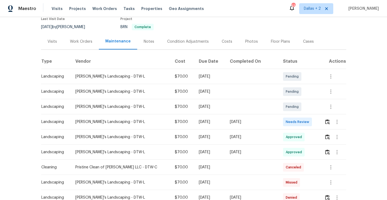
scroll to position [59, 0]
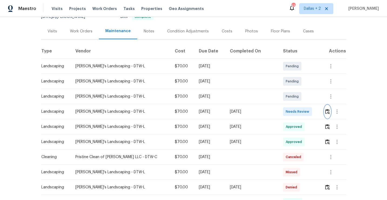
click at [327, 112] on img "button" at bounding box center [327, 111] width 5 height 5
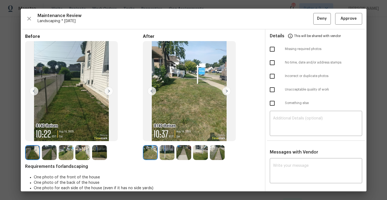
click at [226, 92] on img at bounding box center [226, 91] width 9 height 9
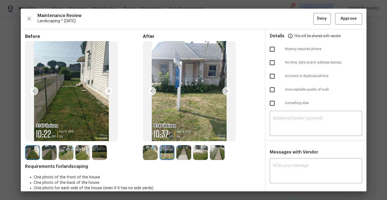
click at [226, 92] on img at bounding box center [226, 91] width 9 height 9
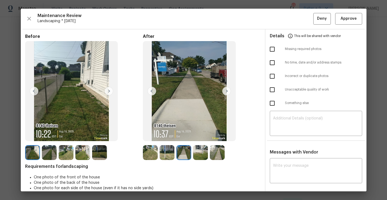
click at [156, 91] on img at bounding box center [189, 91] width 93 height 100
click at [153, 92] on img at bounding box center [151, 91] width 9 height 9
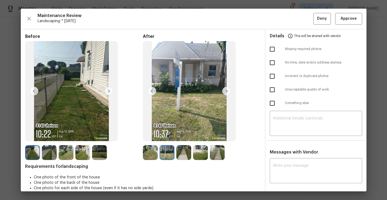
click at [227, 92] on img at bounding box center [226, 91] width 9 height 9
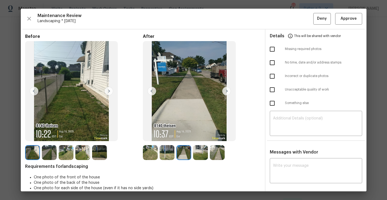
click at [227, 92] on img at bounding box center [226, 91] width 9 height 9
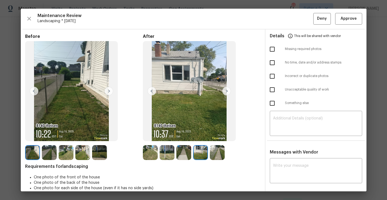
click at [227, 92] on img at bounding box center [226, 91] width 9 height 9
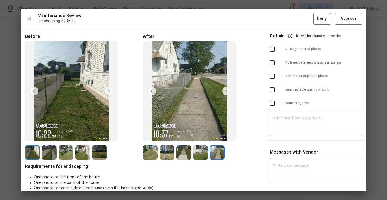
click at [47, 144] on div "Before" at bounding box center [84, 97] width 118 height 126
click at [109, 90] on img at bounding box center [109, 91] width 9 height 9
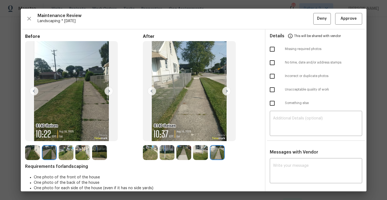
click at [104, 93] on img at bounding box center [71, 91] width 93 height 100
click at [105, 90] on img at bounding box center [109, 91] width 9 height 9
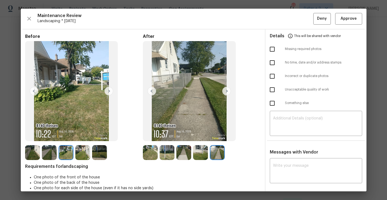
click at [69, 147] on img at bounding box center [66, 152] width 15 height 15
click at [81, 152] on img at bounding box center [82, 152] width 15 height 15
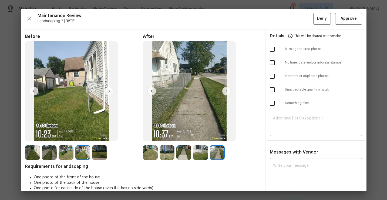
click at [93, 152] on img at bounding box center [99, 152] width 15 height 15
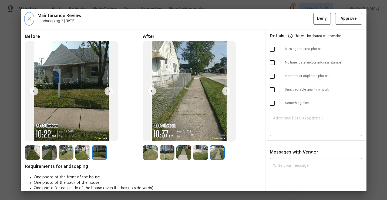
click at [27, 18] on icon "button" at bounding box center [29, 18] width 6 height 6
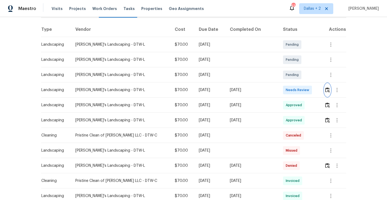
scroll to position [81, 0]
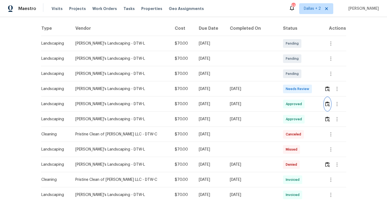
click at [325, 106] on img "button" at bounding box center [327, 103] width 5 height 5
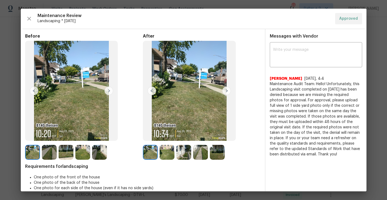
click at [203, 153] on img at bounding box center [200, 152] width 15 height 15
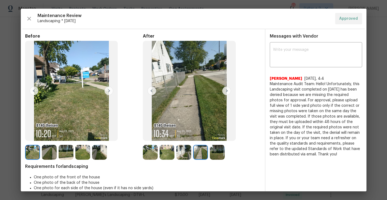
click at [148, 158] on img at bounding box center [150, 152] width 15 height 15
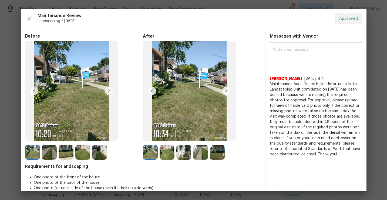
click at [226, 89] on img at bounding box center [226, 90] width 9 height 9
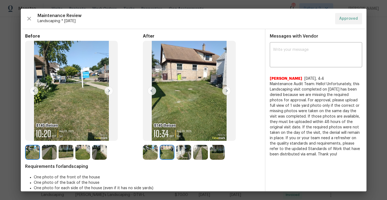
click at [226, 92] on img at bounding box center [226, 90] width 9 height 9
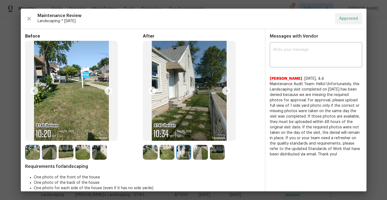
click at [226, 92] on img at bounding box center [226, 90] width 9 height 9
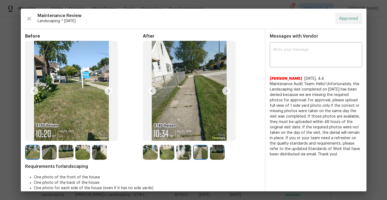
click at [153, 92] on img at bounding box center [151, 90] width 9 height 9
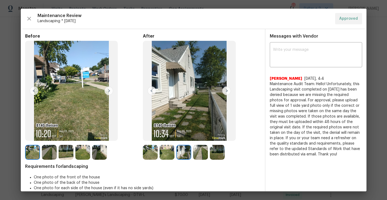
click at [226, 91] on img at bounding box center [226, 90] width 9 height 9
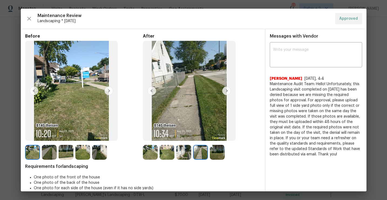
click at [226, 91] on img at bounding box center [226, 90] width 9 height 9
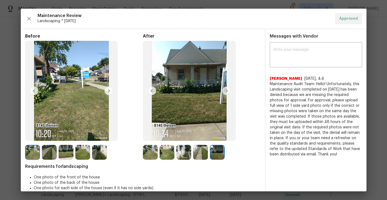
click at [106, 92] on img at bounding box center [109, 90] width 9 height 9
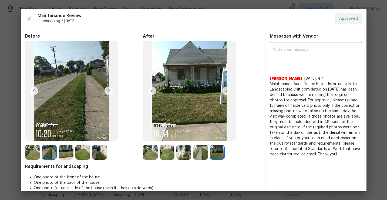
click at [110, 91] on img at bounding box center [109, 90] width 9 height 9
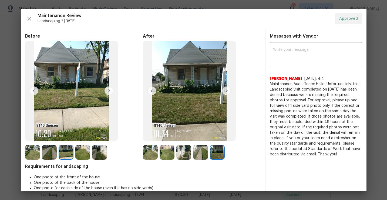
click at [111, 91] on img at bounding box center [109, 90] width 9 height 9
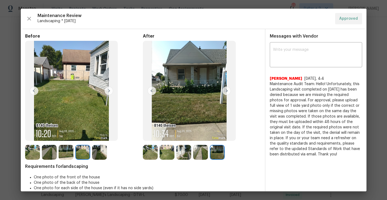
click at [111, 91] on img at bounding box center [109, 90] width 9 height 9
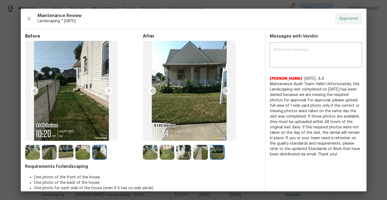
click at [153, 151] on img at bounding box center [150, 152] width 15 height 15
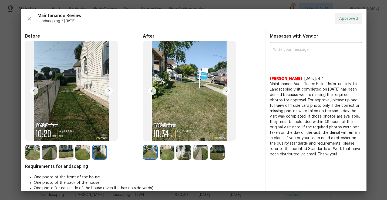
click at [223, 91] on img at bounding box center [226, 90] width 9 height 9
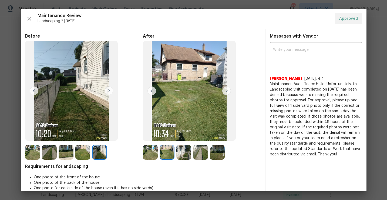
click at [223, 91] on img at bounding box center [226, 90] width 9 height 9
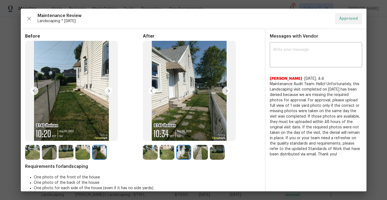
click at [223, 91] on img at bounding box center [226, 90] width 9 height 9
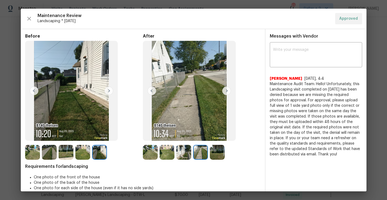
click at [223, 91] on img at bounding box center [226, 90] width 9 height 9
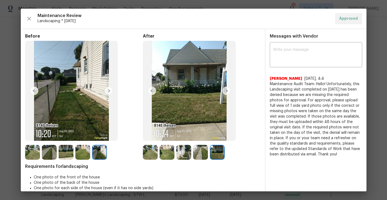
click at [223, 91] on img at bounding box center [226, 90] width 9 height 9
click at [32, 21] on button "button" at bounding box center [29, 18] width 8 height 11
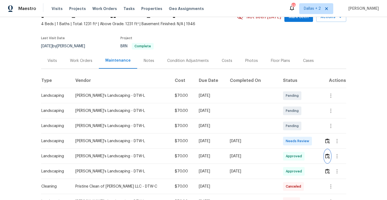
scroll to position [21, 0]
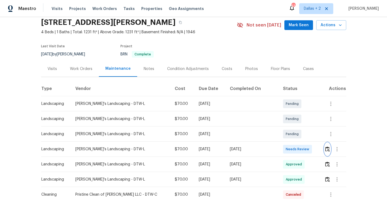
click at [324, 144] on button "button" at bounding box center [327, 149] width 6 height 13
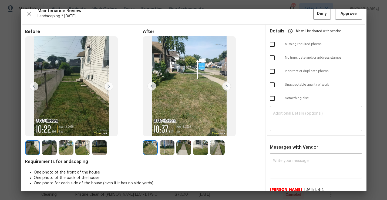
scroll to position [0, 0]
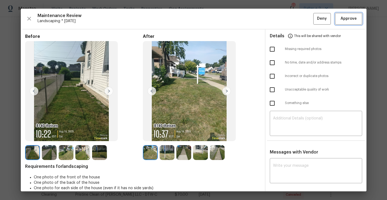
click at [350, 18] on span "Approve" at bounding box center [349, 18] width 16 height 7
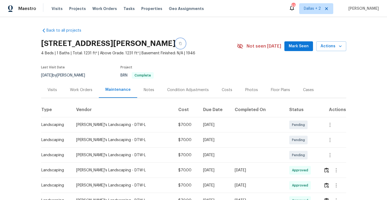
click at [177, 46] on button "button" at bounding box center [181, 44] width 10 height 10
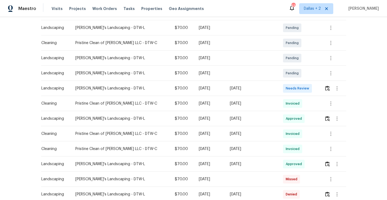
scroll to position [96, 0]
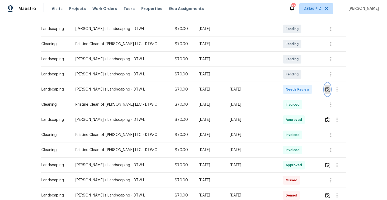
click at [325, 90] on img "button" at bounding box center [327, 89] width 5 height 5
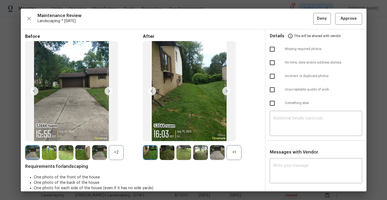
click at [236, 154] on div "+1" at bounding box center [234, 152] width 15 height 15
click at [112, 151] on div "+2" at bounding box center [116, 152] width 15 height 15
click at [49, 147] on img at bounding box center [49, 152] width 15 height 15
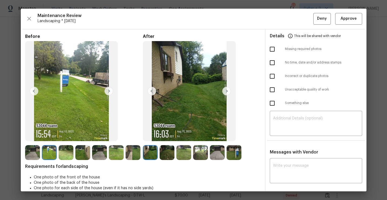
click at [109, 91] on img at bounding box center [109, 91] width 9 height 9
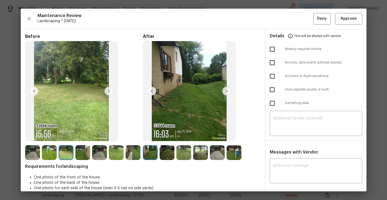
click at [106, 88] on img at bounding box center [109, 91] width 9 height 9
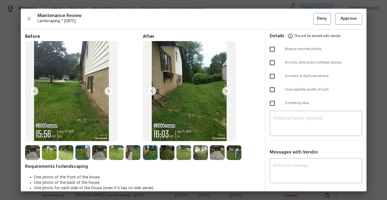
click at [106, 88] on img at bounding box center [109, 91] width 9 height 9
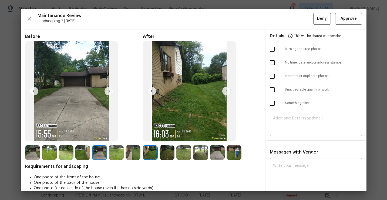
click at [106, 88] on img at bounding box center [109, 91] width 9 height 9
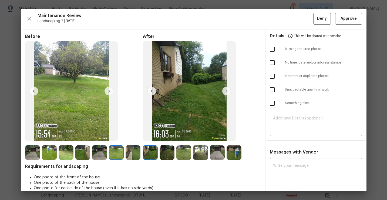
click at [130, 149] on img at bounding box center [133, 152] width 15 height 15
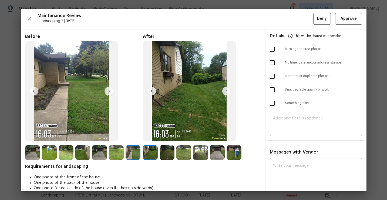
click at [227, 91] on img at bounding box center [226, 91] width 9 height 9
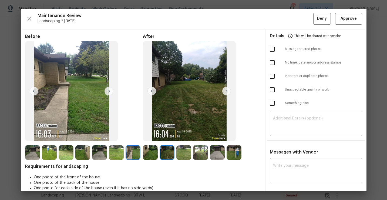
click at [227, 91] on img at bounding box center [226, 91] width 9 height 9
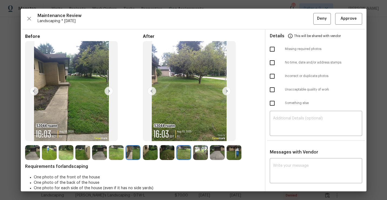
click at [227, 91] on img at bounding box center [226, 91] width 9 height 9
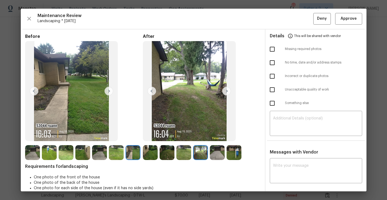
click at [227, 91] on img at bounding box center [226, 91] width 9 height 9
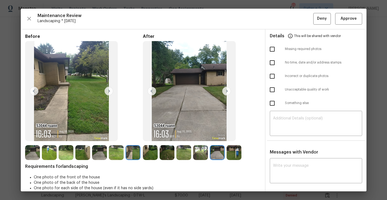
click at [153, 152] on img at bounding box center [150, 152] width 15 height 15
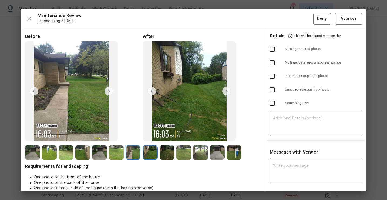
click at [231, 92] on img at bounding box center [189, 91] width 93 height 100
click at [229, 93] on img at bounding box center [226, 91] width 9 height 9
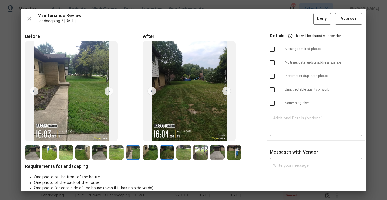
click at [228, 93] on img at bounding box center [226, 91] width 9 height 9
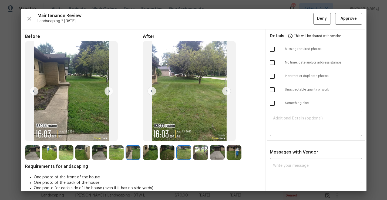
click at [228, 93] on img at bounding box center [226, 91] width 9 height 9
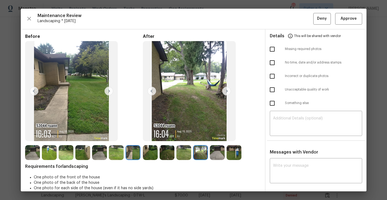
click at [227, 92] on img at bounding box center [226, 91] width 9 height 9
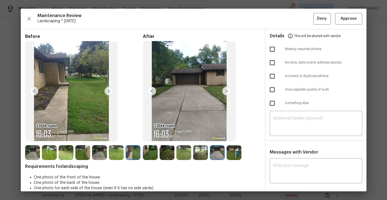
click at [227, 92] on img at bounding box center [226, 91] width 9 height 9
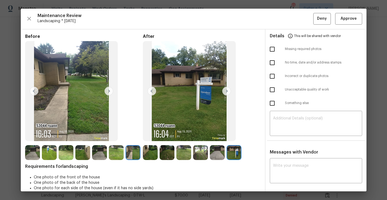
click at [35, 149] on img at bounding box center [32, 152] width 15 height 15
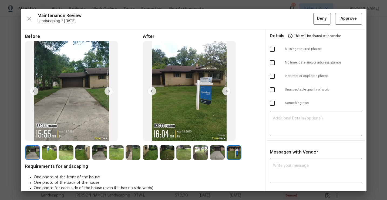
click at [105, 91] on img at bounding box center [109, 91] width 9 height 9
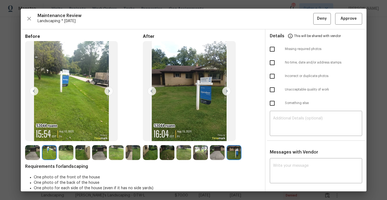
click at [106, 91] on img at bounding box center [109, 91] width 9 height 9
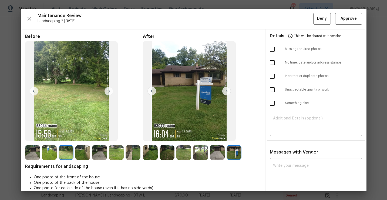
click at [106, 91] on img at bounding box center [109, 91] width 9 height 9
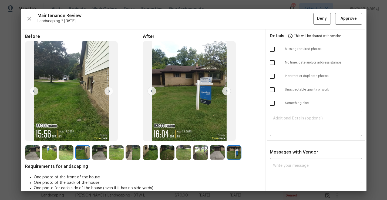
click at [106, 91] on img at bounding box center [109, 91] width 9 height 9
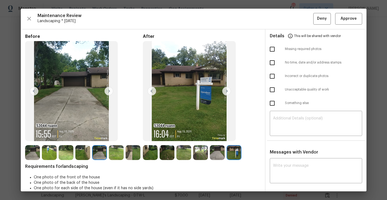
click at [106, 91] on img at bounding box center [109, 91] width 9 height 9
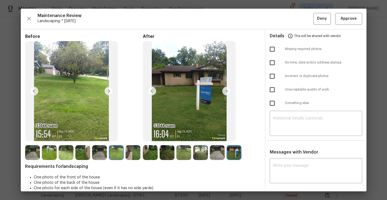
click at [108, 90] on img at bounding box center [109, 91] width 9 height 9
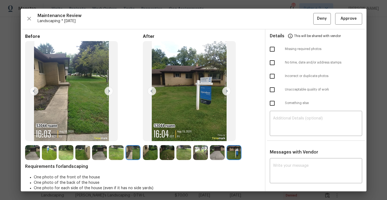
click at [108, 90] on img at bounding box center [109, 91] width 9 height 9
click at [117, 159] on img at bounding box center [116, 152] width 15 height 15
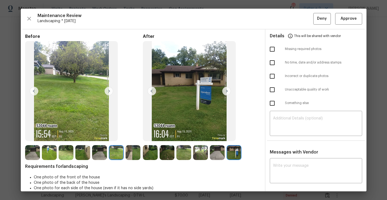
scroll to position [2, 0]
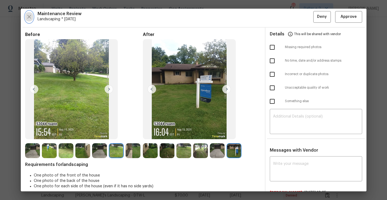
click at [26, 18] on icon "button" at bounding box center [29, 17] width 6 height 6
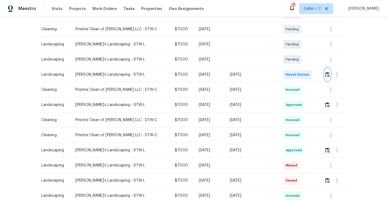
scroll to position [112, 0]
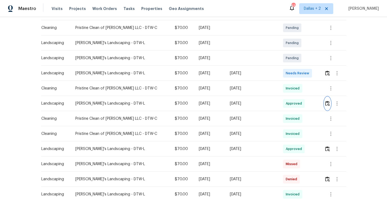
click at [327, 101] on img "button" at bounding box center [327, 103] width 5 height 5
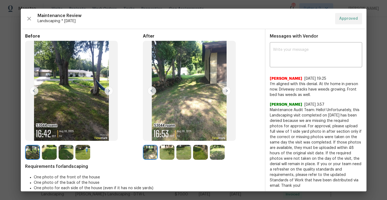
click at [164, 151] on img at bounding box center [167, 152] width 15 height 15
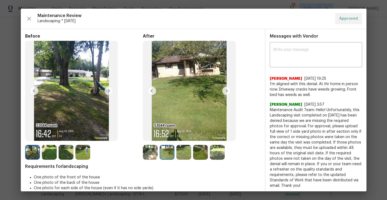
click at [148, 151] on img at bounding box center [150, 152] width 15 height 15
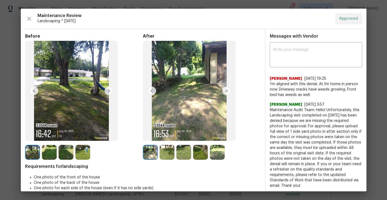
click at [169, 153] on img at bounding box center [167, 152] width 15 height 15
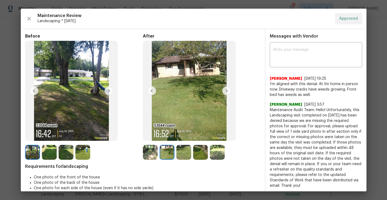
click at [182, 152] on img at bounding box center [183, 152] width 15 height 15
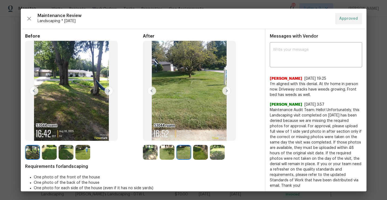
click at [198, 154] on img at bounding box center [200, 152] width 15 height 15
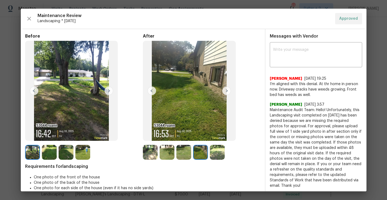
click at [213, 151] on img at bounding box center [217, 152] width 15 height 15
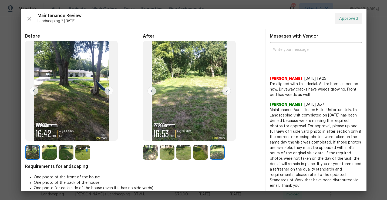
click at [82, 155] on img at bounding box center [82, 152] width 15 height 15
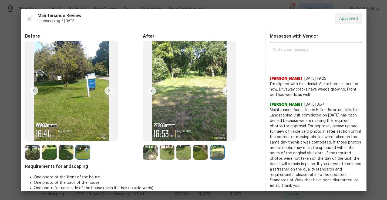
click at [29, 160] on div "Before After Requirements for landscaping One photo of the front of the house O…" at bounding box center [143, 115] width 236 height 165
click at [30, 157] on img at bounding box center [32, 152] width 15 height 15
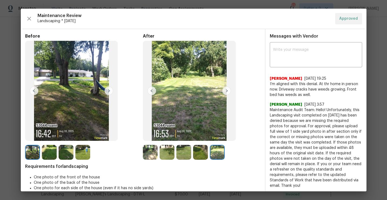
click at [48, 149] on img at bounding box center [49, 152] width 15 height 15
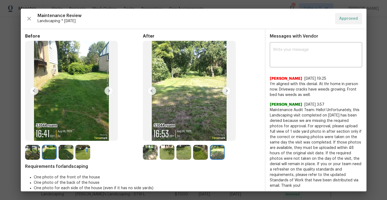
click at [146, 144] on div "After" at bounding box center [202, 96] width 118 height 126
click at [152, 150] on img at bounding box center [150, 152] width 15 height 15
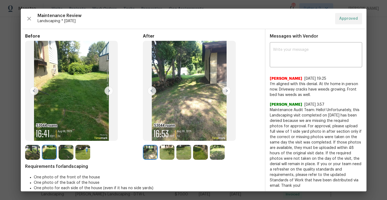
click at [228, 88] on img at bounding box center [226, 90] width 9 height 9
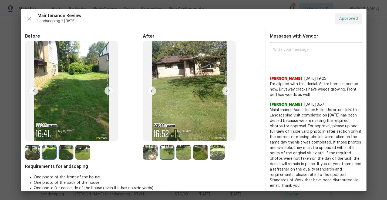
click at [228, 88] on img at bounding box center [226, 90] width 9 height 9
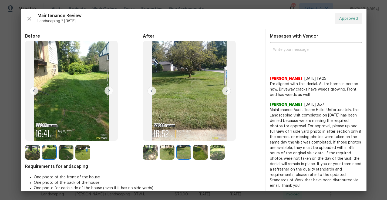
click at [195, 150] on img at bounding box center [200, 152] width 15 height 15
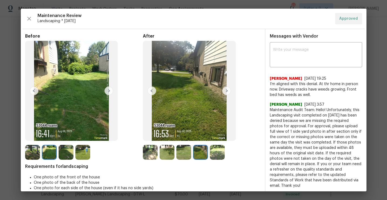
click at [220, 154] on img at bounding box center [217, 152] width 15 height 15
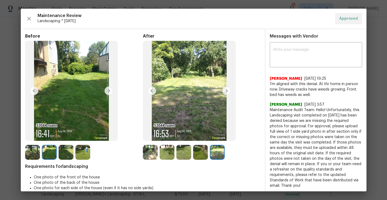
click at [171, 152] on img at bounding box center [167, 152] width 15 height 15
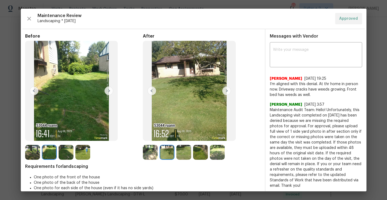
click at [45, 151] on img at bounding box center [49, 152] width 15 height 15
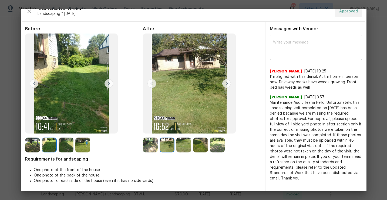
scroll to position [0, 0]
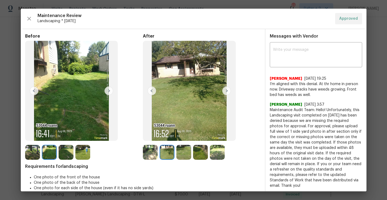
click at [144, 152] on img at bounding box center [150, 152] width 15 height 15
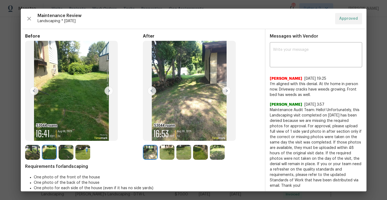
click at [164, 153] on img at bounding box center [167, 152] width 15 height 15
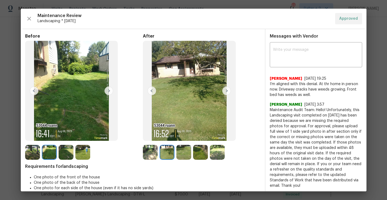
click at [184, 153] on img at bounding box center [183, 152] width 15 height 15
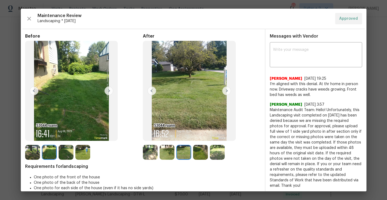
click at [203, 154] on img at bounding box center [200, 152] width 15 height 15
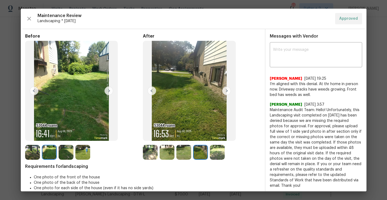
click at [216, 154] on img at bounding box center [217, 152] width 15 height 15
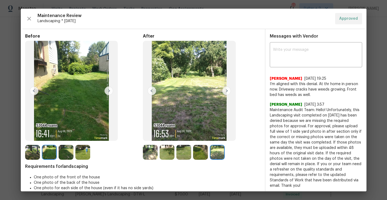
click at [80, 148] on img at bounding box center [82, 152] width 15 height 15
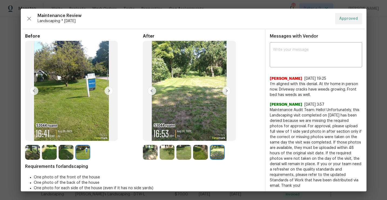
click at [59, 155] on img at bounding box center [66, 152] width 15 height 15
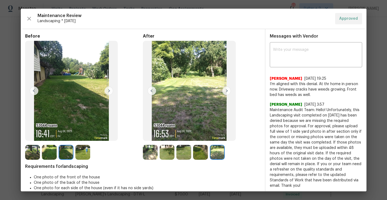
click at [45, 160] on div "Before After Requirements for landscaping One photo of the front of the house O…" at bounding box center [143, 115] width 236 height 165
click at [39, 159] on div at bounding box center [33, 152] width 17 height 15
click at [27, 18] on icon "button" at bounding box center [29, 18] width 6 height 6
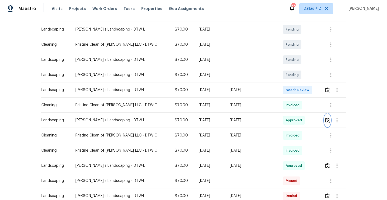
scroll to position [86, 0]
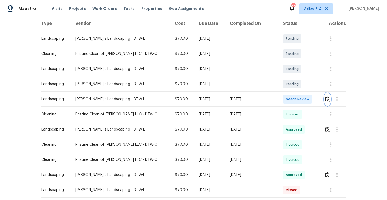
click at [324, 103] on button "button" at bounding box center [327, 99] width 6 height 13
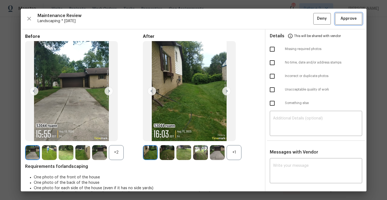
click at [353, 20] on span "Approve" at bounding box center [349, 18] width 16 height 7
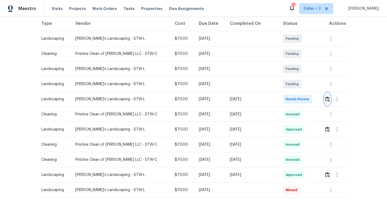
scroll to position [0, 0]
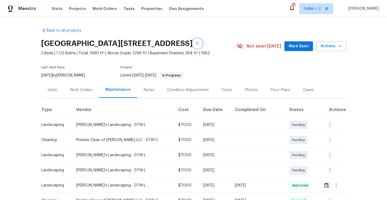
click at [202, 46] on button "button" at bounding box center [198, 44] width 10 height 10
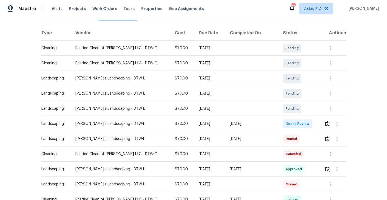
scroll to position [86, 0]
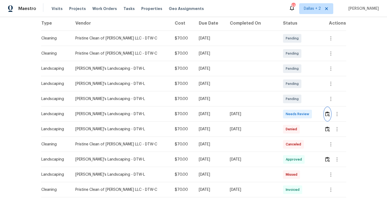
click at [326, 115] on img "button" at bounding box center [327, 113] width 5 height 5
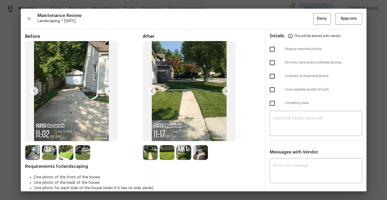
click at [227, 90] on img at bounding box center [226, 91] width 9 height 9
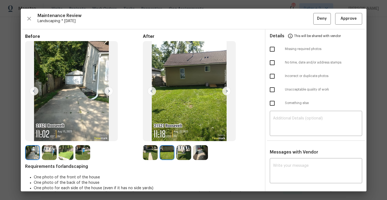
click at [226, 92] on img at bounding box center [226, 91] width 9 height 9
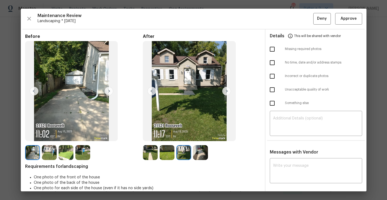
click at [225, 93] on img at bounding box center [226, 91] width 9 height 9
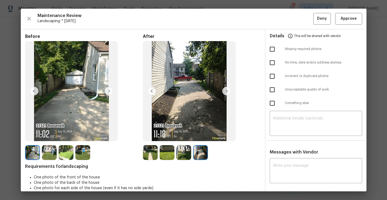
click at [182, 153] on img at bounding box center [183, 152] width 15 height 15
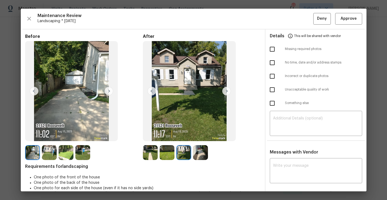
click at [25, 12] on div "Maintenance Review Landscaping * [DATE] Deny Approve Before After Requirements …" at bounding box center [194, 100] width 346 height 183
click at [26, 15] on div "Maintenance Review Landscaping * [DATE] Deny Approve" at bounding box center [193, 19] width 337 height 12
click at [30, 16] on icon "button" at bounding box center [29, 18] width 6 height 6
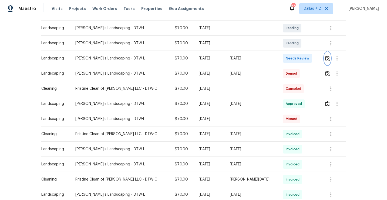
scroll to position [150, 0]
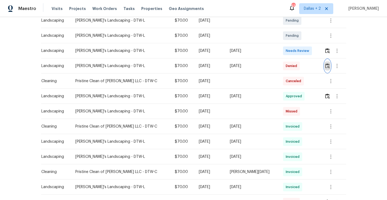
click at [325, 66] on img "button" at bounding box center [327, 65] width 5 height 5
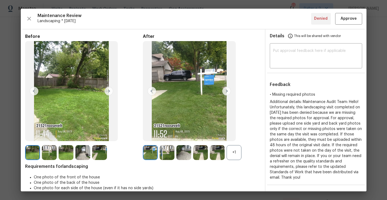
click at [233, 154] on div "+1" at bounding box center [234, 152] width 15 height 15
click at [165, 151] on img at bounding box center [167, 152] width 15 height 15
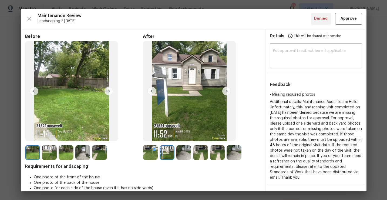
click at [182, 153] on img at bounding box center [183, 152] width 15 height 15
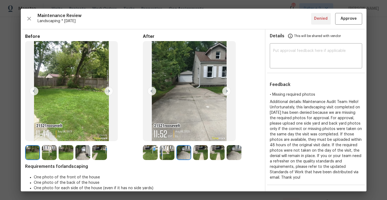
click at [200, 152] on img at bounding box center [200, 152] width 15 height 15
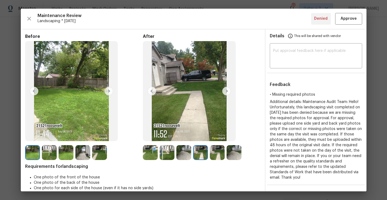
click at [214, 151] on img at bounding box center [217, 152] width 15 height 15
click at [236, 151] on img at bounding box center [234, 152] width 15 height 15
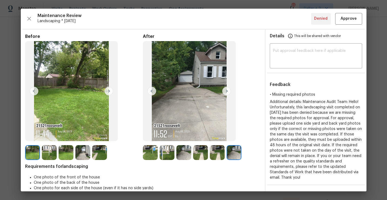
click at [181, 156] on img at bounding box center [183, 152] width 15 height 15
click at [234, 152] on img at bounding box center [234, 152] width 15 height 15
click at [186, 157] on img at bounding box center [183, 152] width 15 height 15
click at [244, 154] on div at bounding box center [202, 152] width 118 height 15
click at [237, 154] on img at bounding box center [234, 152] width 15 height 15
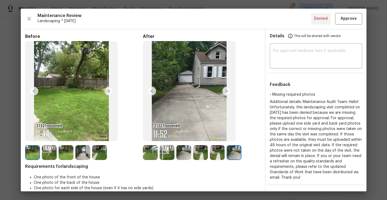
click at [184, 157] on img at bounding box center [183, 152] width 15 height 15
click at [225, 151] on div at bounding box center [218, 152] width 17 height 15
click at [230, 152] on img at bounding box center [234, 152] width 15 height 15
click at [184, 150] on img at bounding box center [183, 152] width 15 height 15
click at [28, 16] on icon "button" at bounding box center [29, 18] width 6 height 6
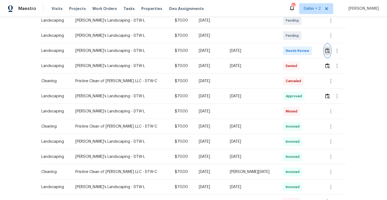
click at [325, 52] on img "button" at bounding box center [327, 50] width 5 height 5
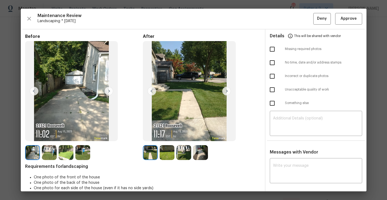
click at [167, 155] on img at bounding box center [167, 152] width 15 height 15
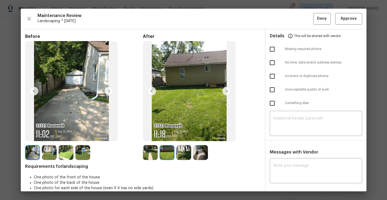
click at [184, 155] on img at bounding box center [183, 152] width 15 height 15
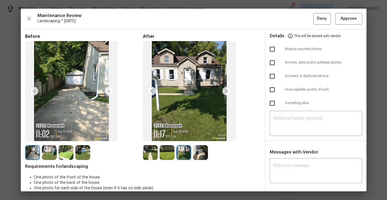
click at [203, 152] on img at bounding box center [200, 152] width 15 height 15
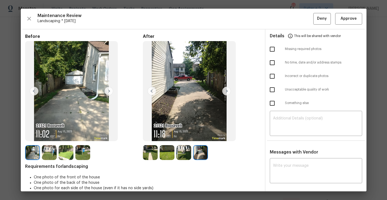
click at [183, 148] on img at bounding box center [183, 152] width 15 height 15
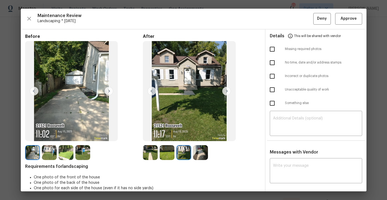
click at [169, 151] on img at bounding box center [167, 152] width 15 height 15
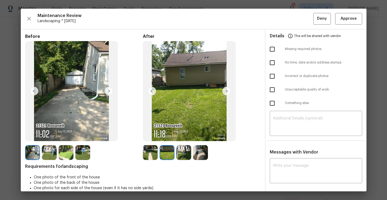
click at [148, 154] on img at bounding box center [150, 152] width 15 height 15
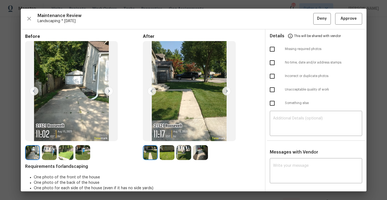
click at [170, 155] on img at bounding box center [167, 152] width 15 height 15
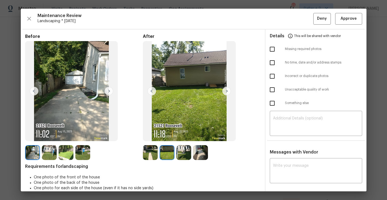
click at [189, 154] on img at bounding box center [183, 152] width 15 height 15
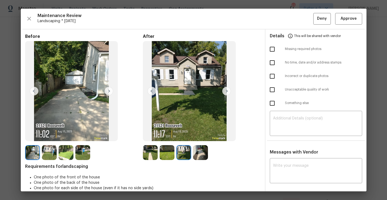
click at [202, 155] on img at bounding box center [200, 152] width 15 height 15
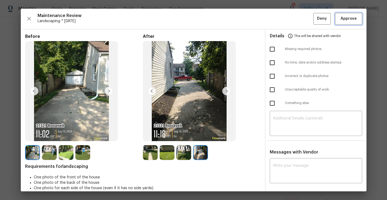
click at [343, 22] on button "Approve" at bounding box center [348, 19] width 27 height 12
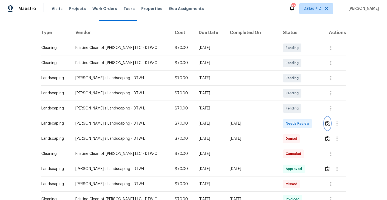
scroll to position [82, 0]
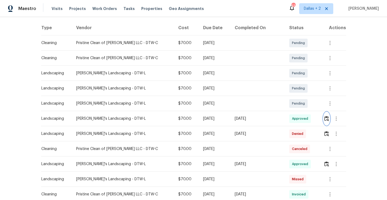
click at [324, 120] on img "button" at bounding box center [326, 118] width 5 height 5
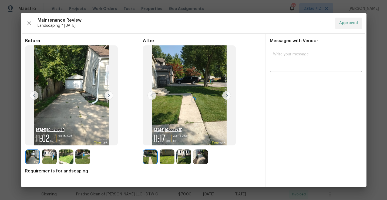
click at [27, 18] on div at bounding box center [194, 100] width 346 height 174
click at [27, 23] on div at bounding box center [194, 100] width 346 height 174
click at [31, 21] on div at bounding box center [194, 100] width 346 height 174
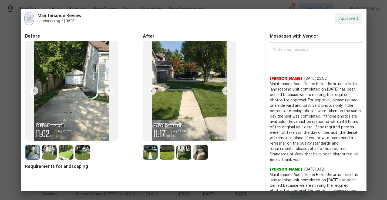
click at [31, 21] on icon "button" at bounding box center [29, 18] width 6 height 6
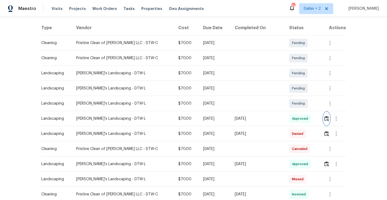
scroll to position [0, 0]
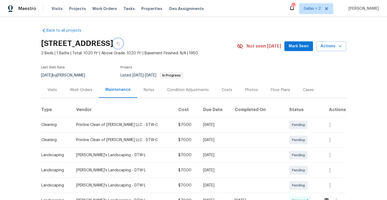
click at [120, 45] on icon "button" at bounding box center [117, 43] width 3 height 3
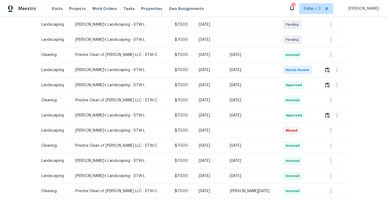
scroll to position [133, 0]
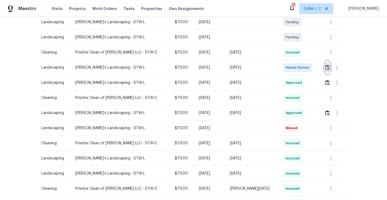
click at [325, 66] on img "button" at bounding box center [327, 67] width 5 height 5
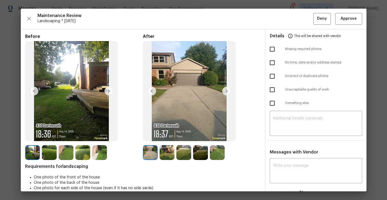
click at [49, 154] on img at bounding box center [49, 152] width 15 height 15
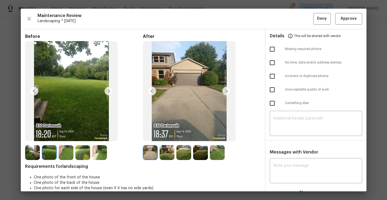
click at [167, 154] on img at bounding box center [167, 152] width 15 height 15
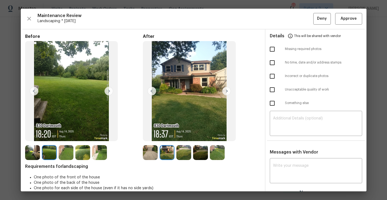
click at [102, 154] on img at bounding box center [99, 152] width 15 height 15
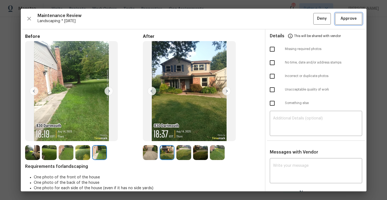
click at [352, 17] on span "Approve" at bounding box center [349, 18] width 16 height 7
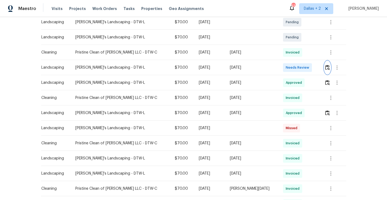
scroll to position [0, 0]
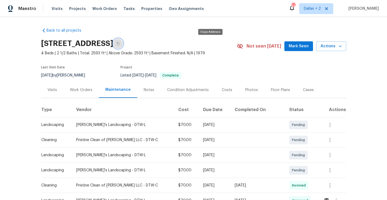
click at [123, 43] on button "button" at bounding box center [118, 44] width 10 height 10
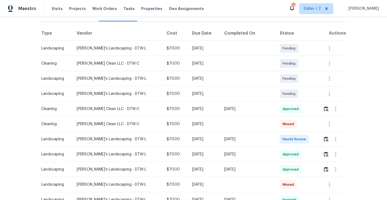
scroll to position [82, 0]
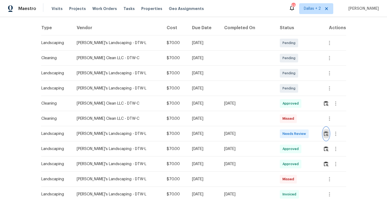
click at [326, 134] on img "button" at bounding box center [326, 133] width 5 height 5
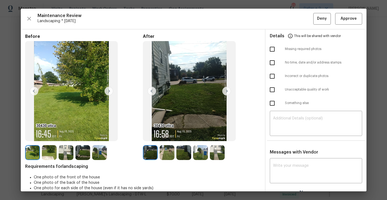
click at [58, 148] on div at bounding box center [50, 152] width 17 height 15
click at [63, 152] on img at bounding box center [66, 152] width 15 height 15
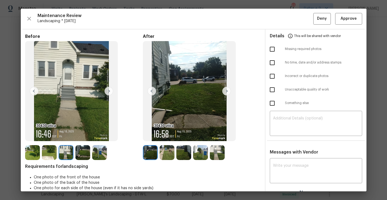
click at [167, 151] on img at bounding box center [167, 152] width 15 height 15
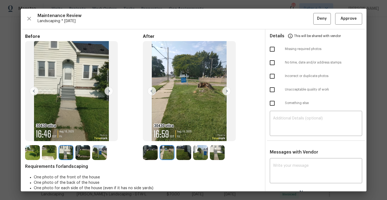
click at [182, 152] on img at bounding box center [183, 152] width 15 height 15
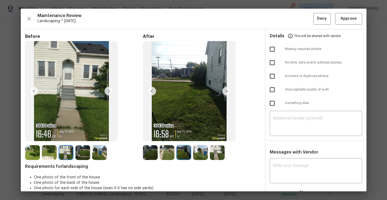
click at [196, 153] on img at bounding box center [200, 152] width 15 height 15
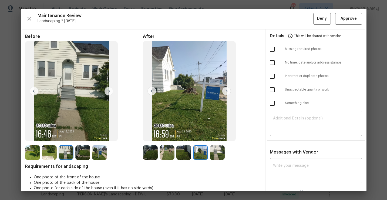
click at [213, 156] on img at bounding box center [217, 152] width 15 height 15
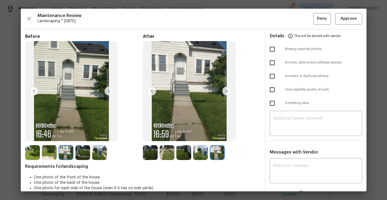
click at [47, 150] on img at bounding box center [49, 152] width 15 height 15
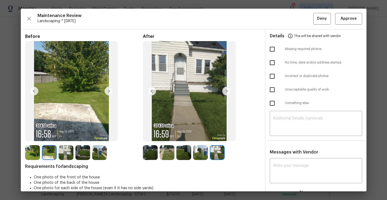
click at [59, 153] on img at bounding box center [66, 152] width 15 height 15
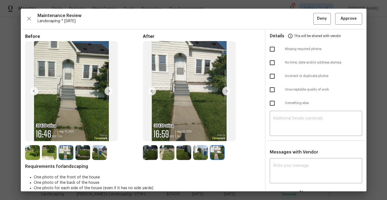
click at [80, 154] on img at bounding box center [82, 152] width 15 height 15
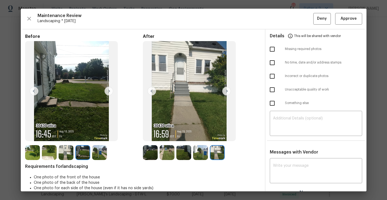
click at [98, 152] on img at bounding box center [99, 152] width 15 height 15
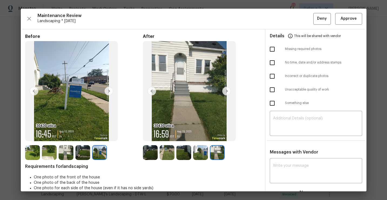
click at [150, 151] on img at bounding box center [150, 152] width 15 height 15
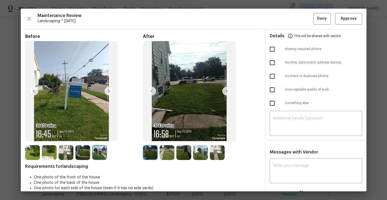
click at [172, 149] on img at bounding box center [167, 152] width 15 height 15
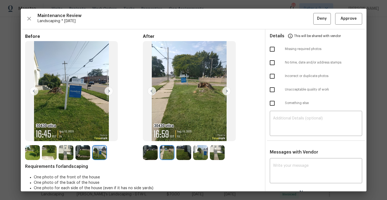
click at [178, 152] on img at bounding box center [183, 152] width 15 height 15
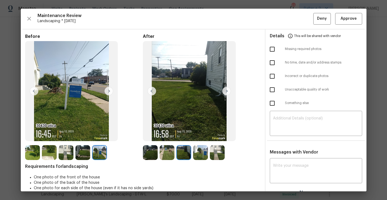
click at [197, 154] on img at bounding box center [200, 152] width 15 height 15
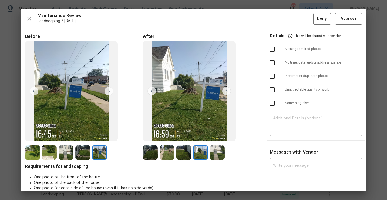
click at [223, 159] on img at bounding box center [217, 152] width 15 height 15
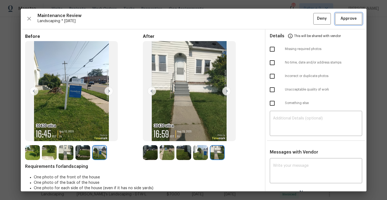
click at [351, 18] on span "Approve" at bounding box center [349, 18] width 16 height 7
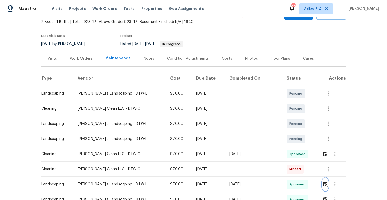
scroll to position [0, 0]
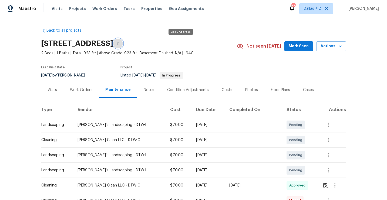
click at [123, 41] on button "button" at bounding box center [118, 44] width 10 height 10
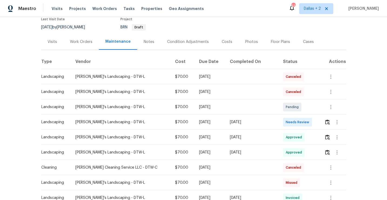
scroll to position [52, 0]
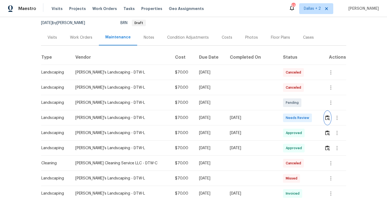
click at [326, 118] on img "button" at bounding box center [327, 117] width 5 height 5
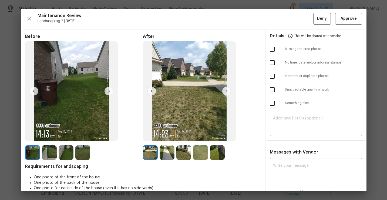
click at [226, 93] on img at bounding box center [226, 91] width 9 height 9
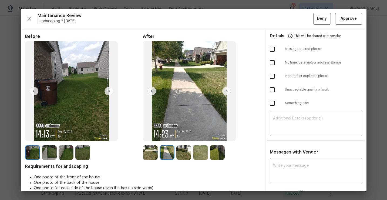
click at [226, 93] on img at bounding box center [226, 91] width 9 height 9
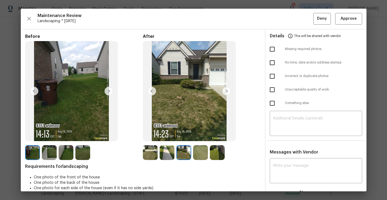
click at [197, 153] on img at bounding box center [200, 152] width 15 height 15
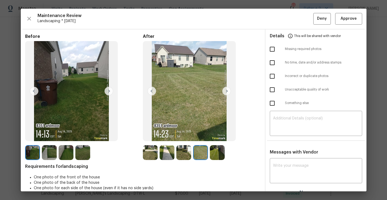
click at [216, 148] on img at bounding box center [217, 152] width 15 height 15
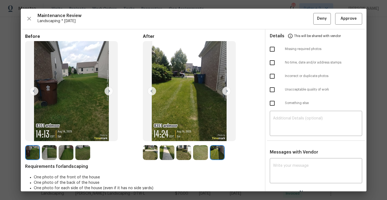
click at [29, 152] on img at bounding box center [32, 152] width 15 height 15
click at [110, 91] on img at bounding box center [109, 91] width 9 height 9
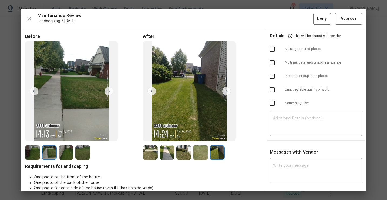
click at [109, 90] on img at bounding box center [109, 91] width 9 height 9
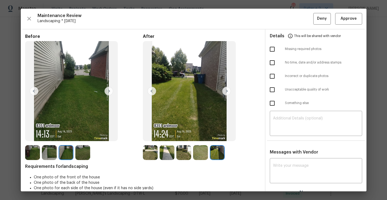
click at [109, 90] on img at bounding box center [109, 91] width 9 height 9
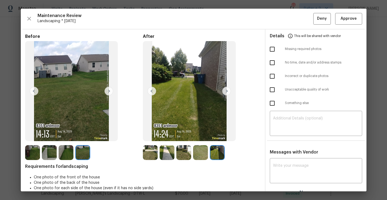
click at [147, 151] on img at bounding box center [150, 152] width 15 height 15
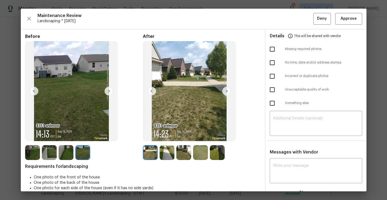
click at [227, 90] on img at bounding box center [226, 91] width 9 height 9
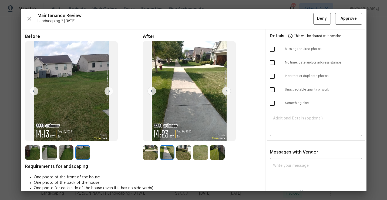
click at [224, 90] on img at bounding box center [226, 91] width 9 height 9
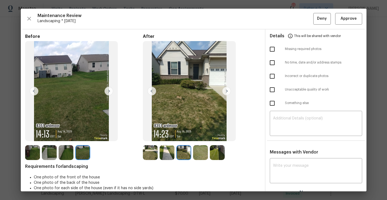
click at [153, 90] on img at bounding box center [151, 91] width 9 height 9
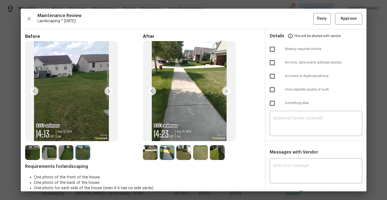
click at [228, 91] on img at bounding box center [226, 91] width 9 height 9
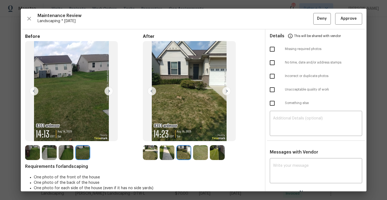
click at [228, 91] on img at bounding box center [226, 91] width 9 height 9
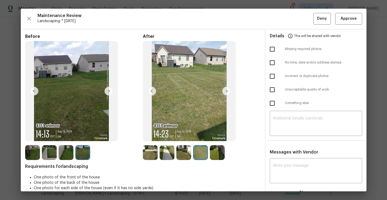
click at [228, 91] on img at bounding box center [226, 91] width 9 height 9
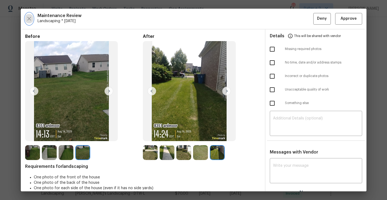
click at [30, 23] on button "button" at bounding box center [29, 19] width 8 height 12
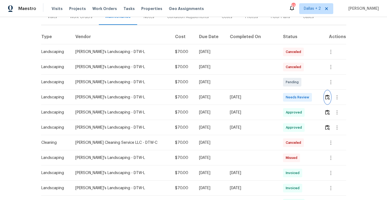
scroll to position [73, 0]
click at [327, 112] on img "button" at bounding box center [327, 111] width 5 height 5
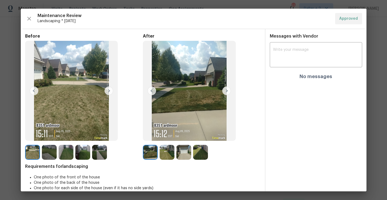
click at [110, 90] on img at bounding box center [109, 90] width 9 height 9
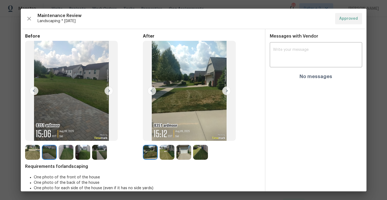
click at [109, 90] on img at bounding box center [109, 90] width 9 height 9
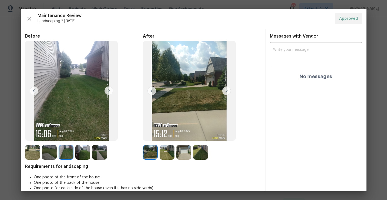
click at [109, 90] on img at bounding box center [109, 90] width 9 height 9
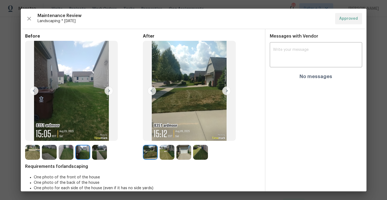
click at [109, 90] on img at bounding box center [109, 90] width 9 height 9
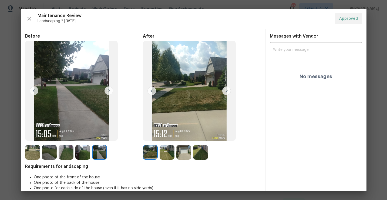
click at [149, 150] on img at bounding box center [150, 152] width 15 height 15
click at [226, 92] on img at bounding box center [226, 90] width 9 height 9
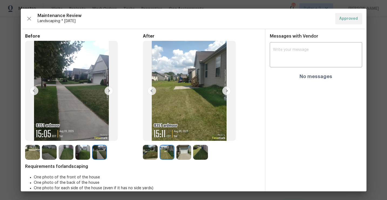
click at [226, 92] on img at bounding box center [226, 90] width 9 height 9
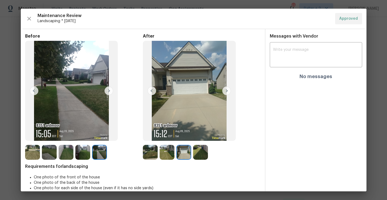
click at [226, 90] on img at bounding box center [226, 90] width 9 height 9
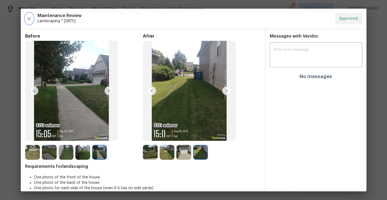
click at [29, 23] on button "button" at bounding box center [29, 18] width 8 height 11
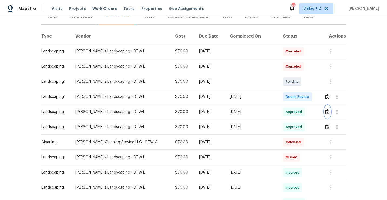
scroll to position [0, 0]
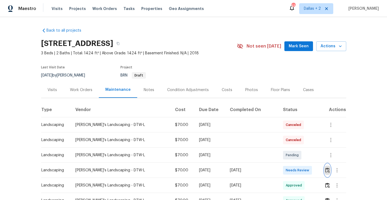
click at [327, 171] on img "button" at bounding box center [327, 169] width 5 height 5
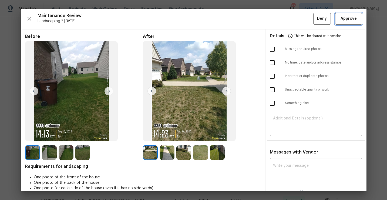
click at [350, 23] on button "Approve" at bounding box center [348, 19] width 27 height 12
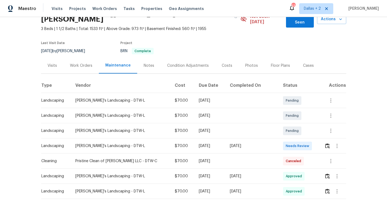
scroll to position [31, 0]
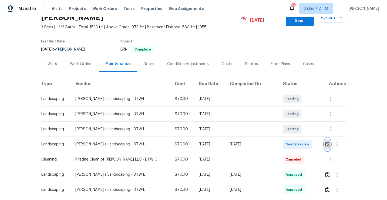
click at [324, 142] on button "button" at bounding box center [327, 144] width 6 height 13
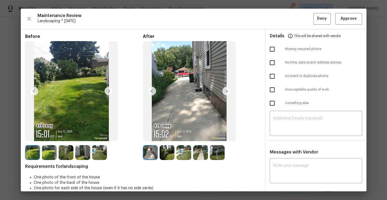
click at [225, 92] on img at bounding box center [226, 91] width 9 height 9
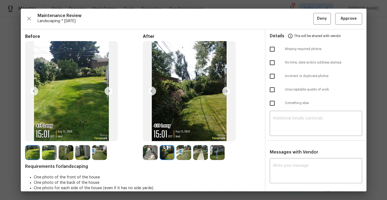
click at [225, 92] on img at bounding box center [226, 91] width 9 height 9
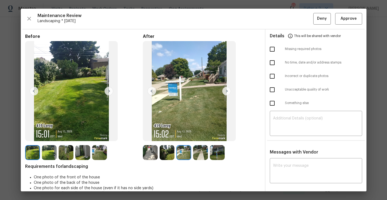
click at [225, 92] on img at bounding box center [226, 91] width 9 height 9
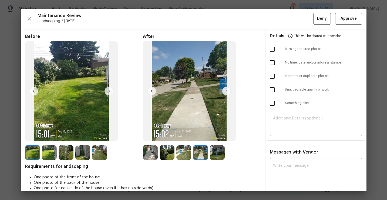
click at [225, 92] on img at bounding box center [226, 91] width 9 height 9
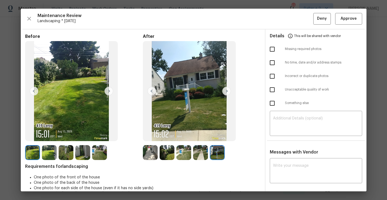
click at [34, 148] on img at bounding box center [32, 152] width 15 height 15
click at [107, 89] on img at bounding box center [109, 91] width 9 height 9
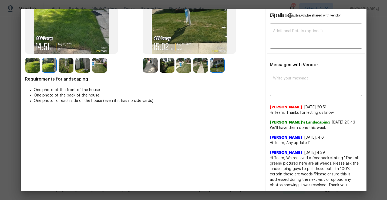
scroll to position [0, 0]
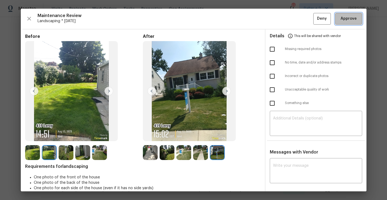
click at [346, 21] on span "Approve" at bounding box center [349, 18] width 16 height 7
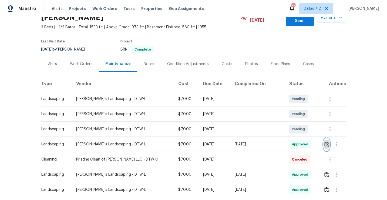
click at [326, 142] on img "button" at bounding box center [326, 144] width 5 height 5
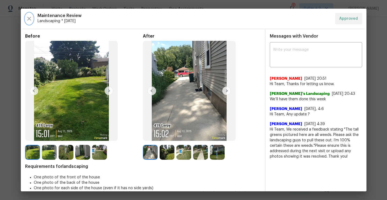
click at [27, 18] on icon "button" at bounding box center [29, 18] width 6 height 6
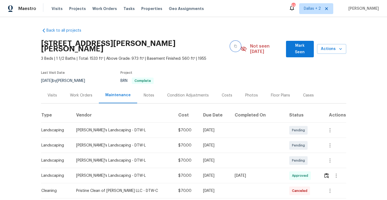
click at [231, 45] on button "button" at bounding box center [236, 46] width 10 height 10
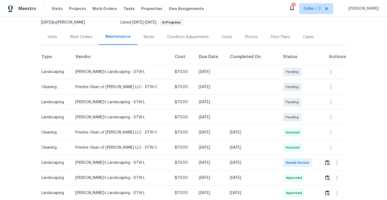
scroll to position [68, 0]
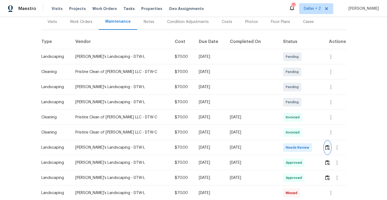
click at [325, 148] on img "button" at bounding box center [327, 147] width 5 height 5
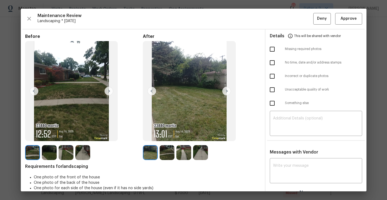
click at [226, 91] on img at bounding box center [226, 91] width 9 height 9
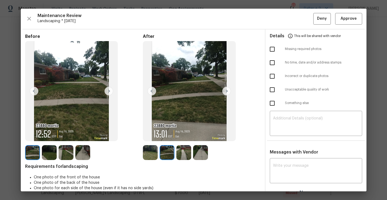
click at [226, 91] on img at bounding box center [226, 91] width 9 height 9
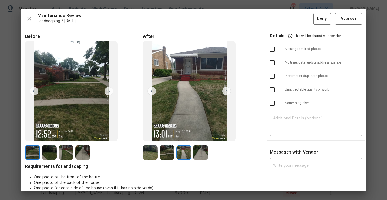
click at [226, 91] on img at bounding box center [226, 91] width 9 height 9
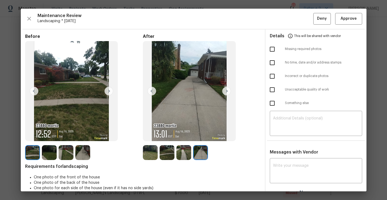
click at [107, 94] on img at bounding box center [109, 91] width 9 height 9
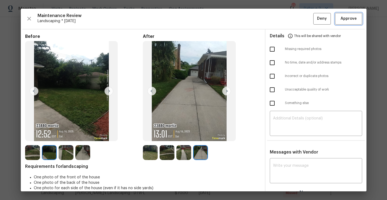
click at [347, 15] on button "Approve" at bounding box center [348, 19] width 27 height 12
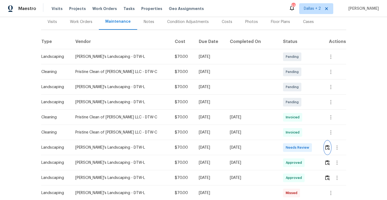
scroll to position [0, 0]
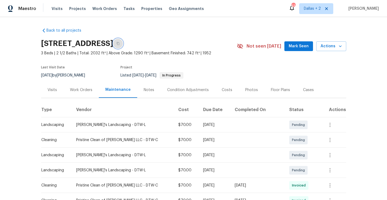
click at [120, 44] on icon "button" at bounding box center [117, 43] width 3 height 3
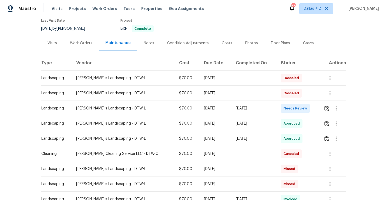
scroll to position [55, 0]
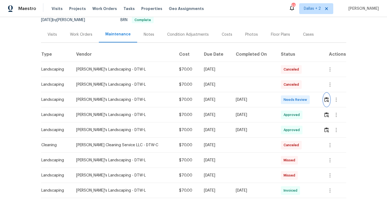
click at [326, 102] on img "button" at bounding box center [326, 99] width 5 height 5
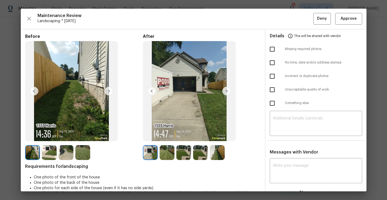
click at [224, 91] on img at bounding box center [226, 91] width 9 height 9
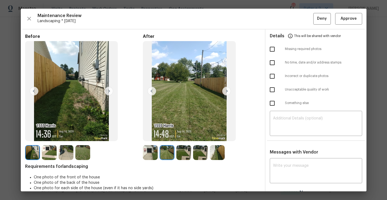
click at [227, 92] on img at bounding box center [226, 91] width 9 height 9
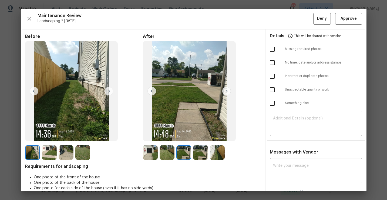
click at [227, 92] on img at bounding box center [226, 91] width 9 height 9
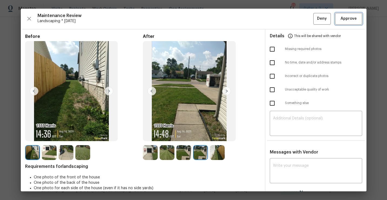
click at [352, 19] on span "Approve" at bounding box center [349, 18] width 16 height 7
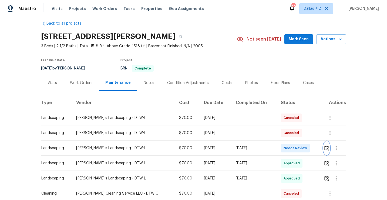
scroll to position [0, 0]
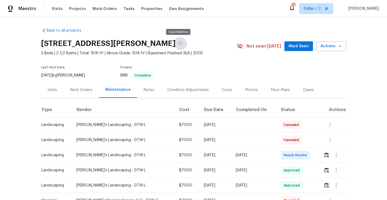
click at [177, 40] on button "button" at bounding box center [181, 44] width 10 height 10
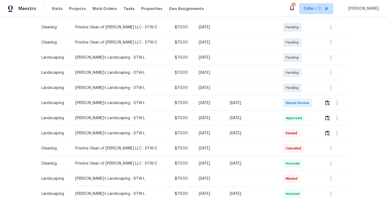
scroll to position [107, 0]
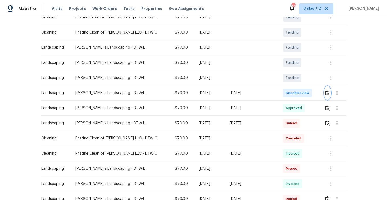
click at [325, 95] on img "button" at bounding box center [327, 92] width 5 height 5
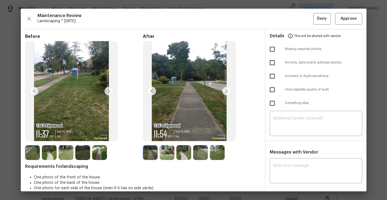
click at [46, 152] on img at bounding box center [49, 152] width 15 height 15
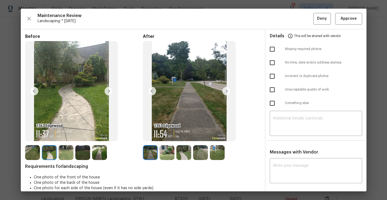
click at [224, 92] on img at bounding box center [226, 91] width 9 height 9
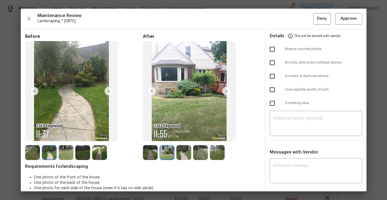
click at [227, 91] on img at bounding box center [226, 91] width 9 height 9
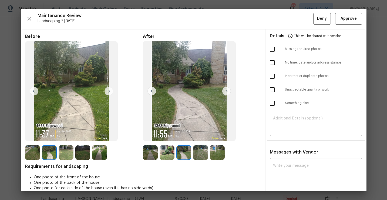
click at [226, 92] on img at bounding box center [226, 91] width 9 height 9
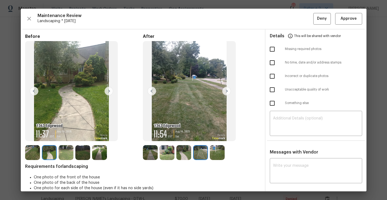
click at [107, 90] on img at bounding box center [109, 91] width 9 height 9
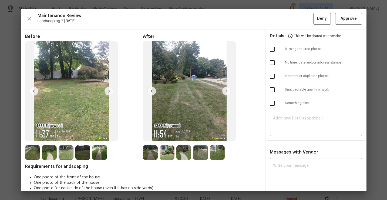
click at [227, 91] on img at bounding box center [226, 91] width 9 height 9
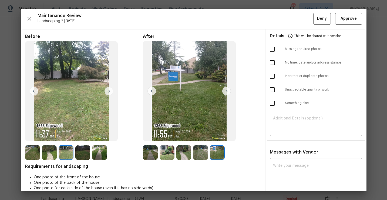
click at [108, 90] on img at bounding box center [109, 91] width 9 height 9
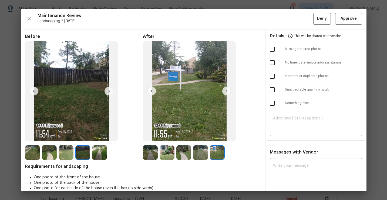
click at [108, 88] on img at bounding box center [109, 91] width 9 height 9
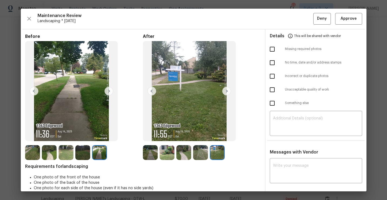
click at [36, 158] on img at bounding box center [32, 152] width 15 height 15
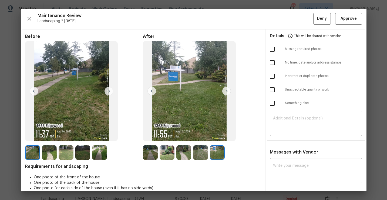
click at [147, 157] on img at bounding box center [150, 152] width 15 height 15
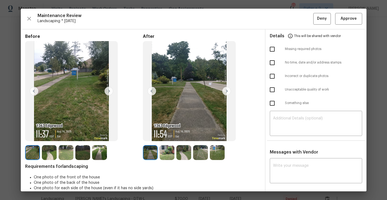
click at [225, 93] on img at bounding box center [226, 91] width 9 height 9
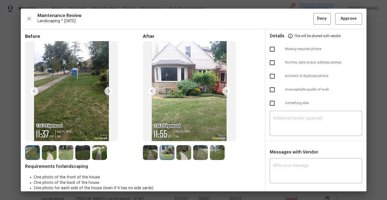
click at [227, 91] on img at bounding box center [226, 91] width 9 height 9
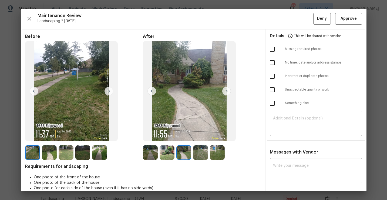
click at [227, 91] on img at bounding box center [226, 91] width 9 height 9
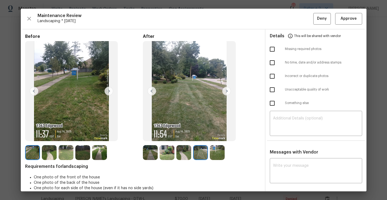
click at [227, 91] on img at bounding box center [226, 91] width 9 height 9
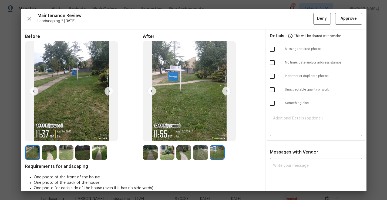
click at [227, 91] on img at bounding box center [226, 91] width 9 height 9
click at [27, 22] on icon "button" at bounding box center [29, 18] width 6 height 6
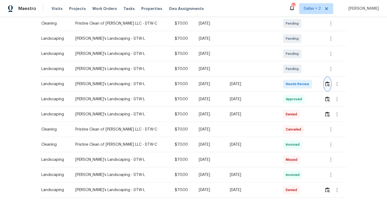
scroll to position [118, 0]
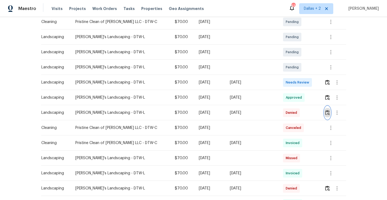
click at [325, 112] on img "button" at bounding box center [327, 112] width 5 height 5
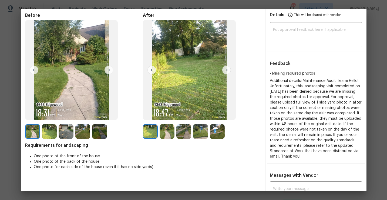
scroll to position [0, 0]
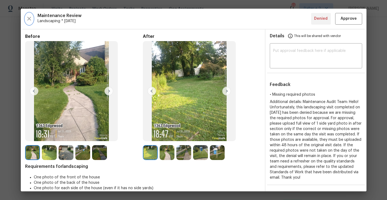
click at [27, 20] on icon "button" at bounding box center [29, 18] width 6 height 6
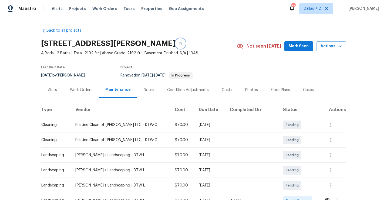
click at [185, 47] on button "button" at bounding box center [181, 44] width 10 height 10
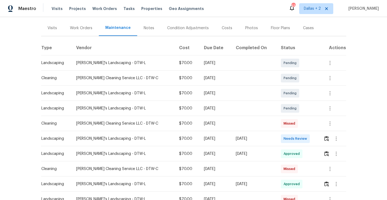
scroll to position [96, 0]
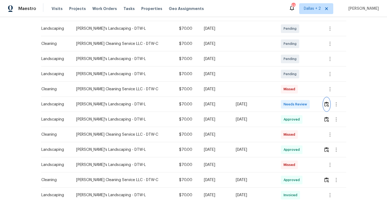
click at [327, 104] on img "button" at bounding box center [326, 104] width 5 height 5
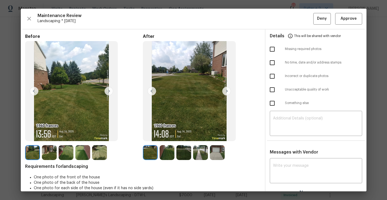
click at [65, 151] on img at bounding box center [66, 152] width 15 height 15
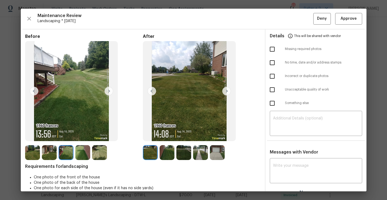
click at [227, 92] on img at bounding box center [226, 91] width 9 height 9
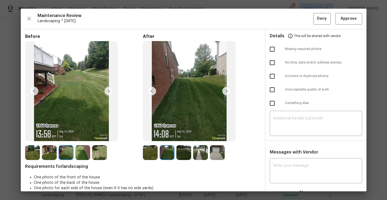
click at [227, 92] on img at bounding box center [226, 91] width 9 height 9
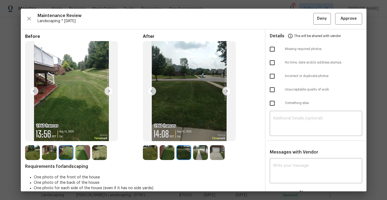
click at [218, 149] on img at bounding box center [217, 152] width 15 height 15
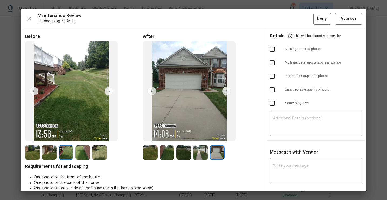
click at [47, 150] on img at bounding box center [49, 152] width 15 height 15
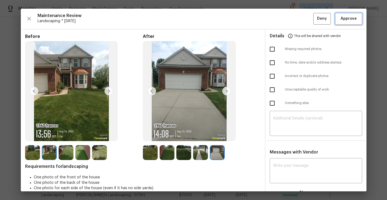
click at [347, 19] on span "Approve" at bounding box center [349, 18] width 16 height 7
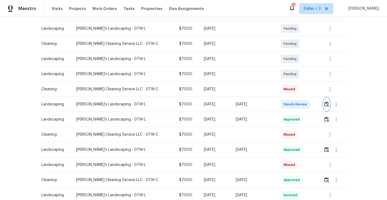
scroll to position [0, 0]
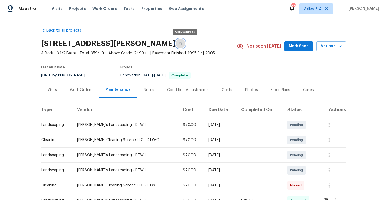
click at [181, 45] on button "button" at bounding box center [181, 44] width 10 height 10
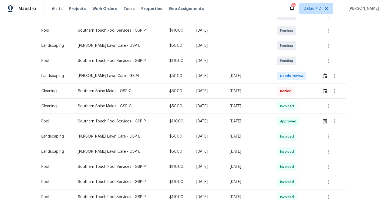
scroll to position [145, 0]
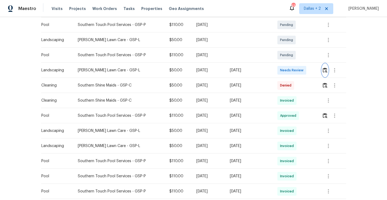
click at [323, 71] on button "button" at bounding box center [325, 70] width 6 height 13
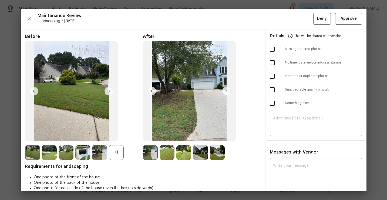
click at [83, 150] on img at bounding box center [82, 152] width 15 height 15
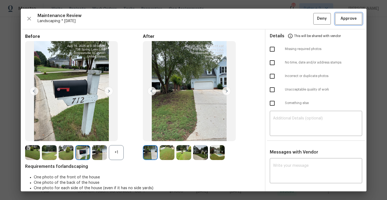
click at [358, 19] on button "Approve" at bounding box center [348, 19] width 27 height 12
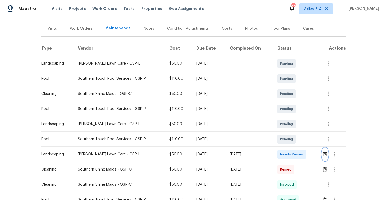
scroll to position [0, 0]
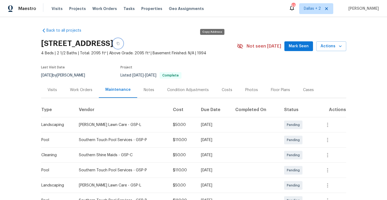
click at [123, 46] on button "button" at bounding box center [118, 44] width 10 height 10
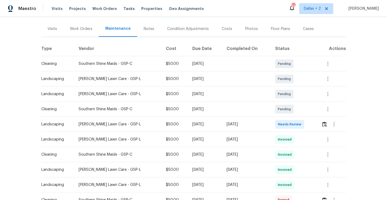
scroll to position [67, 0]
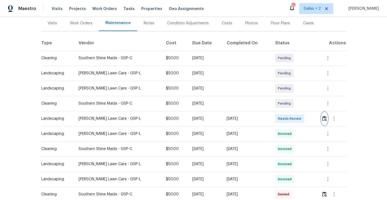
click at [323, 116] on img "button" at bounding box center [324, 118] width 5 height 5
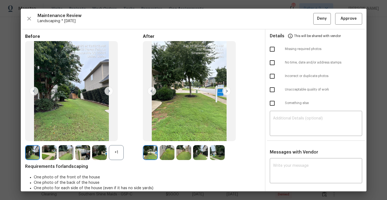
click at [115, 155] on div "+1" at bounding box center [116, 152] width 15 height 15
click at [81, 154] on img at bounding box center [82, 152] width 15 height 15
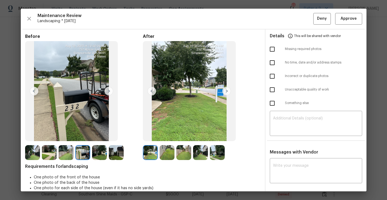
click at [226, 92] on img at bounding box center [226, 91] width 9 height 9
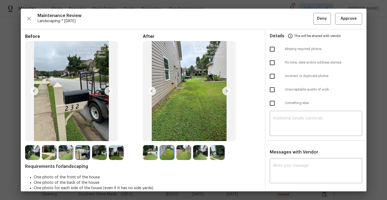
click at [149, 154] on img at bounding box center [150, 152] width 15 height 15
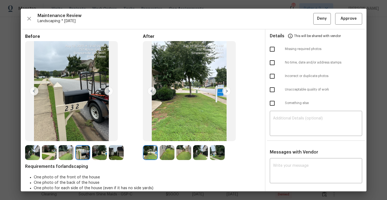
click at [228, 92] on img at bounding box center [226, 91] width 9 height 9
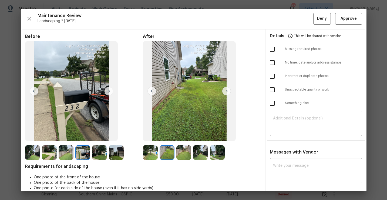
click at [228, 92] on img at bounding box center [226, 91] width 9 height 9
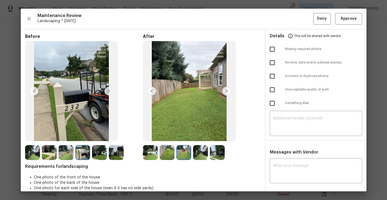
click at [228, 92] on img at bounding box center [226, 91] width 9 height 9
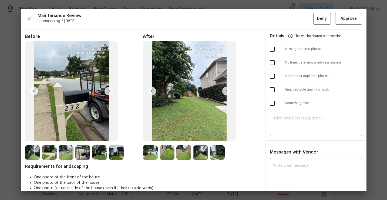
click at [226, 91] on img at bounding box center [226, 91] width 9 height 9
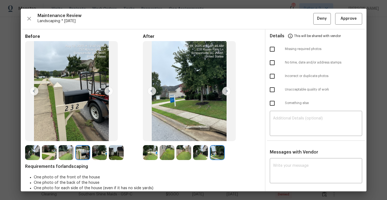
click at [150, 151] on img at bounding box center [150, 152] width 15 height 15
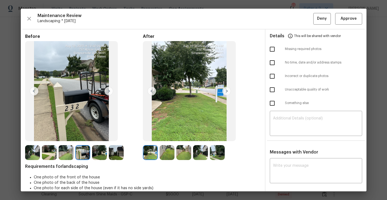
click at [224, 93] on img at bounding box center [226, 91] width 9 height 9
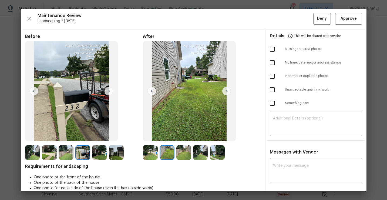
click at [150, 158] on img at bounding box center [150, 152] width 15 height 15
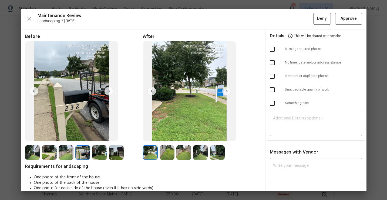
click at [225, 93] on img at bounding box center [226, 91] width 9 height 9
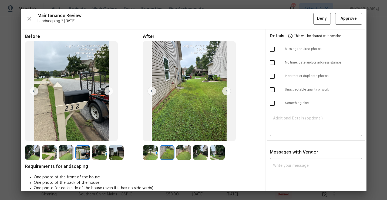
click at [225, 93] on img at bounding box center [226, 91] width 9 height 9
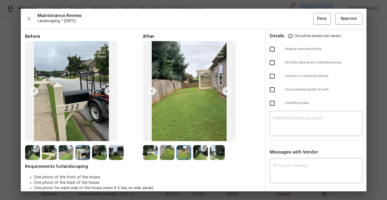
click at [225, 93] on img at bounding box center [226, 91] width 9 height 9
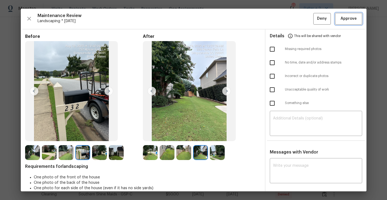
click at [349, 21] on span "Approve" at bounding box center [349, 18] width 16 height 7
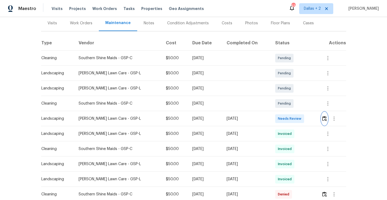
scroll to position [0, 0]
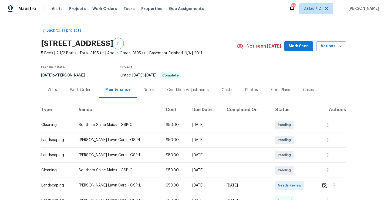
click at [123, 47] on button "button" at bounding box center [118, 44] width 10 height 10
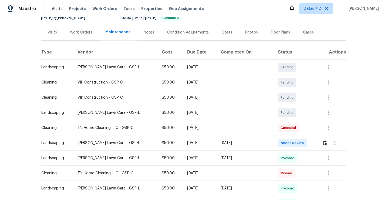
scroll to position [59, 0]
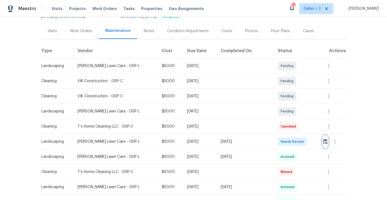
click at [323, 143] on img "button" at bounding box center [325, 141] width 5 height 5
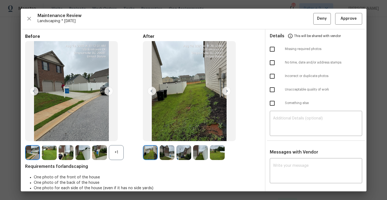
click at [69, 147] on img at bounding box center [66, 152] width 15 height 15
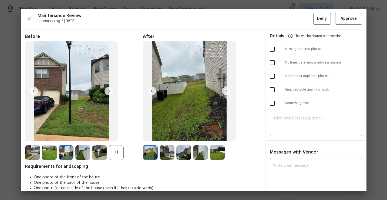
click at [224, 93] on img at bounding box center [226, 91] width 9 height 9
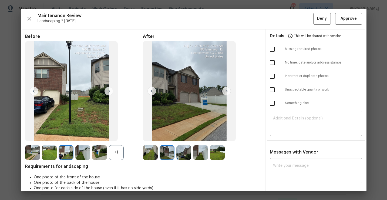
click at [224, 93] on img at bounding box center [226, 91] width 9 height 9
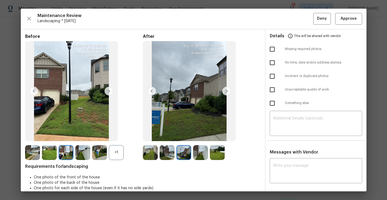
click at [154, 146] on img at bounding box center [150, 152] width 15 height 15
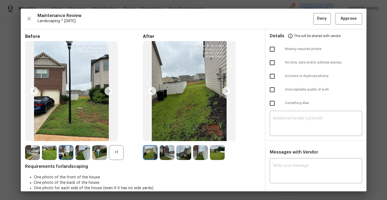
click at [226, 92] on img at bounding box center [226, 91] width 9 height 9
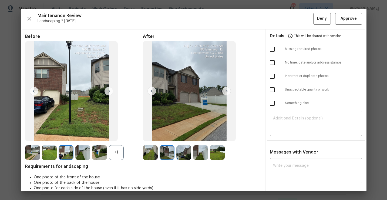
click at [227, 90] on img at bounding box center [226, 91] width 9 height 9
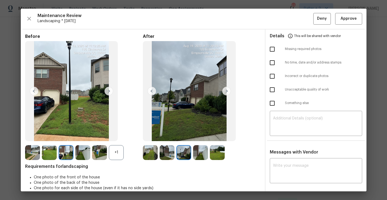
click at [227, 90] on img at bounding box center [226, 91] width 9 height 9
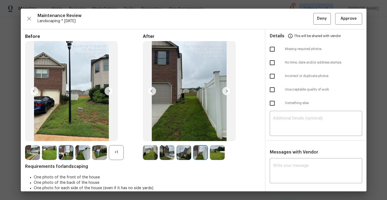
click at [227, 90] on img at bounding box center [226, 91] width 9 height 9
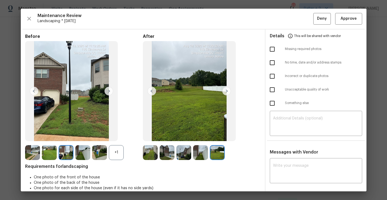
click at [116, 159] on div "+1" at bounding box center [116, 152] width 15 height 15
click at [115, 149] on img at bounding box center [116, 152] width 15 height 15
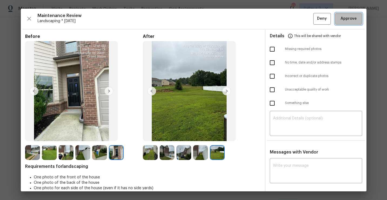
click at [354, 19] on span "Approve" at bounding box center [349, 18] width 16 height 7
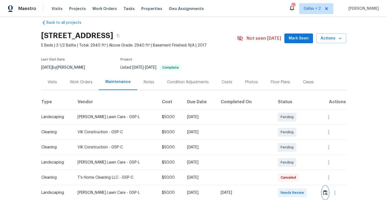
scroll to position [0, 0]
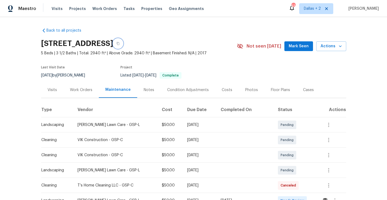
click at [120, 43] on icon "button" at bounding box center [117, 43] width 3 height 3
